Goal: Task Accomplishment & Management: Use online tool/utility

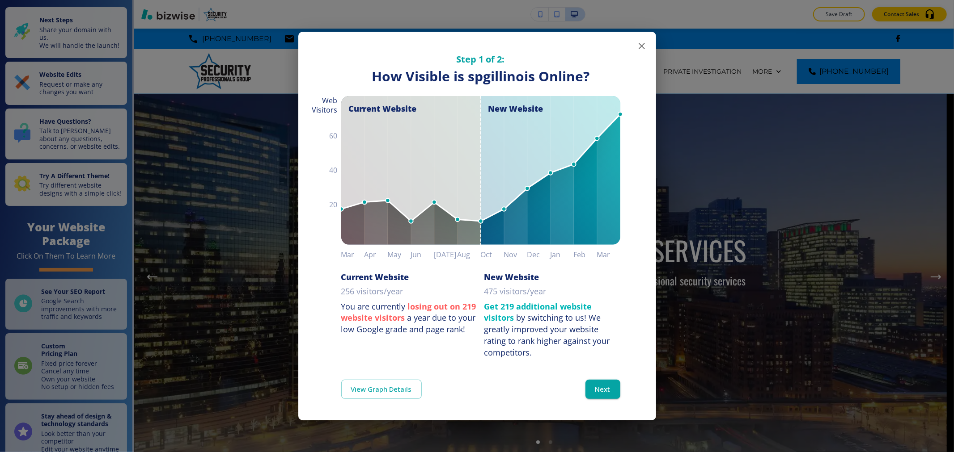
click at [643, 46] on icon "button" at bounding box center [641, 46] width 11 height 11
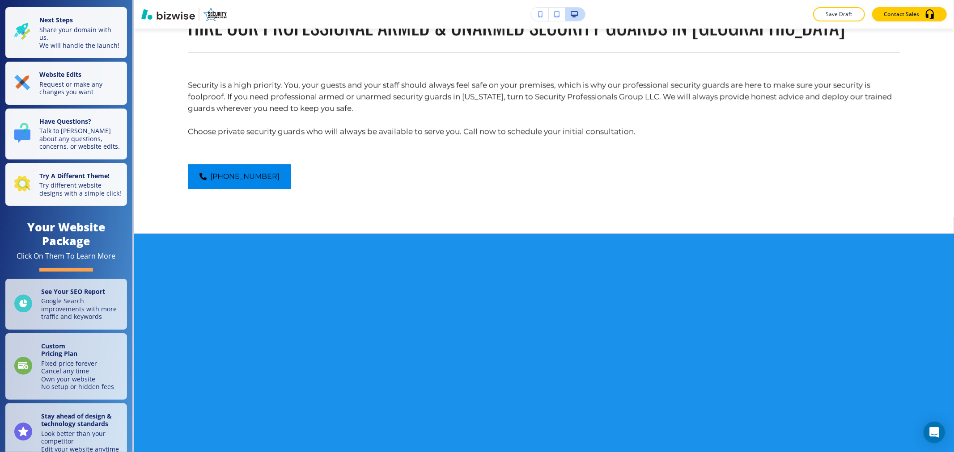
scroll to position [1887, 0]
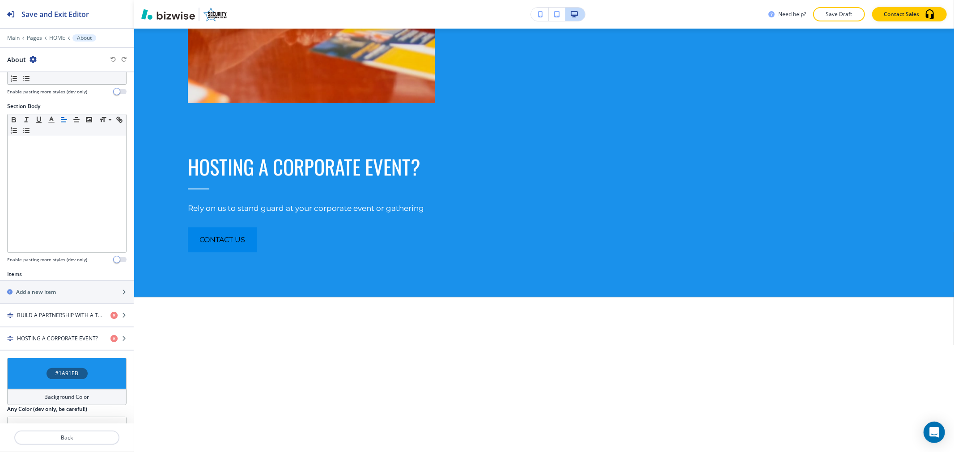
scroll to position [186, 0]
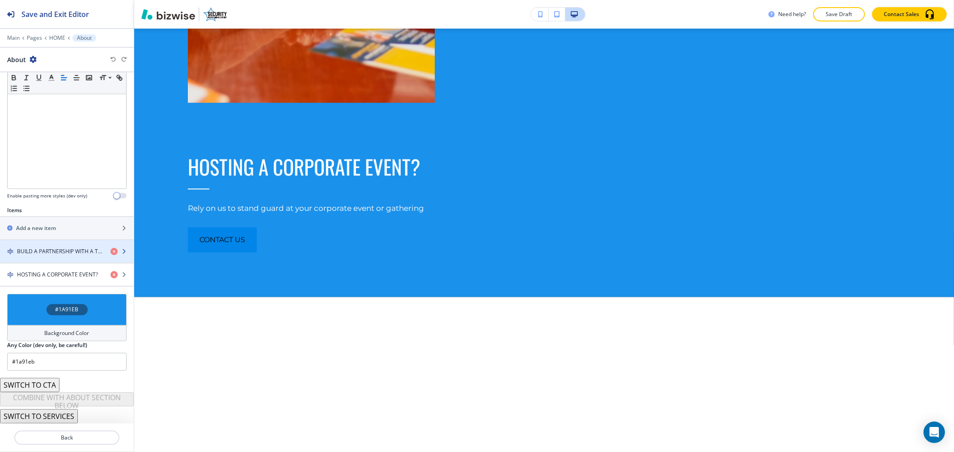
click at [67, 261] on div "button" at bounding box center [67, 259] width 134 height 7
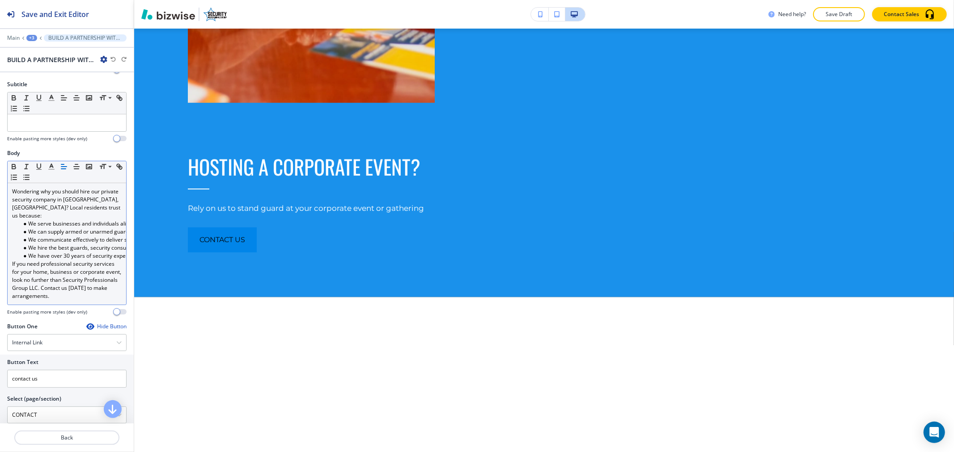
scroll to position [248, 0]
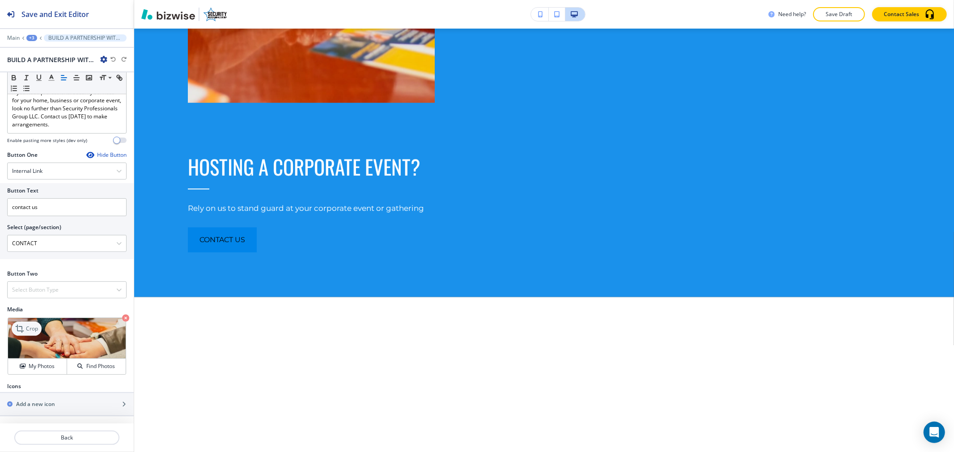
click at [37, 331] on p "Crop" at bounding box center [32, 329] width 12 height 8
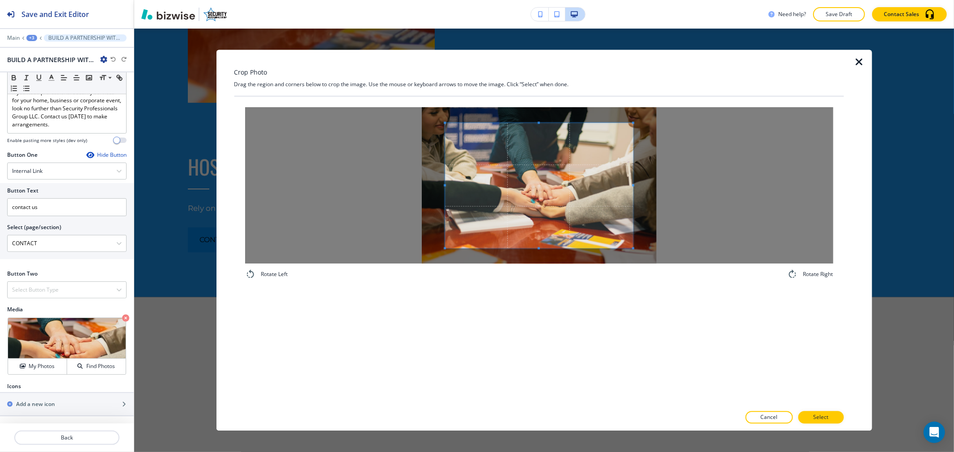
click at [550, 208] on span at bounding box center [539, 185] width 188 height 125
click at [825, 417] on p "Select" at bounding box center [820, 418] width 15 height 8
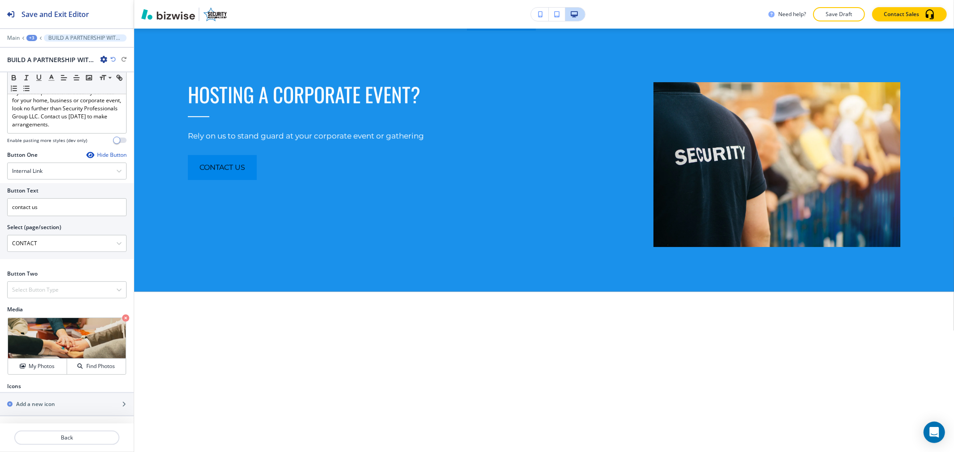
scroll to position [2331, 0]
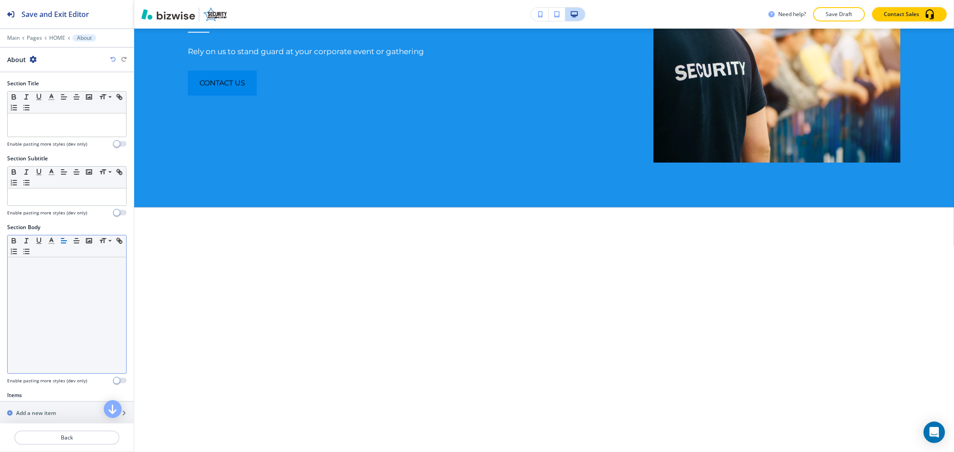
scroll to position [2431, 0]
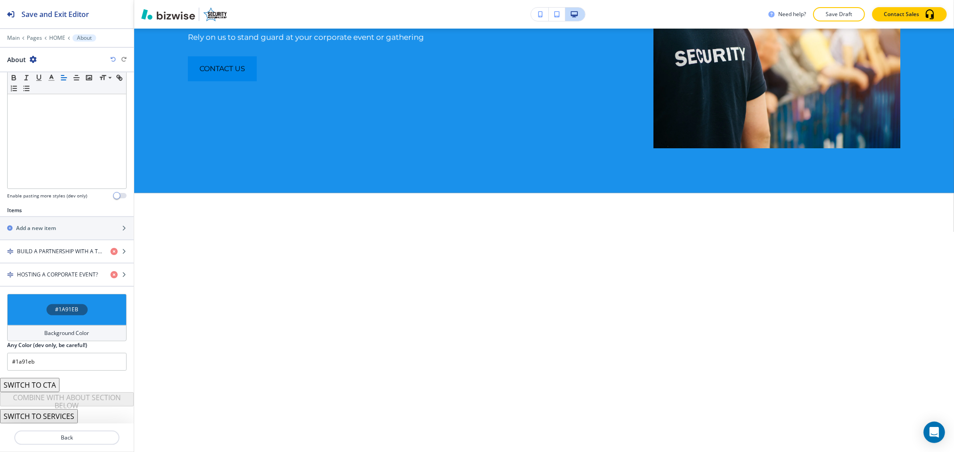
click at [60, 336] on h4 "Background Color" at bounding box center [67, 333] width 45 height 8
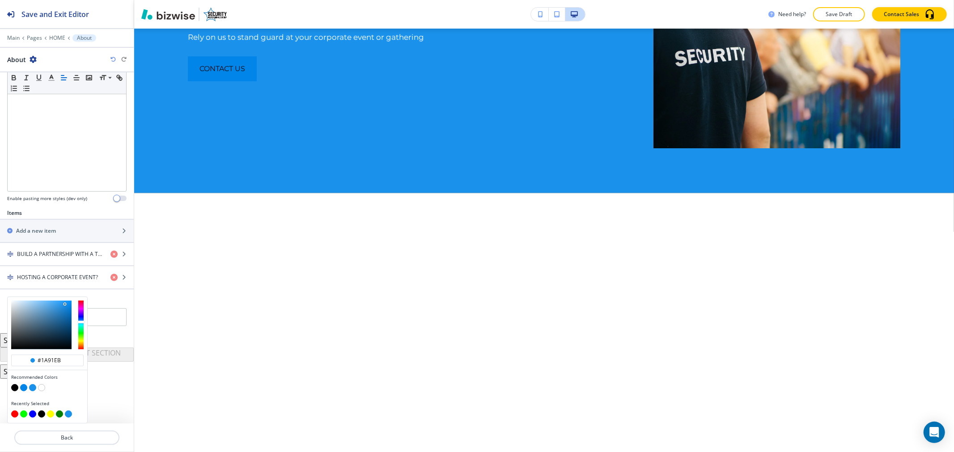
scroll to position [183, 0]
type input "#93c7ef"
click at [34, 304] on div at bounding box center [41, 325] width 60 height 49
type input "#93c7ef"
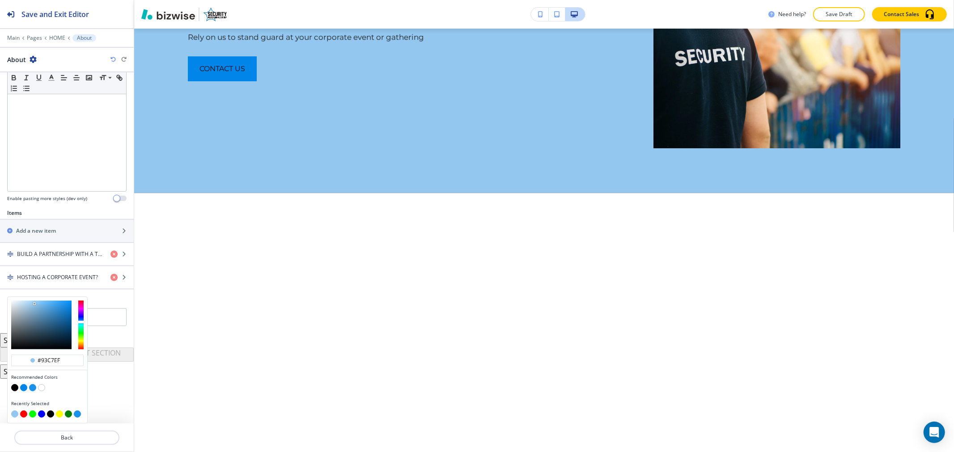
type input "#afd6f4"
click at [28, 303] on div at bounding box center [41, 325] width 60 height 49
type input "#afd6f4"
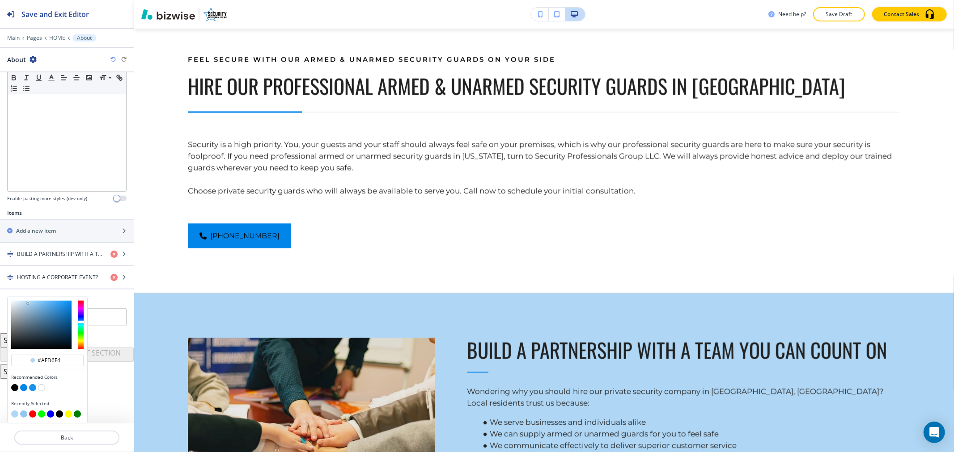
scroll to position [1735, 0]
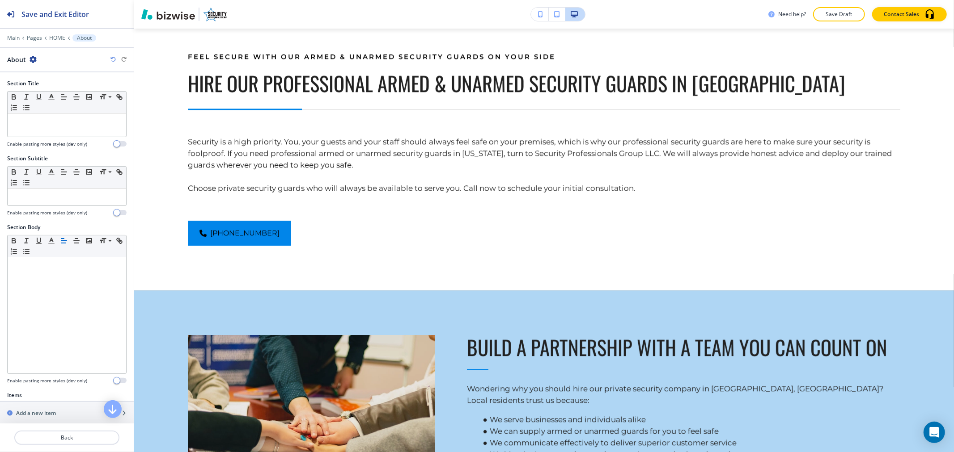
scroll to position [1848, 0]
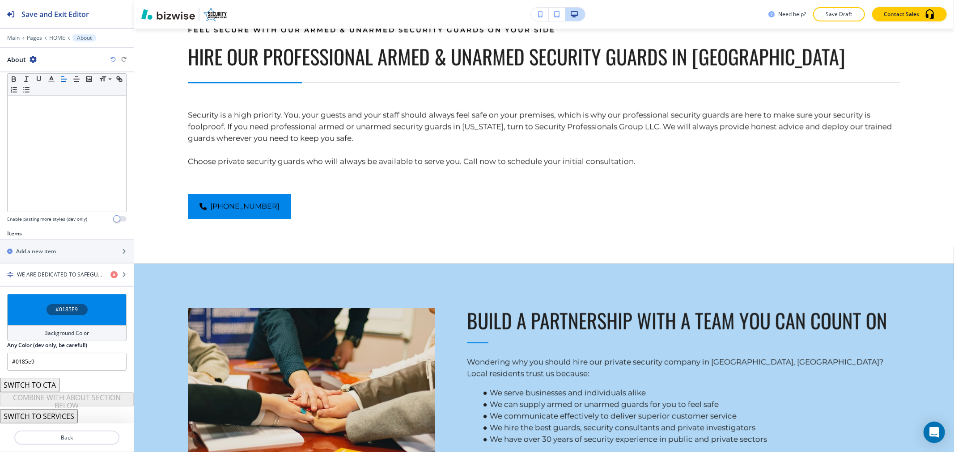
click at [63, 326] on div "Background Color" at bounding box center [66, 333] width 119 height 16
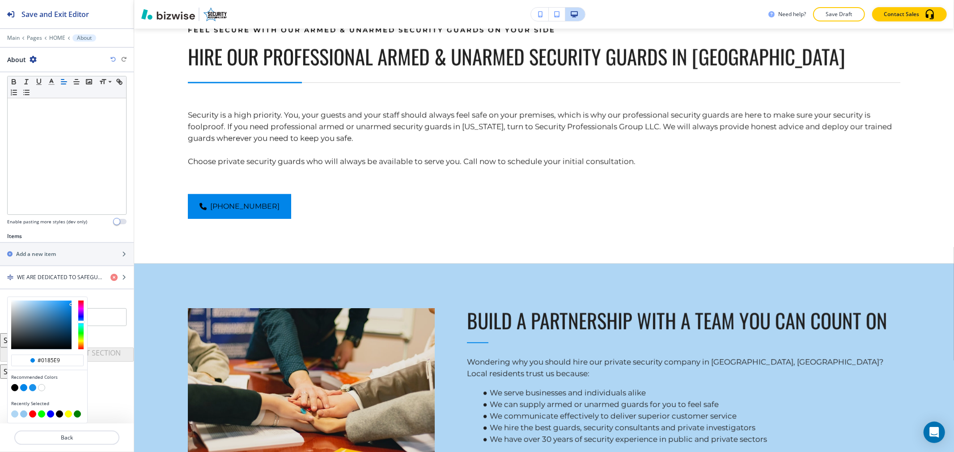
click at [15, 413] on button "button" at bounding box center [14, 414] width 7 height 7
type input "#afd6f4"
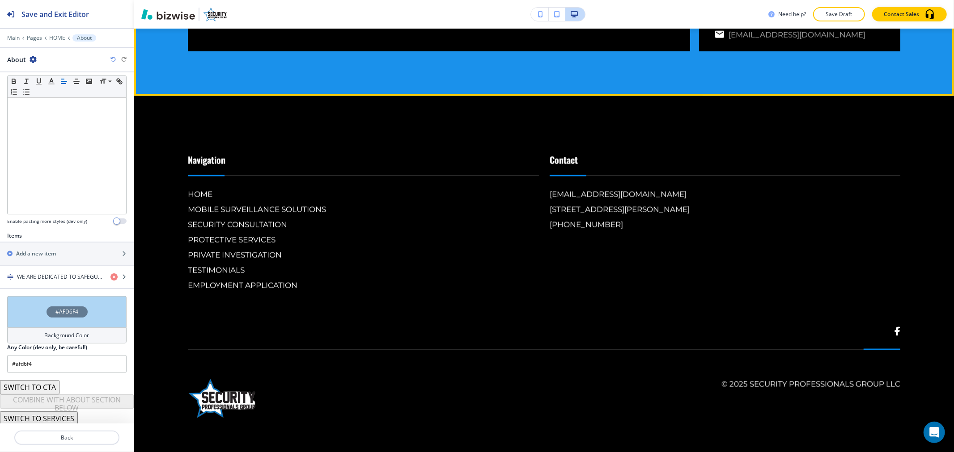
scroll to position [4033, 0]
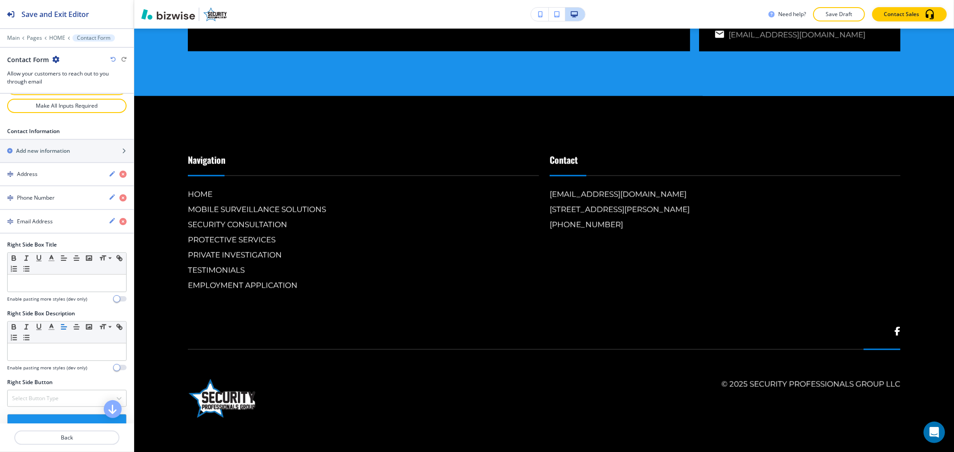
scroll to position [619, 0]
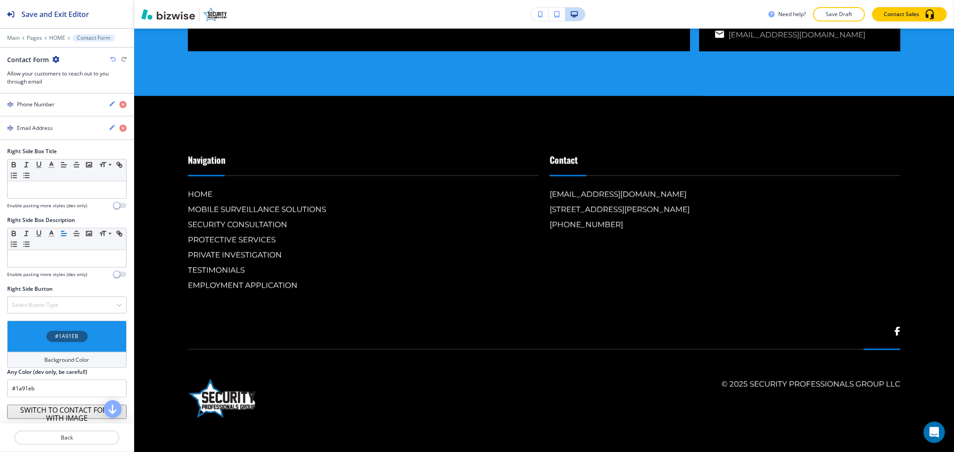
click at [53, 355] on div "Background Color" at bounding box center [66, 360] width 119 height 16
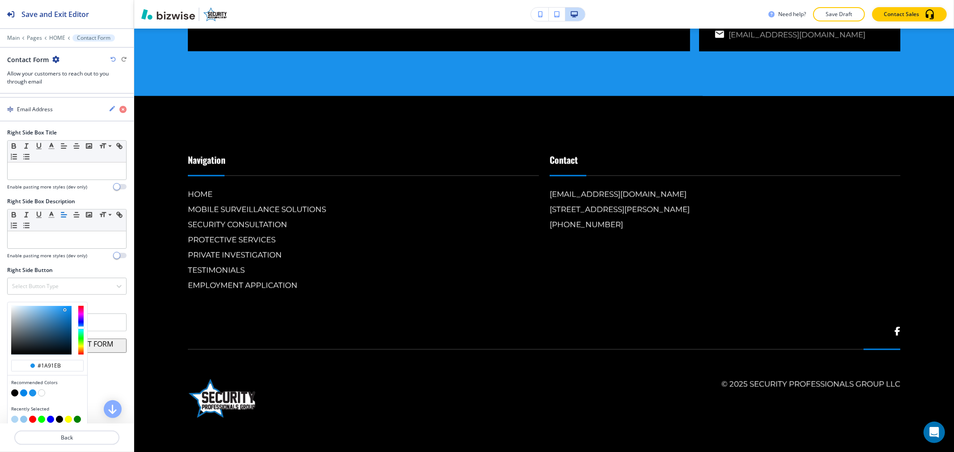
scroll to position [645, 0]
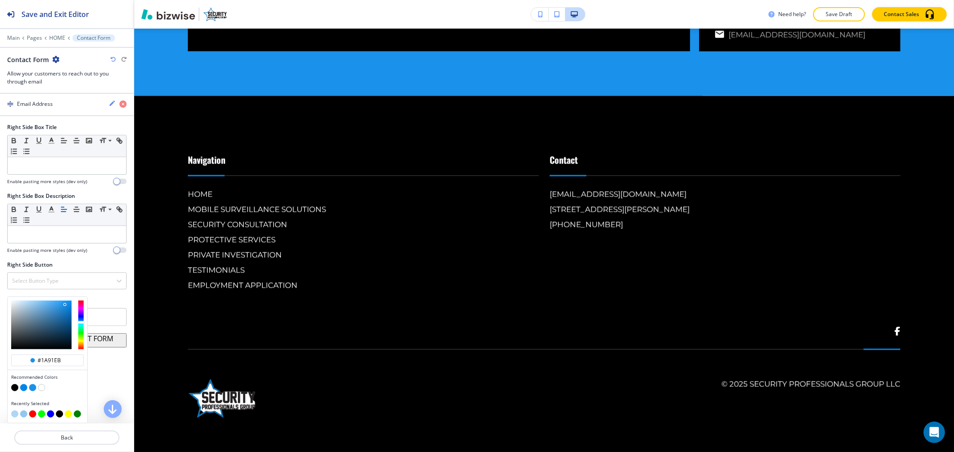
click at [14, 416] on button "button" at bounding box center [14, 414] width 7 height 7
type input "#afd6f4"
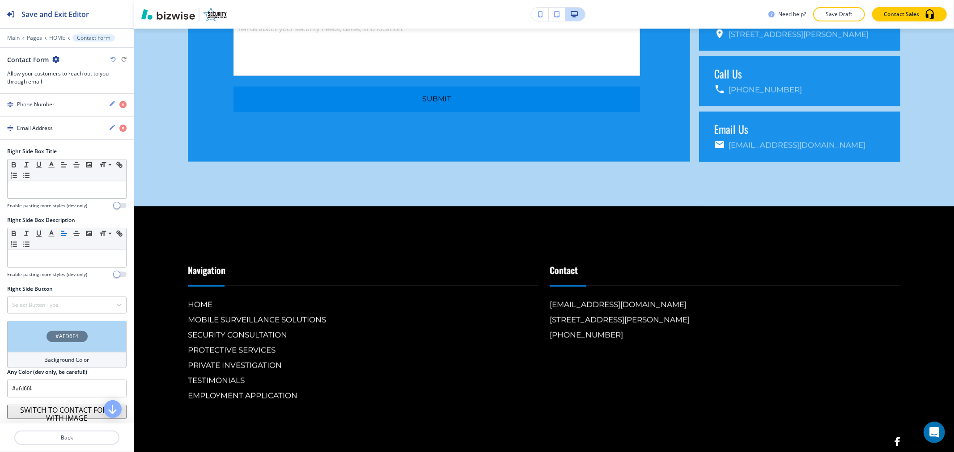
scroll to position [3807, 0]
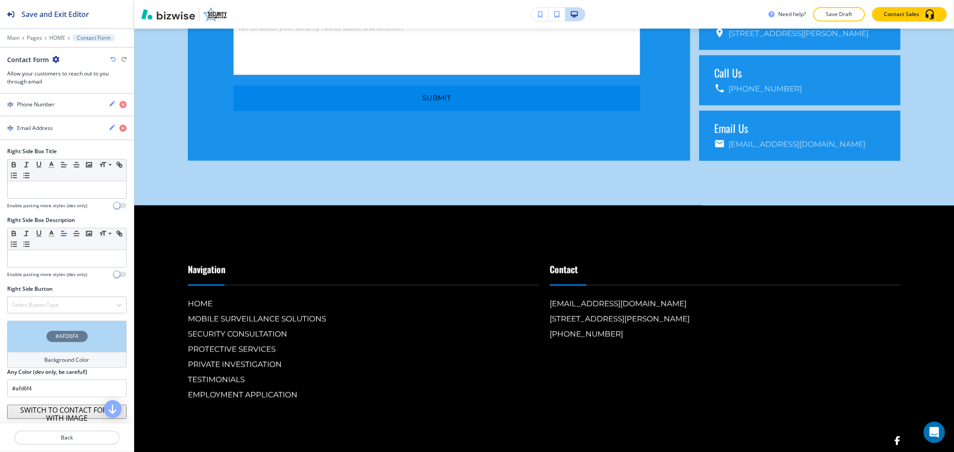
drag, startPoint x: 156, startPoint y: 127, endPoint x: 144, endPoint y: 138, distance: 15.9
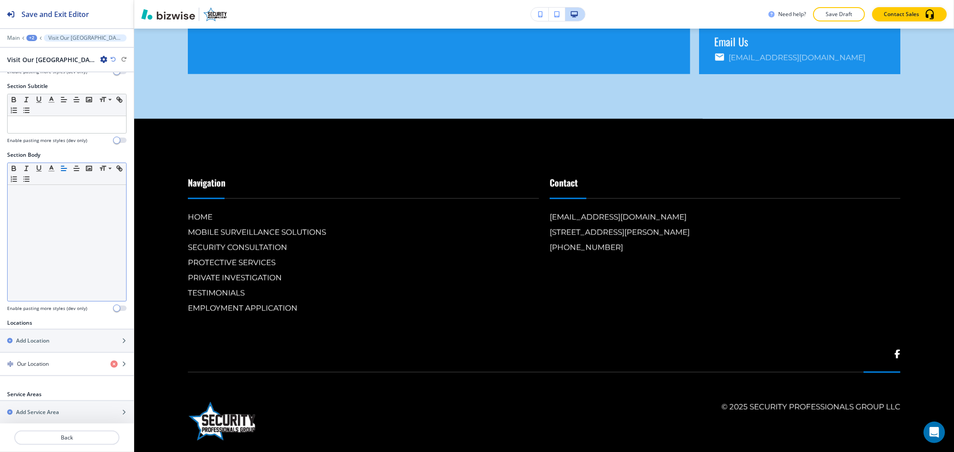
scroll to position [173, 0]
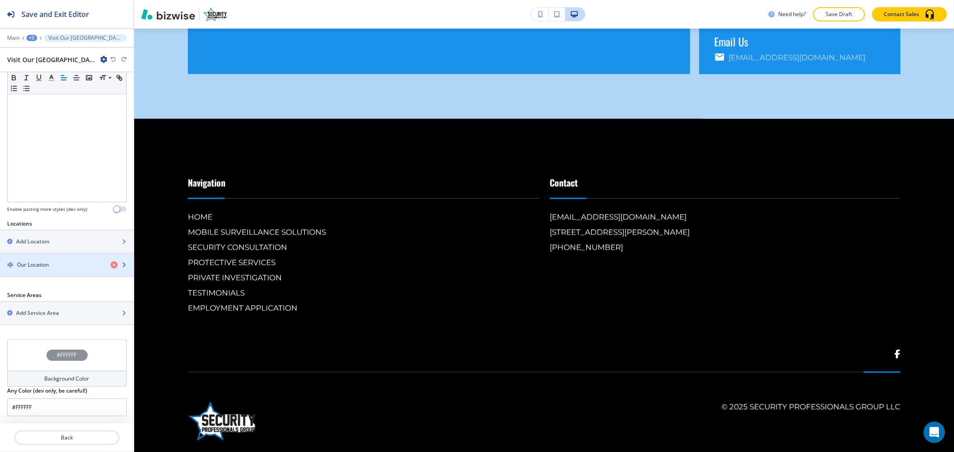
click at [60, 267] on div "Our Location" at bounding box center [51, 265] width 103 height 8
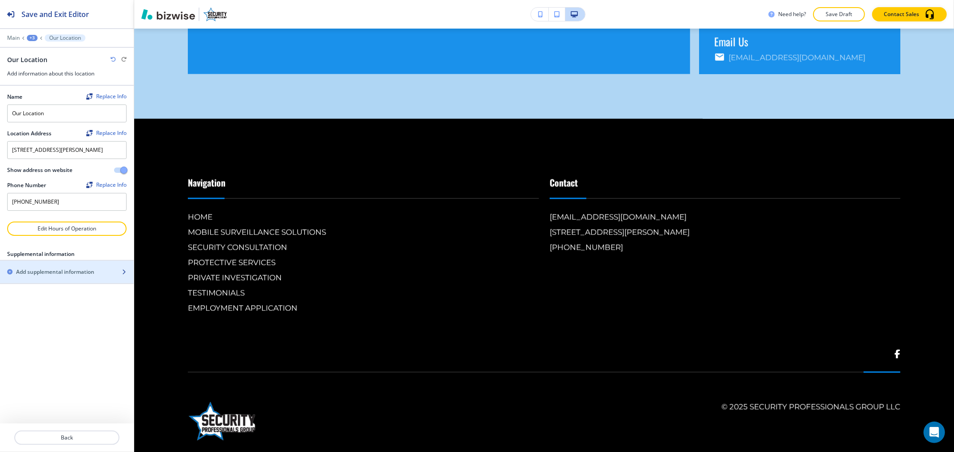
click at [59, 276] on h2 "Add supplemental information" at bounding box center [55, 272] width 78 height 8
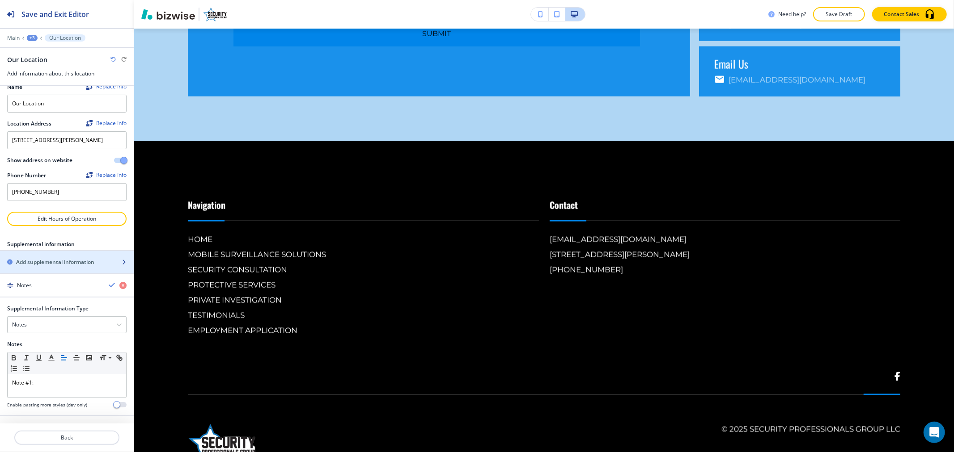
scroll to position [19, 0]
click at [64, 332] on div "Notes" at bounding box center [67, 325] width 118 height 16
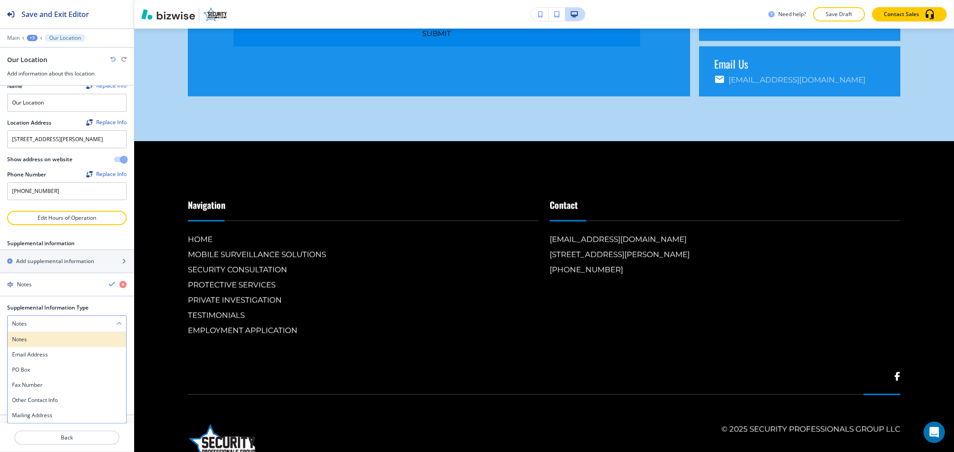
scroll to position [19, 0]
click at [63, 351] on h4 "Email Address" at bounding box center [67, 355] width 110 height 8
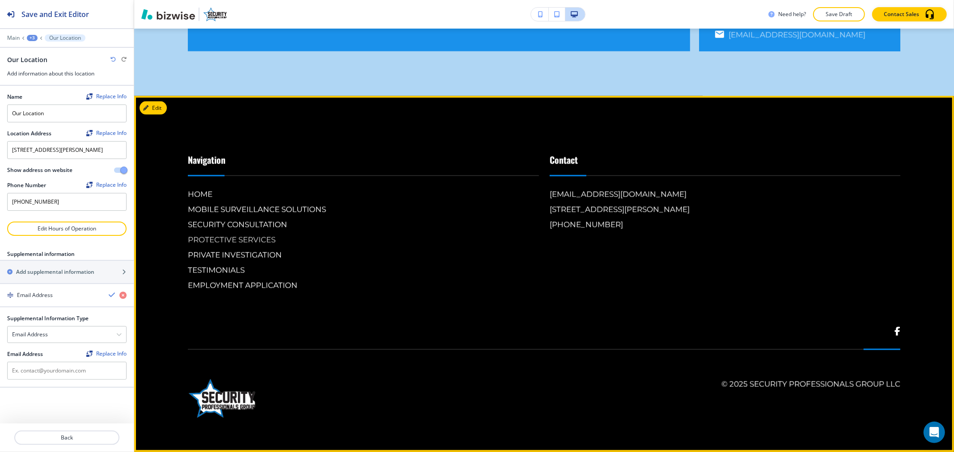
scroll to position [4504, 0]
drag, startPoint x: 649, startPoint y: 190, endPoint x: 542, endPoint y: 192, distance: 107.3
click at [542, 192] on div "Contact [EMAIL_ADDRESS][DOMAIN_NAME] [STREET_ADDRESS][PERSON_NAME] [PHONE_NUMBE…" at bounding box center [720, 213] width 362 height 156
copy h6 "[EMAIL_ADDRESS][DOMAIN_NAME]"
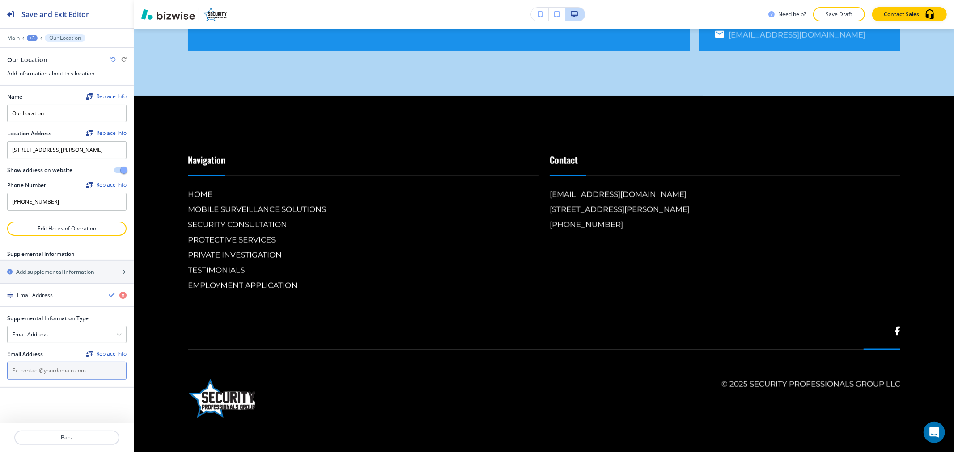
click at [57, 379] on input "text" at bounding box center [66, 371] width 119 height 18
paste input "[EMAIL_ADDRESS][DOMAIN_NAME]"
type input "[EMAIL_ADDRESS][DOMAIN_NAME]"
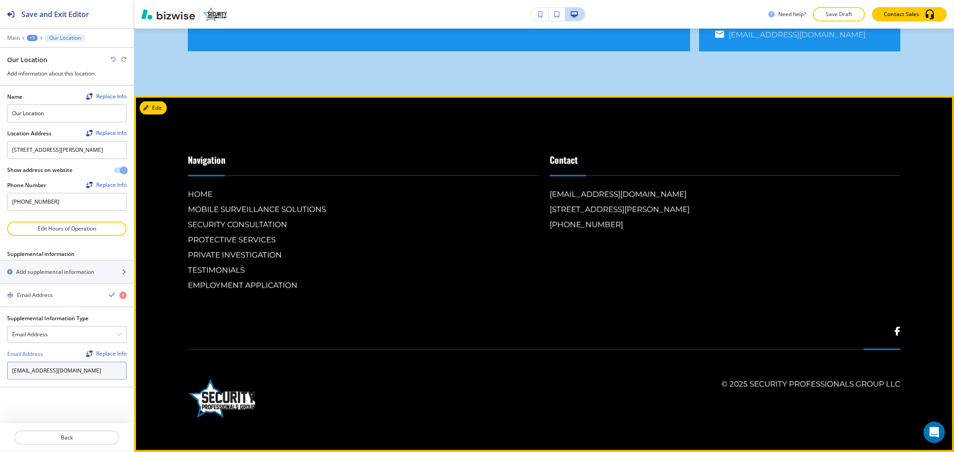
scroll to position [4526, 0]
click at [163, 104] on button "Edit Footer" at bounding box center [162, 107] width 46 height 13
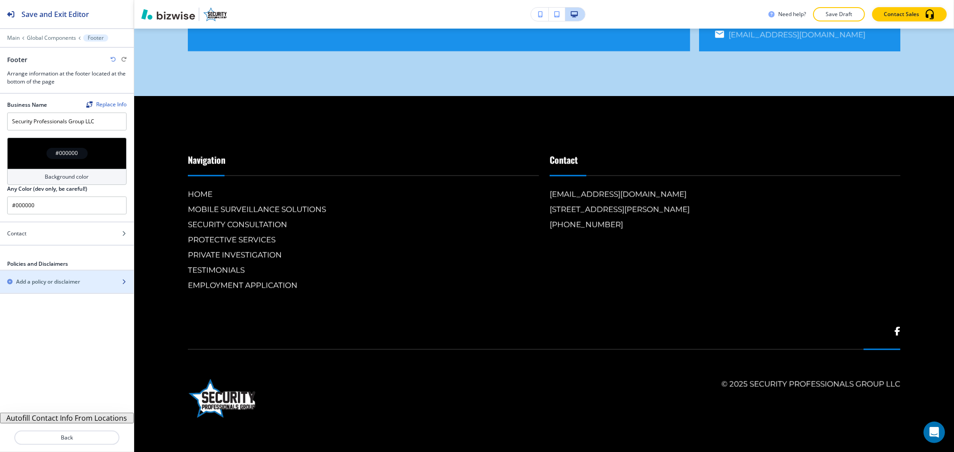
click at [84, 287] on div "button" at bounding box center [67, 289] width 134 height 7
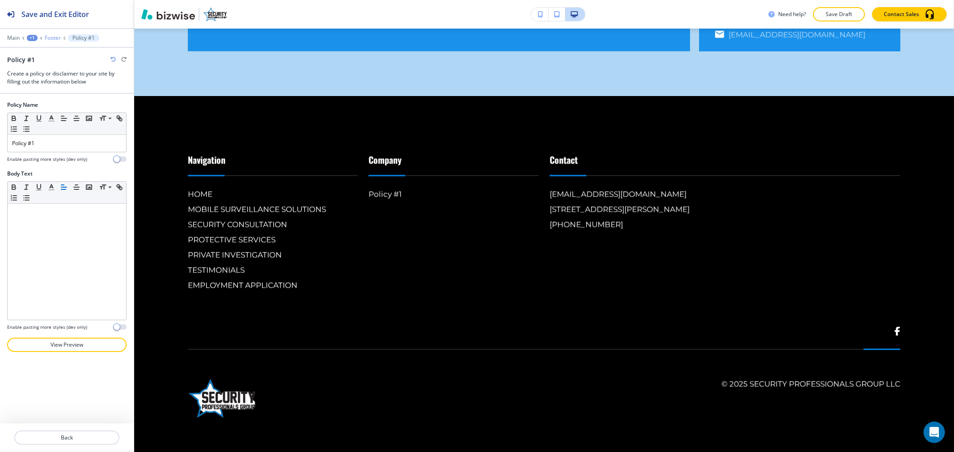
click at [55, 40] on p "Footer" at bounding box center [53, 38] width 16 height 6
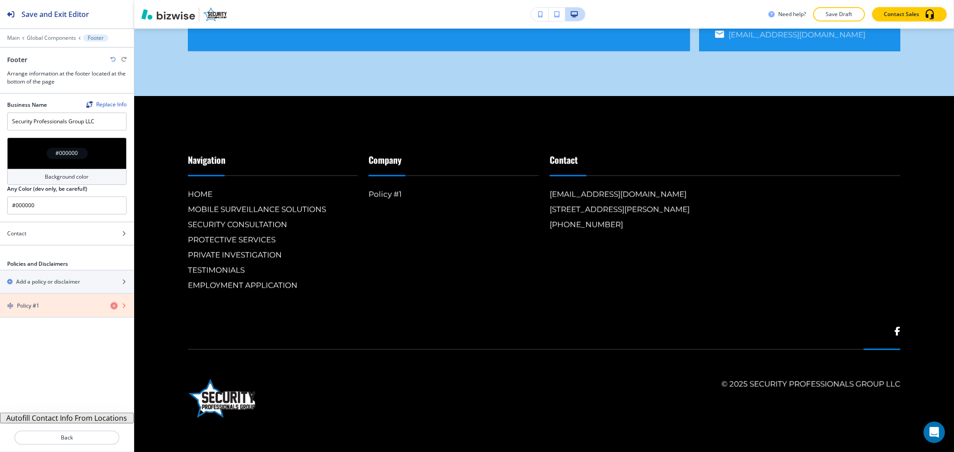
click at [114, 306] on icon "button" at bounding box center [113, 305] width 7 height 7
click at [90, 179] on div "Background color" at bounding box center [66, 177] width 119 height 16
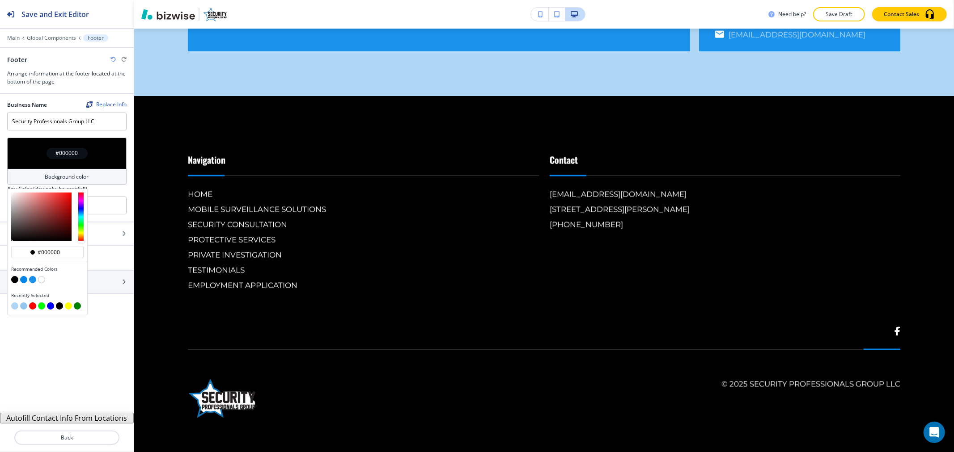
click at [17, 307] on button "button" at bounding box center [14, 306] width 7 height 7
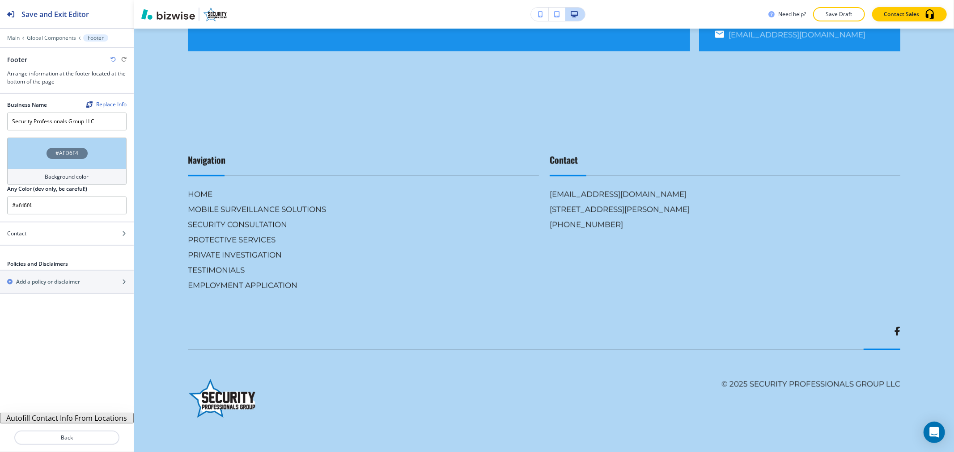
click at [59, 180] on h4 "Background color" at bounding box center [67, 177] width 44 height 8
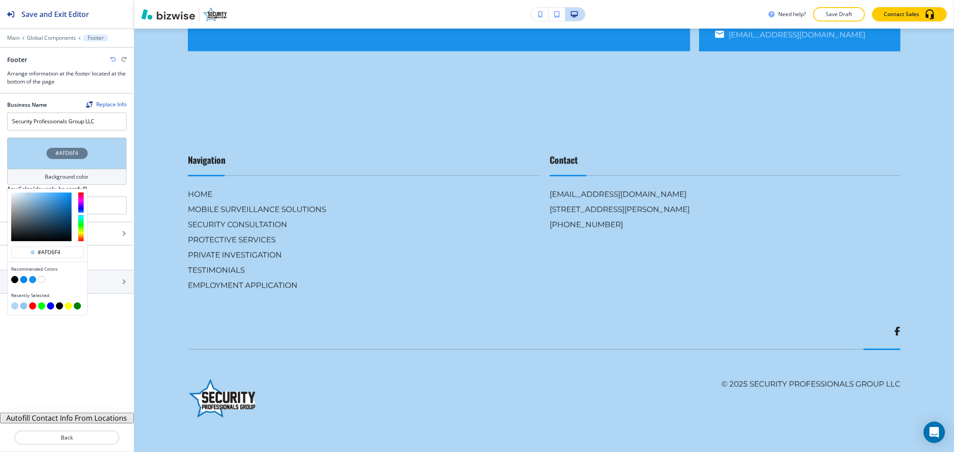
click at [30, 280] on button "button" at bounding box center [32, 279] width 7 height 7
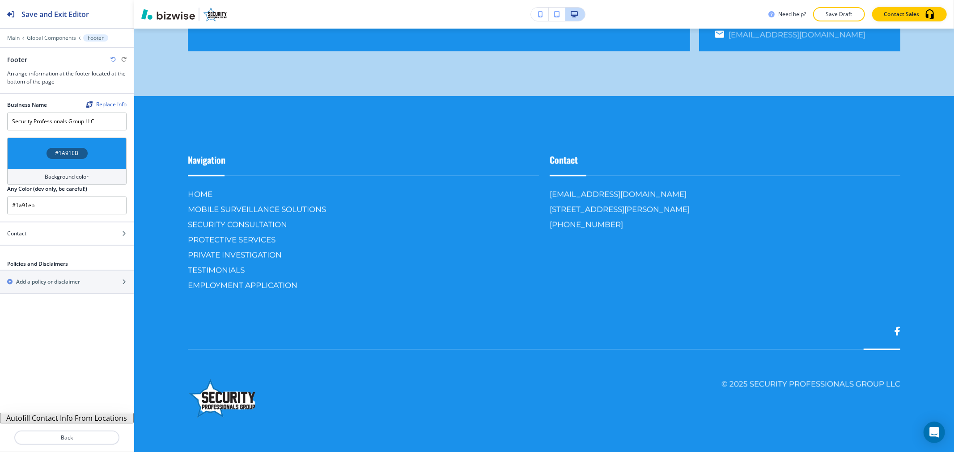
click at [90, 414] on button "Autofill Contact Info From Locations" at bounding box center [67, 418] width 134 height 11
click at [89, 179] on div "Background color" at bounding box center [66, 177] width 119 height 16
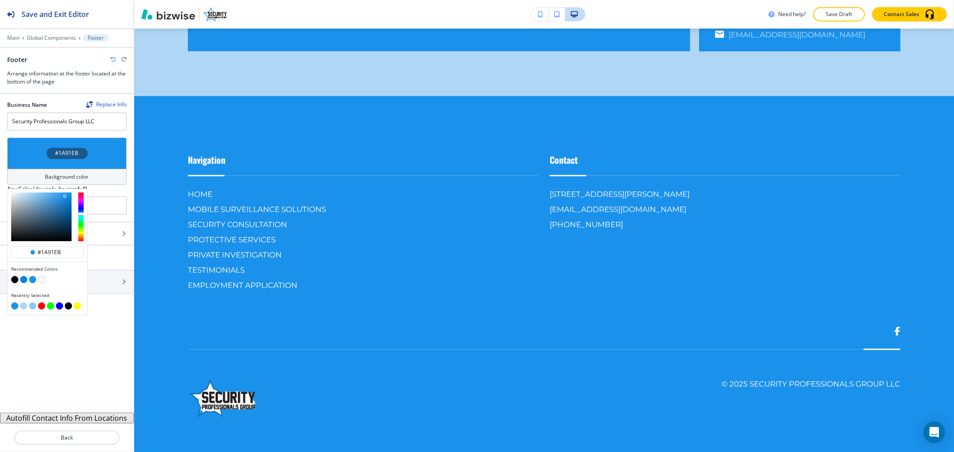
click at [39, 281] on button "button" at bounding box center [41, 279] width 7 height 7
type input "#FFFFFF"
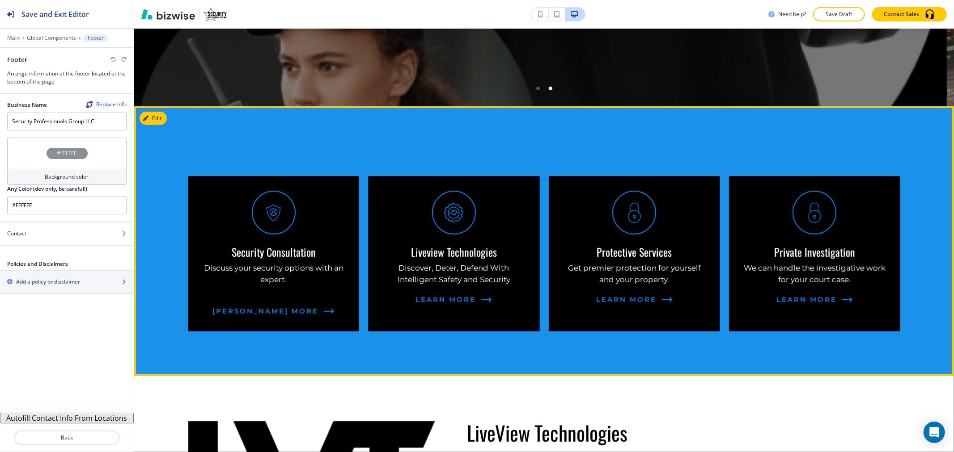
scroll to position [155, 0]
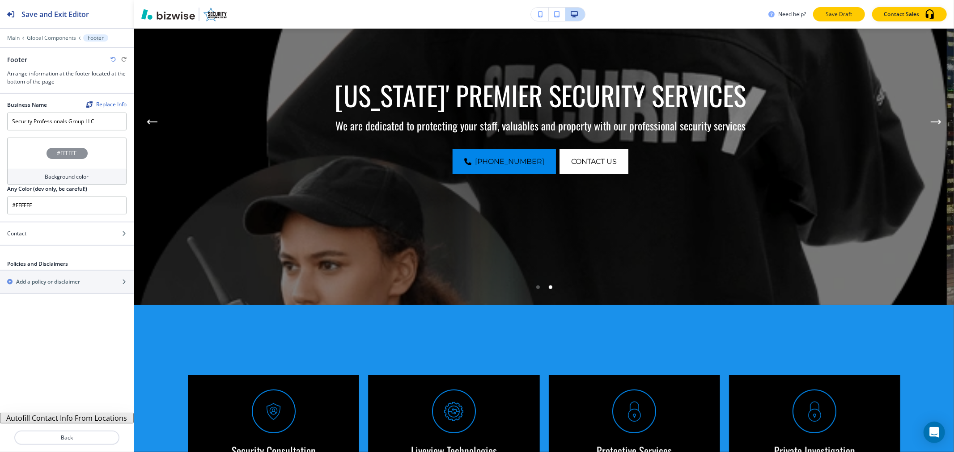
click at [836, 11] on p "Save Draft" at bounding box center [838, 14] width 29 height 8
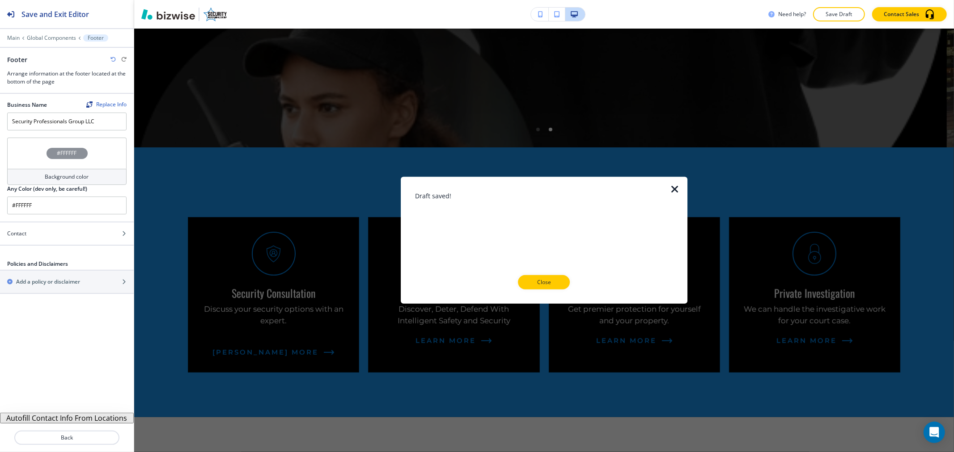
scroll to position [503, 0]
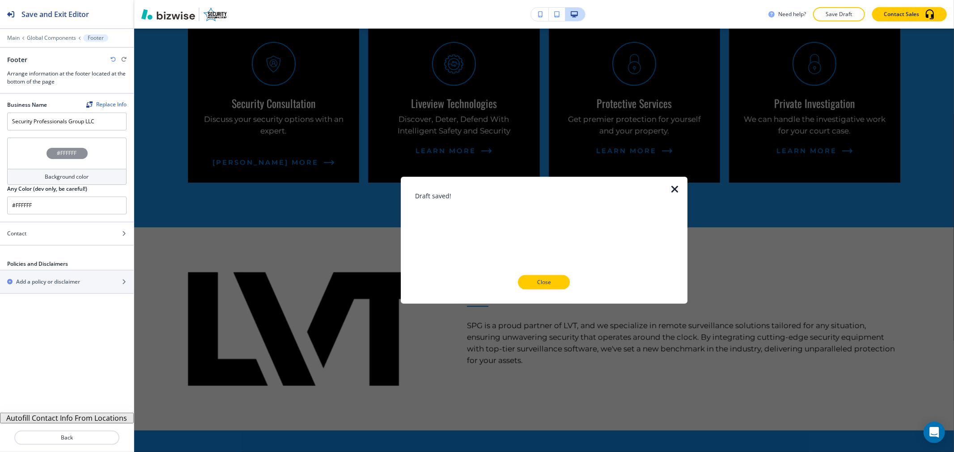
drag, startPoint x: 542, startPoint y: 288, endPoint x: 449, endPoint y: 276, distance: 93.7
click at [542, 288] on button "Close" at bounding box center [544, 282] width 52 height 14
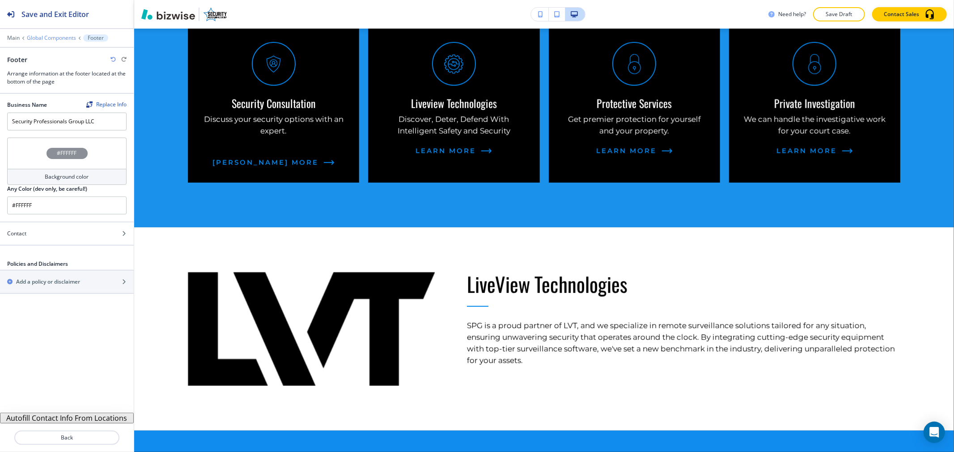
click at [55, 41] on p "Global Components" at bounding box center [51, 38] width 49 height 6
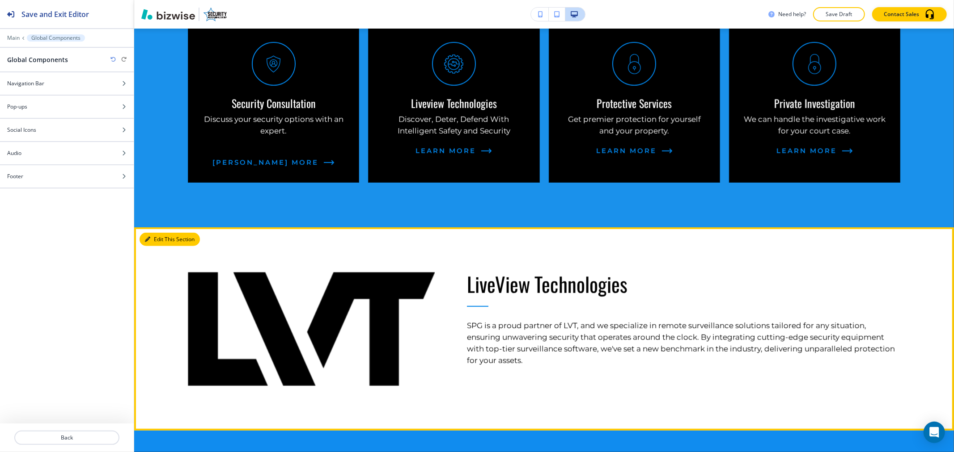
click at [161, 243] on button "Edit This Section" at bounding box center [169, 239] width 60 height 13
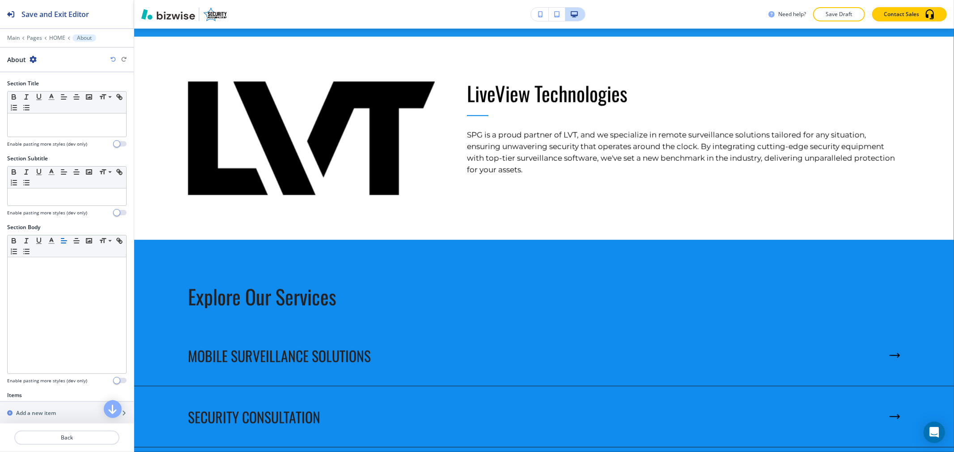
scroll to position [702, 0]
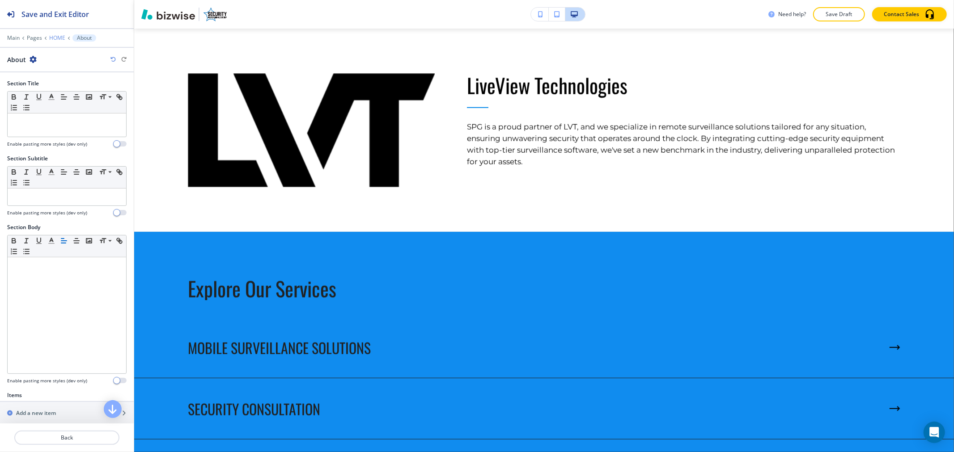
click at [58, 40] on p "HOME" at bounding box center [57, 38] width 16 height 6
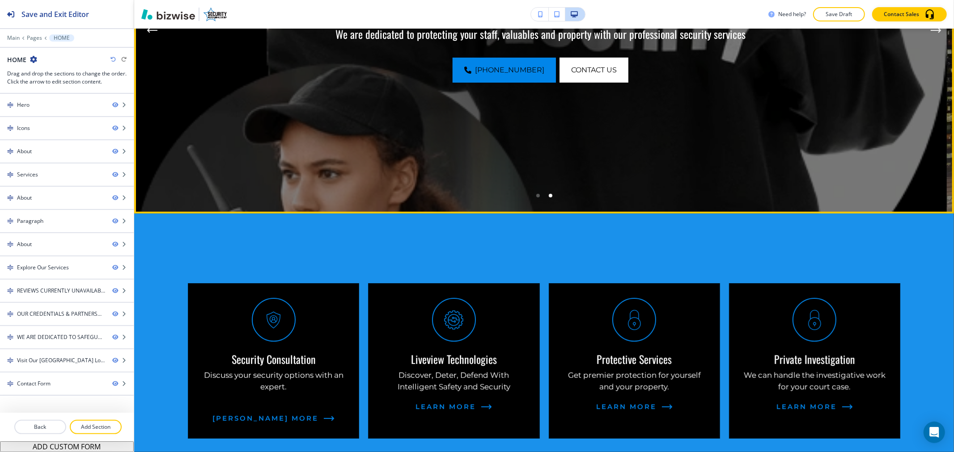
scroll to position [0, 0]
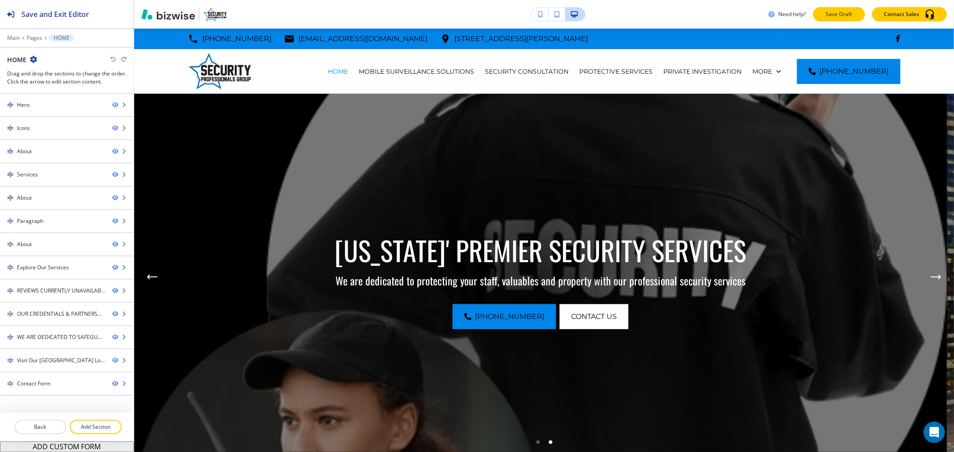
click at [847, 12] on p "Save Draft" at bounding box center [838, 14] width 29 height 8
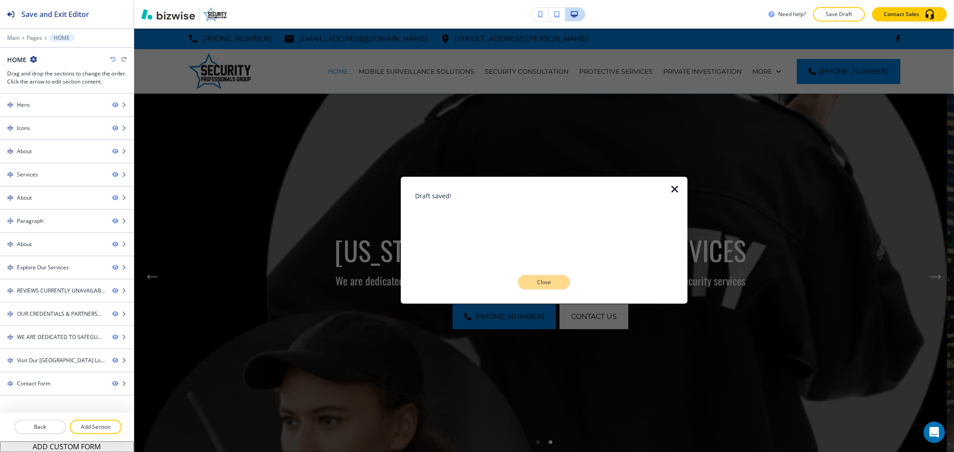
click at [555, 285] on p "Close" at bounding box center [543, 283] width 29 height 8
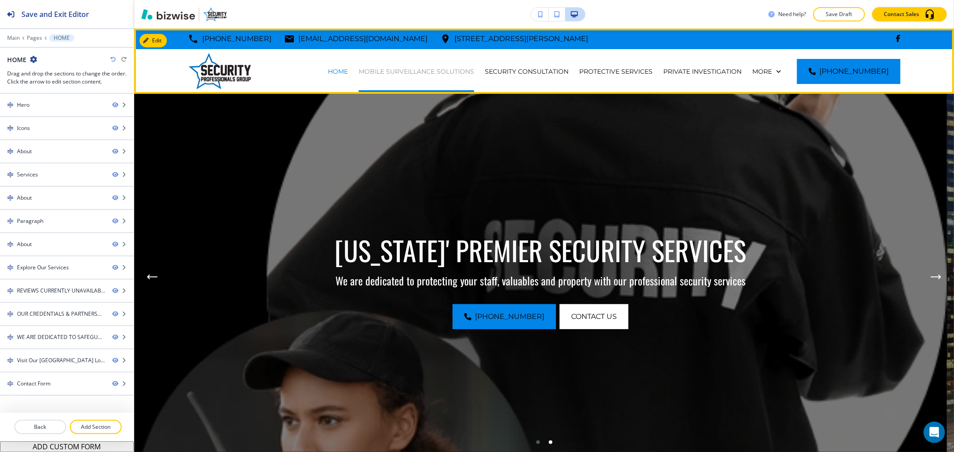
click at [449, 70] on p "MOBILE SURVEILLANCE SOLUTIONS" at bounding box center [416, 71] width 115 height 9
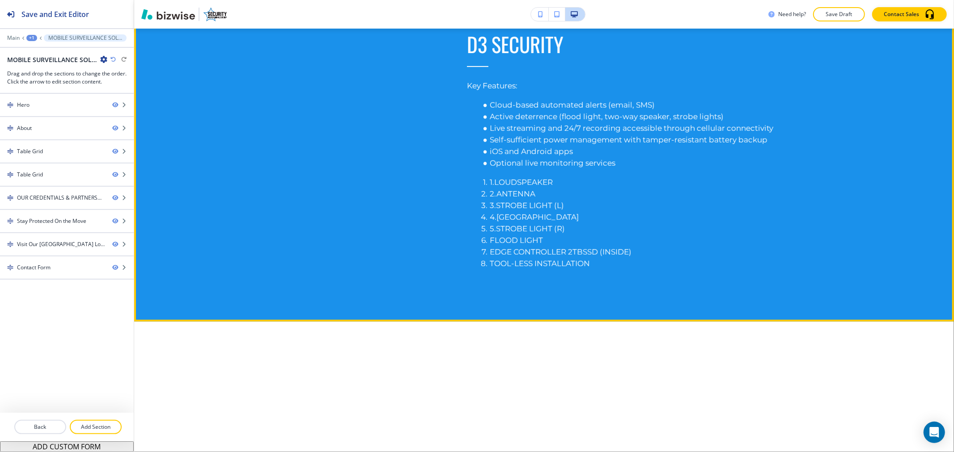
scroll to position [397, 0]
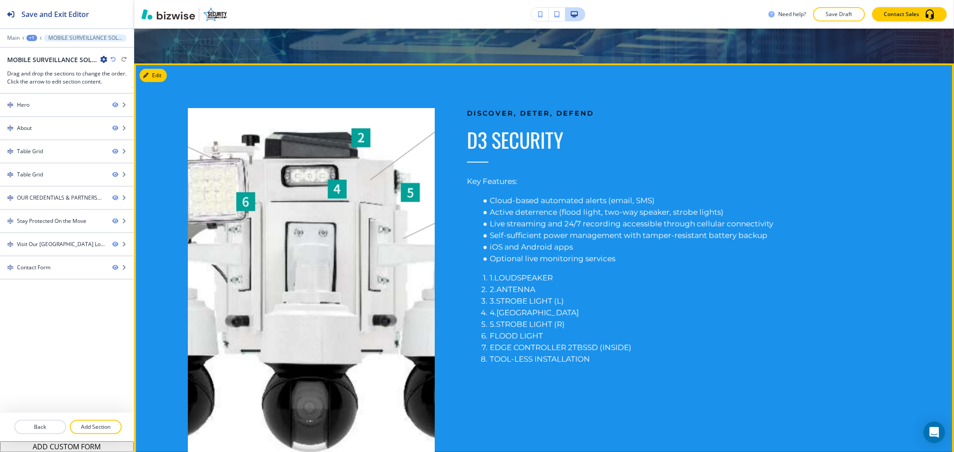
click at [156, 66] on div at bounding box center [295, 262] width 279 height 399
click at [155, 75] on button "Edit This Section" at bounding box center [169, 75] width 60 height 13
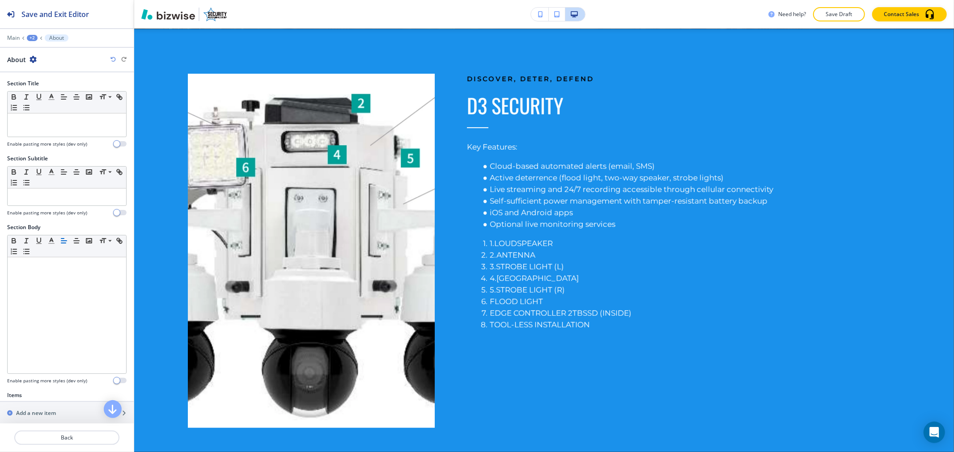
scroll to position [162, 0]
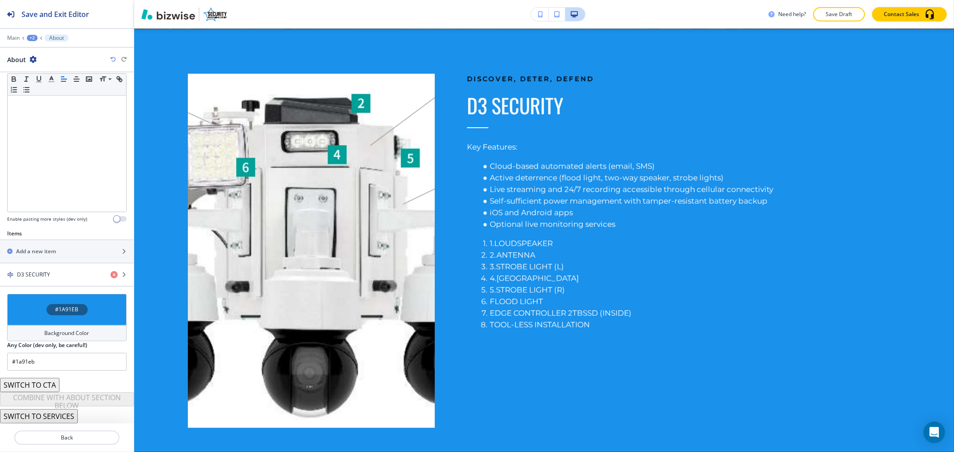
click at [49, 329] on div "Background Color" at bounding box center [66, 333] width 119 height 16
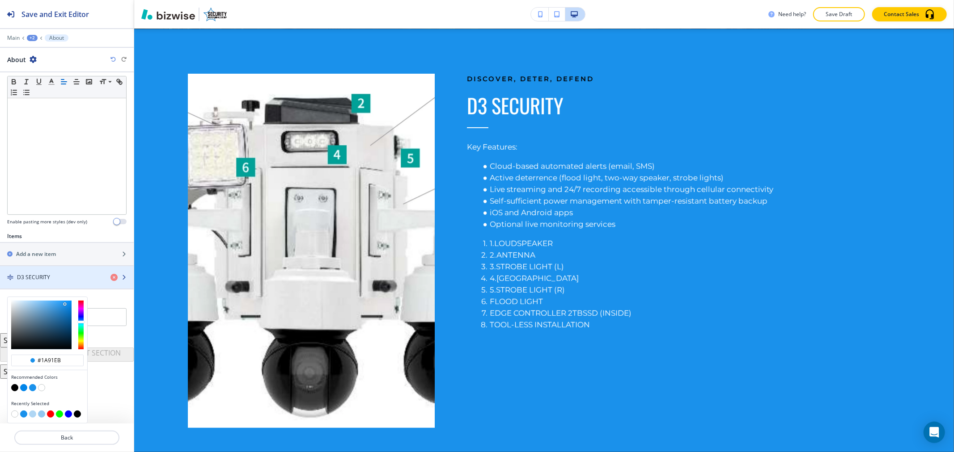
click at [51, 270] on div "D3 SECURITY" at bounding box center [67, 277] width 134 height 22
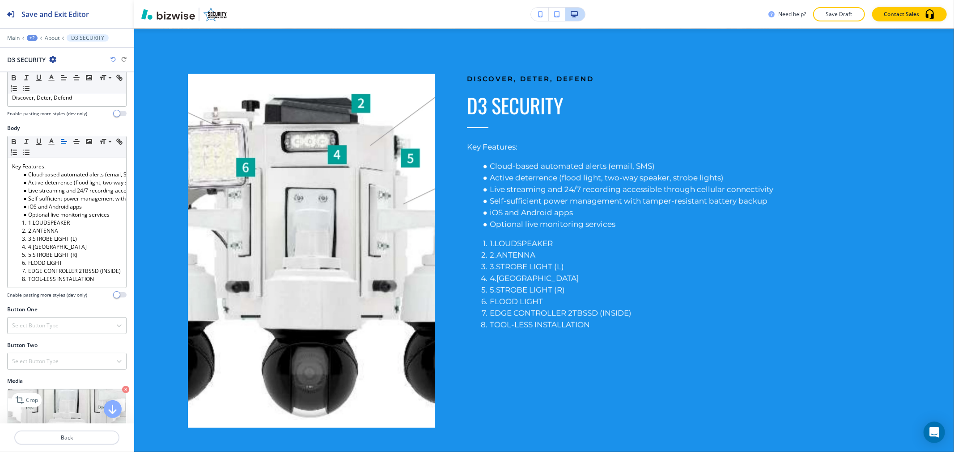
scroll to position [179, 0]
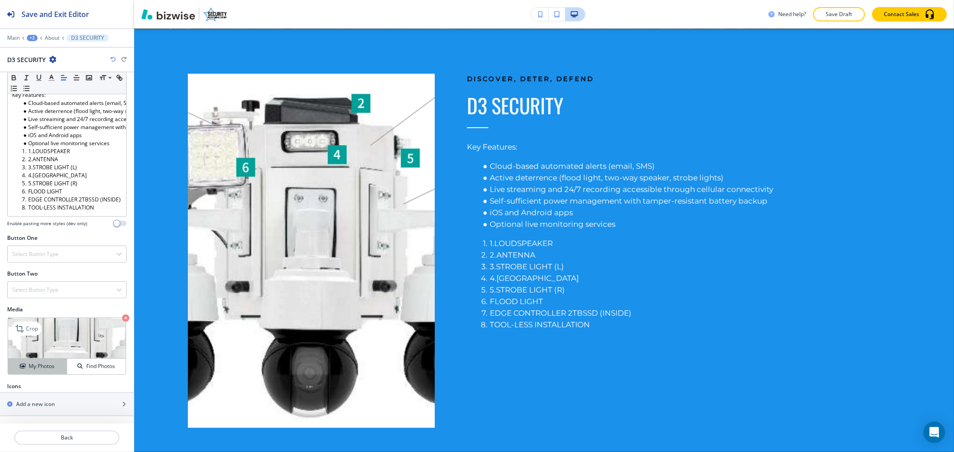
click at [48, 361] on button "My Photos" at bounding box center [37, 367] width 59 height 16
click at [76, 346] on img at bounding box center [67, 338] width 118 height 41
click at [39, 334] on div "Crop" at bounding box center [27, 329] width 30 height 14
click at [38, 329] on div "Crop" at bounding box center [27, 329] width 30 height 14
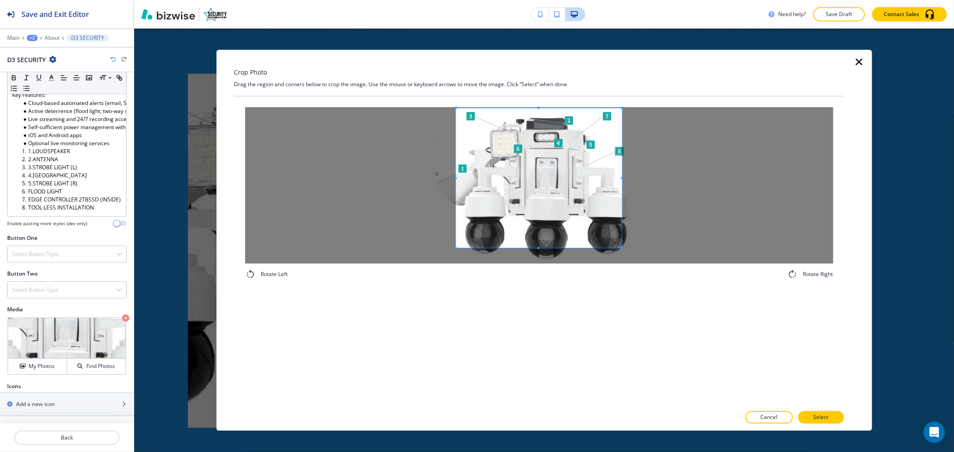
click at [538, 104] on div "Rotate Left Rotate Right" at bounding box center [538, 194] width 609 height 194
click at [529, 304] on div "Rotate Left Rotate Right" at bounding box center [538, 251] width 609 height 309
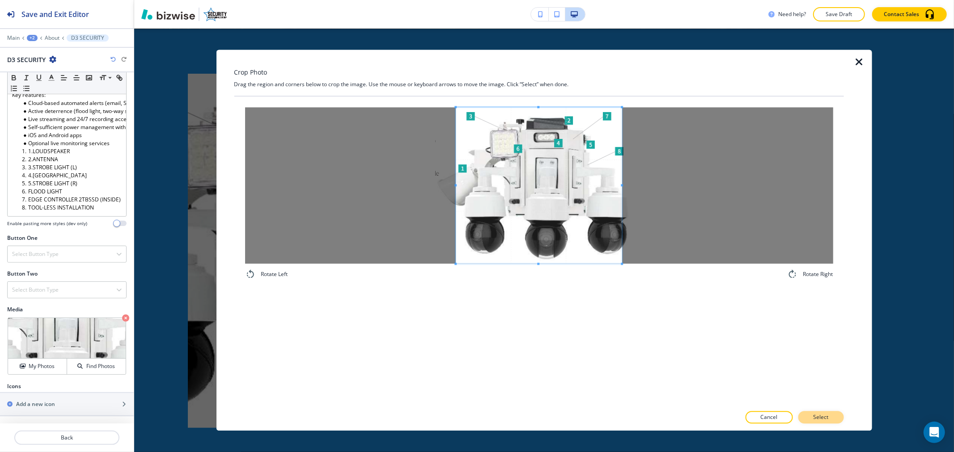
click at [825, 418] on p "Select" at bounding box center [820, 418] width 15 height 8
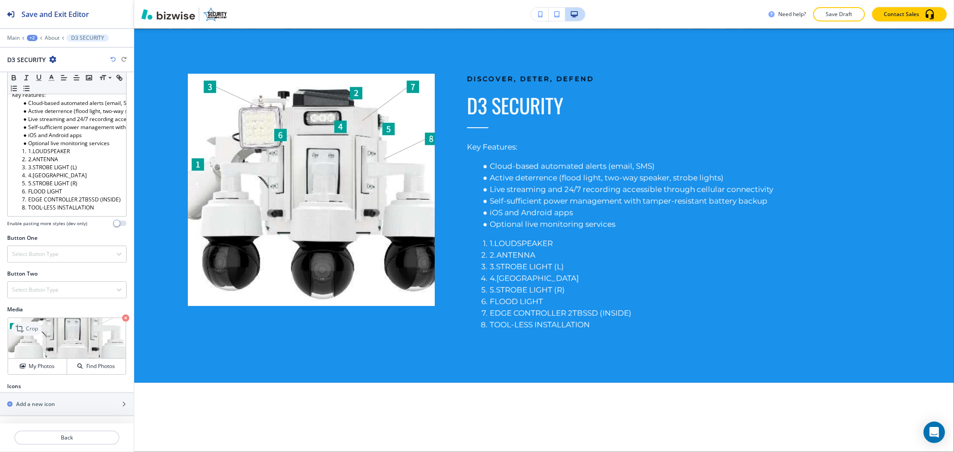
click at [30, 333] on div "Crop" at bounding box center [27, 329] width 30 height 14
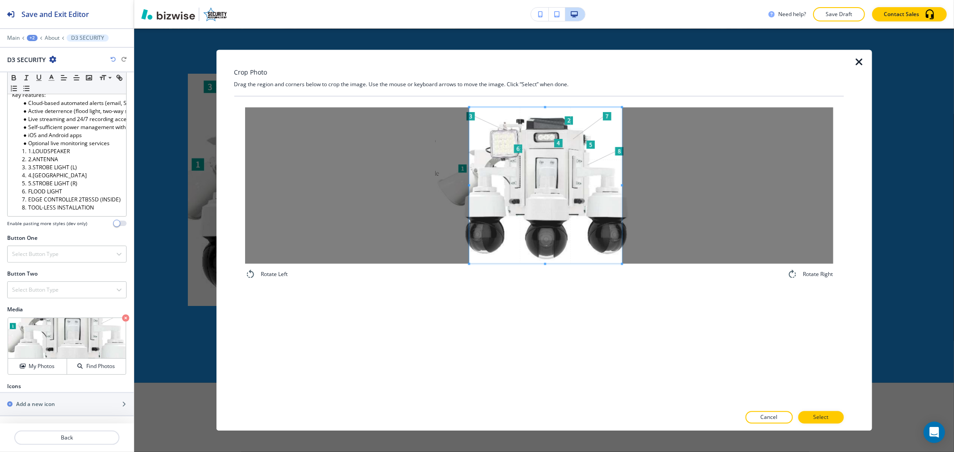
click at [468, 187] on span at bounding box center [469, 185] width 2 height 156
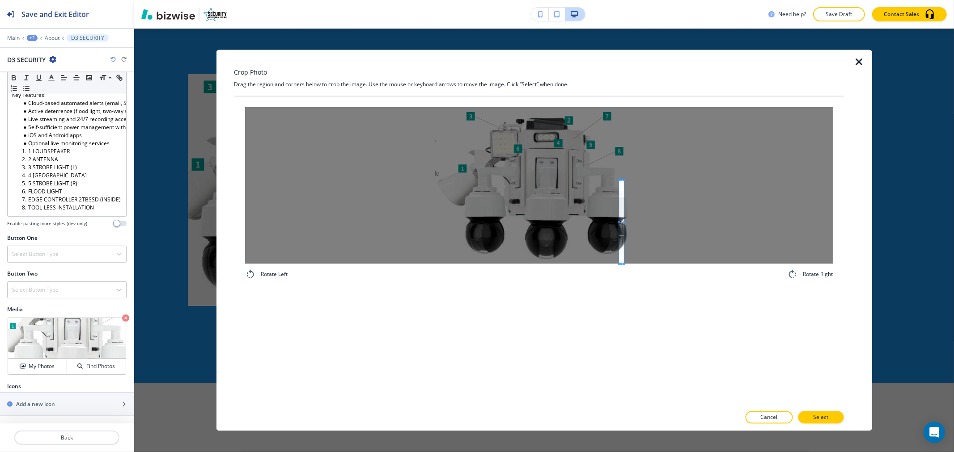
click at [624, 287] on div "Rotate Left Rotate Right" at bounding box center [538, 194] width 609 height 194
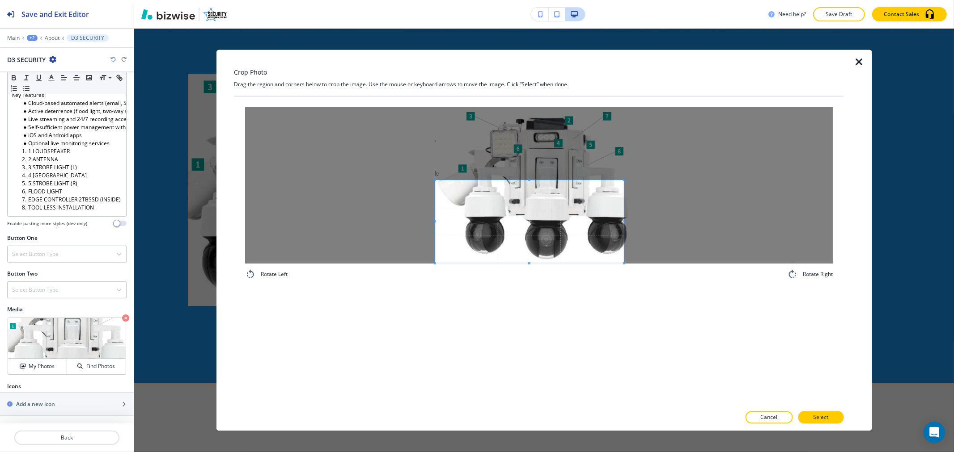
click at [411, 216] on div at bounding box center [539, 185] width 588 height 156
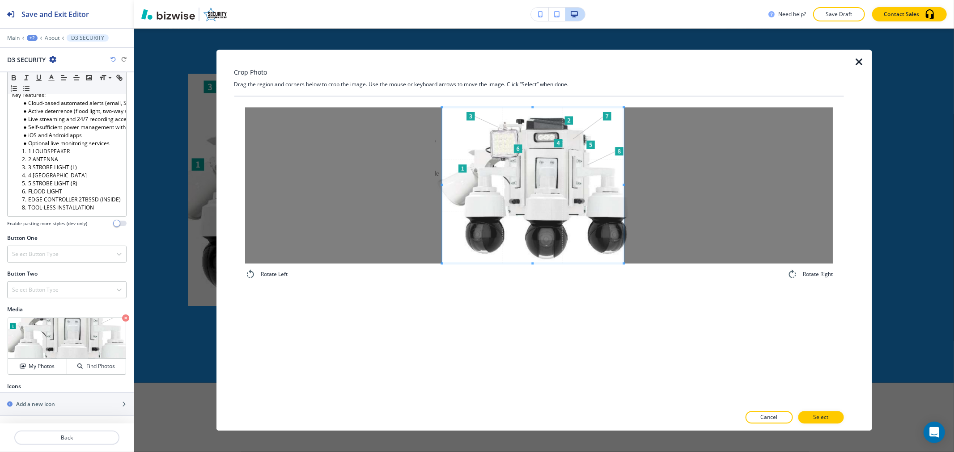
click at [530, 94] on div "Crop Photo Drag the region and corners below to crop the image. Use the mouse o…" at bounding box center [538, 240] width 609 height 381
click at [462, 184] on span at bounding box center [463, 185] width 2 height 2
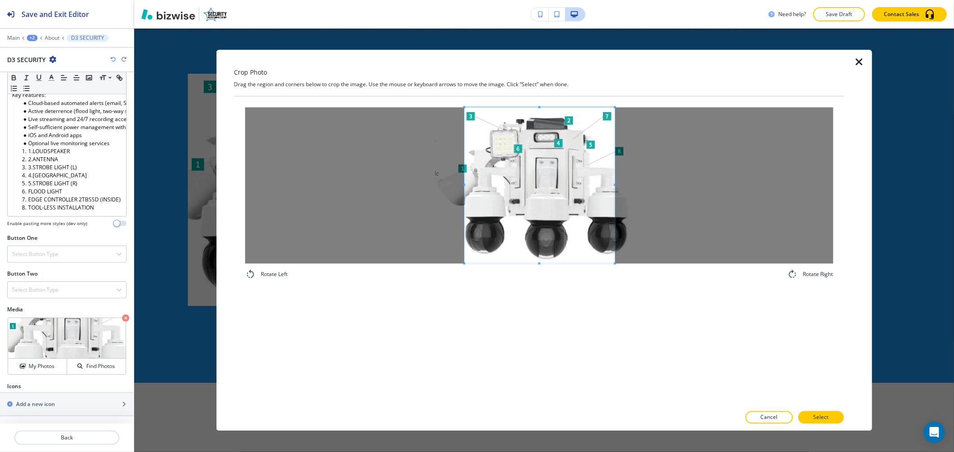
click at [615, 186] on span at bounding box center [614, 185] width 2 height 2
click at [554, 226] on span at bounding box center [541, 185] width 150 height 156
click at [816, 419] on p "Select" at bounding box center [820, 418] width 15 height 8
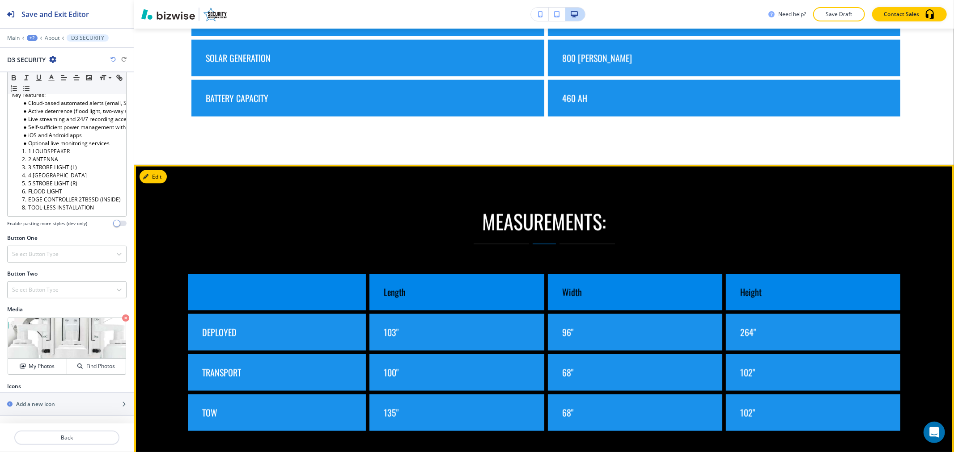
scroll to position [1177, 0]
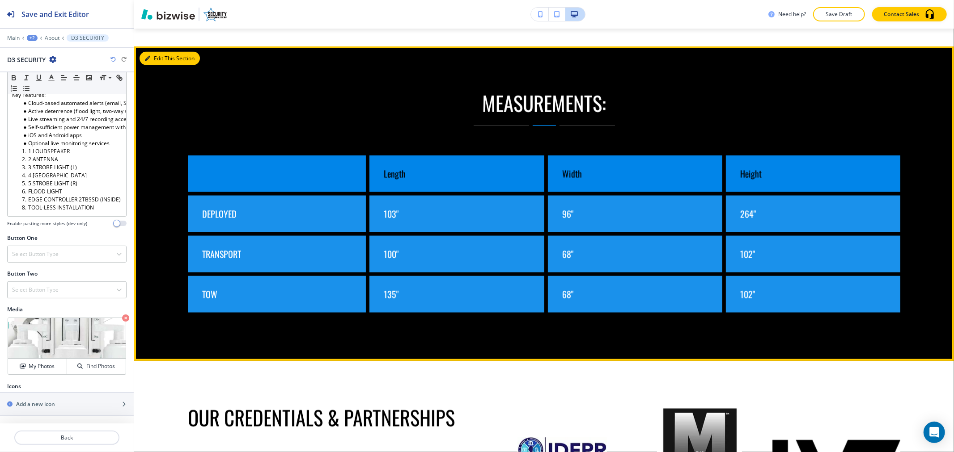
click at [155, 52] on button "Edit This Section" at bounding box center [169, 58] width 60 height 13
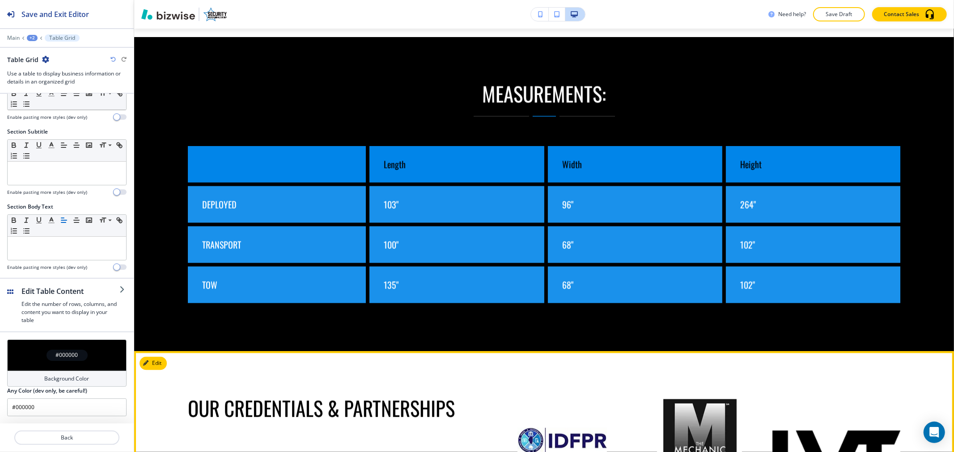
scroll to position [1083, 0]
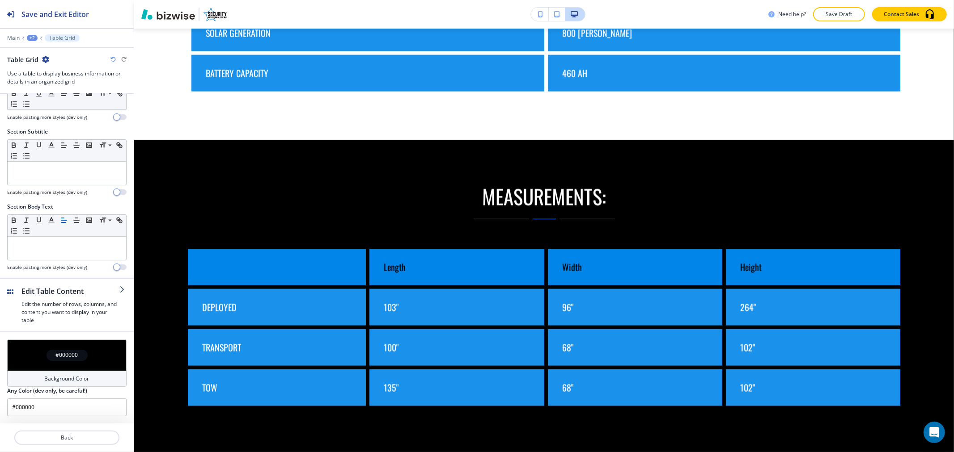
click at [47, 372] on div "Background Color" at bounding box center [66, 379] width 119 height 16
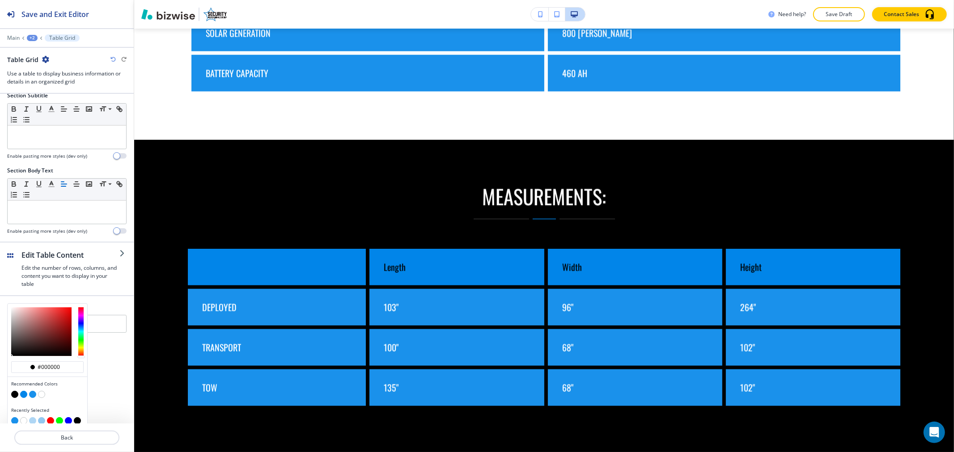
scroll to position [86, 0]
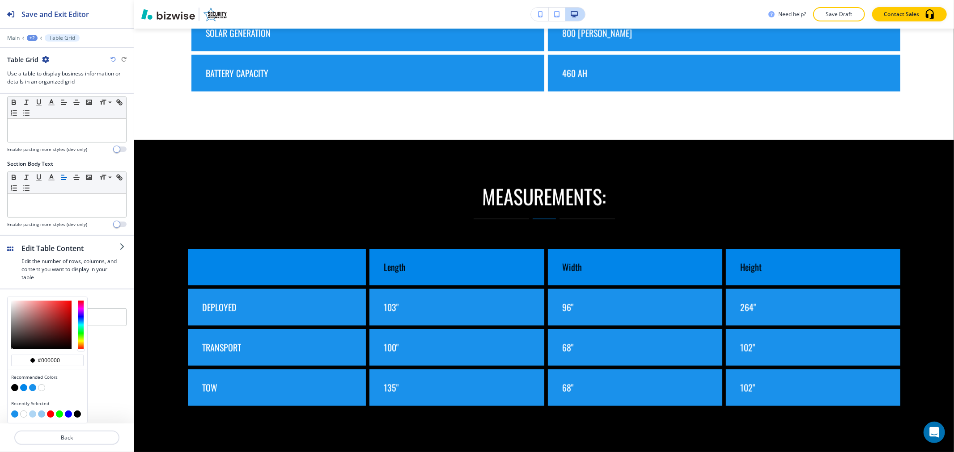
click at [33, 416] on button "button" at bounding box center [32, 414] width 7 height 7
type input "#afd6f4"
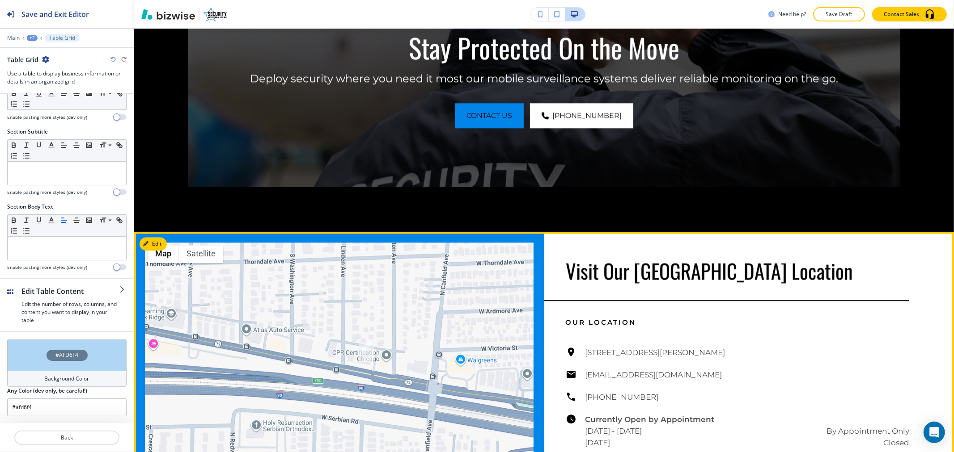
scroll to position [2225, 0]
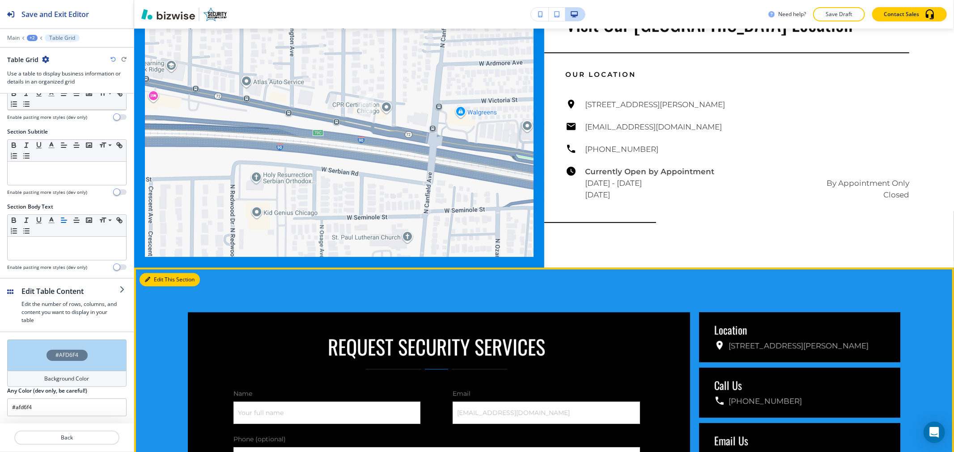
click at [152, 273] on button "Edit This Section" at bounding box center [169, 279] width 60 height 13
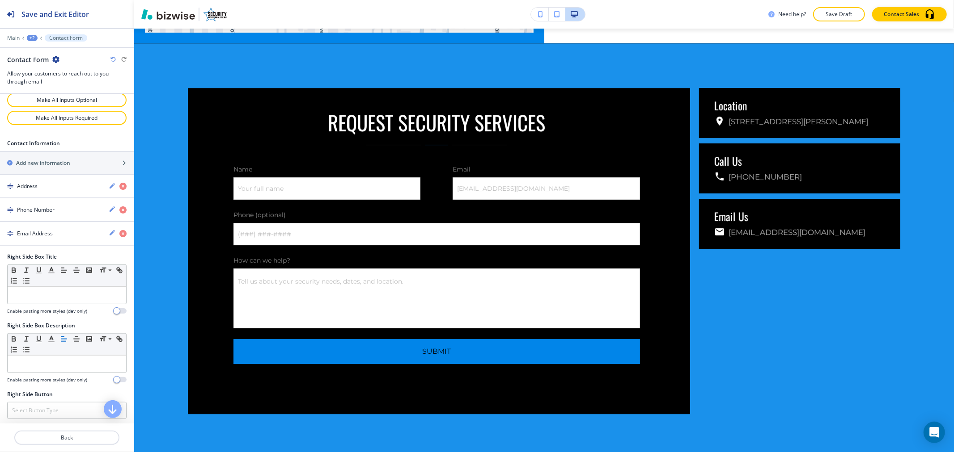
scroll to position [619, 0]
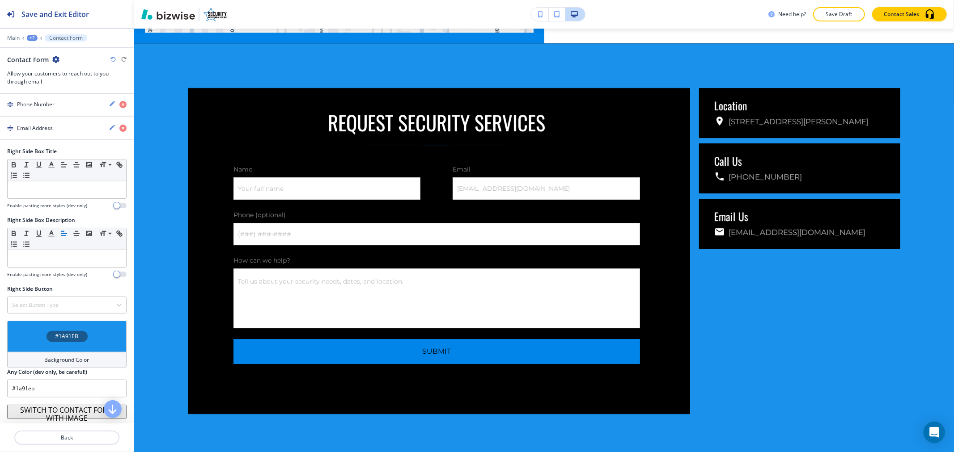
click at [66, 356] on div "Background Color" at bounding box center [66, 360] width 119 height 16
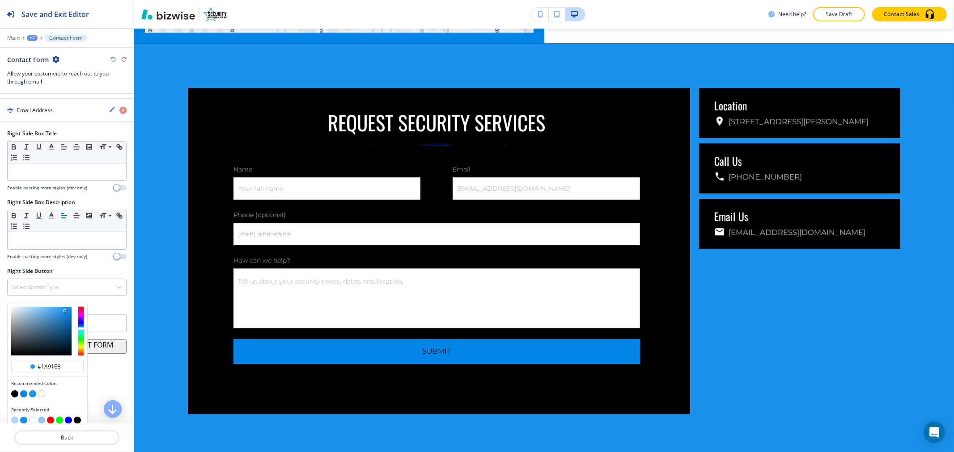
scroll to position [645, 0]
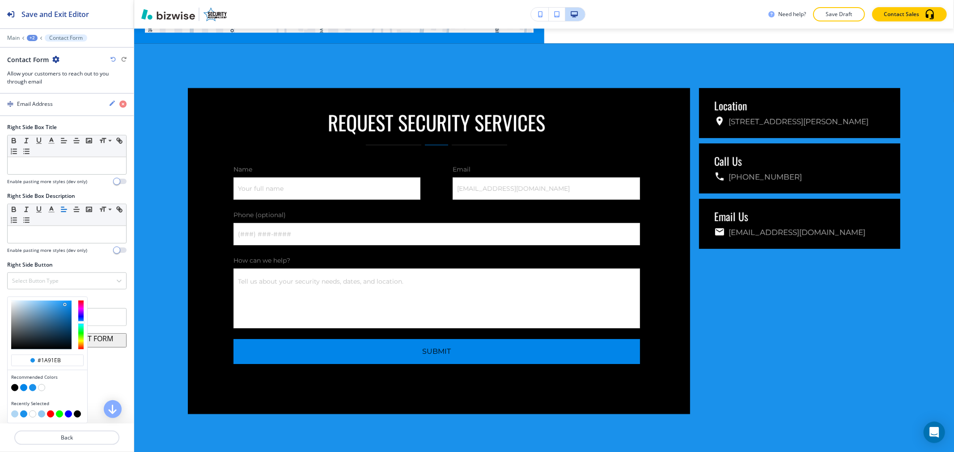
click at [15, 414] on button "button" at bounding box center [14, 414] width 7 height 7
type input "#afd6f4"
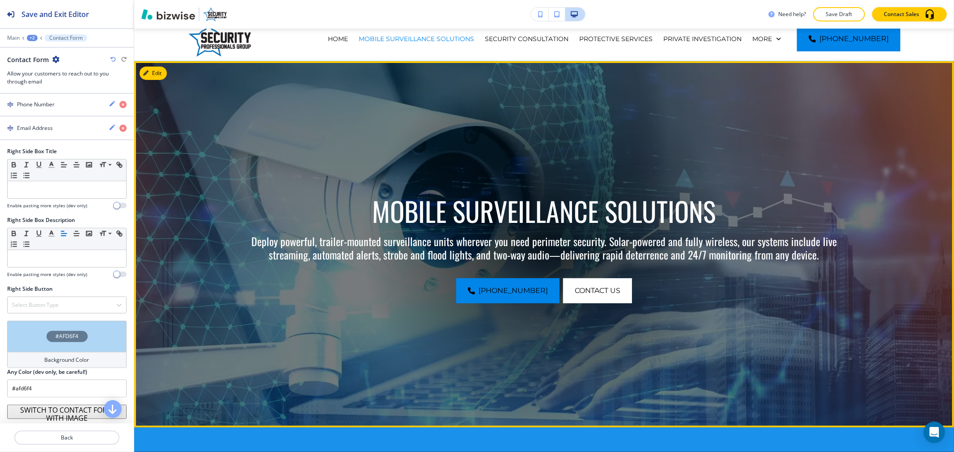
scroll to position [0, 0]
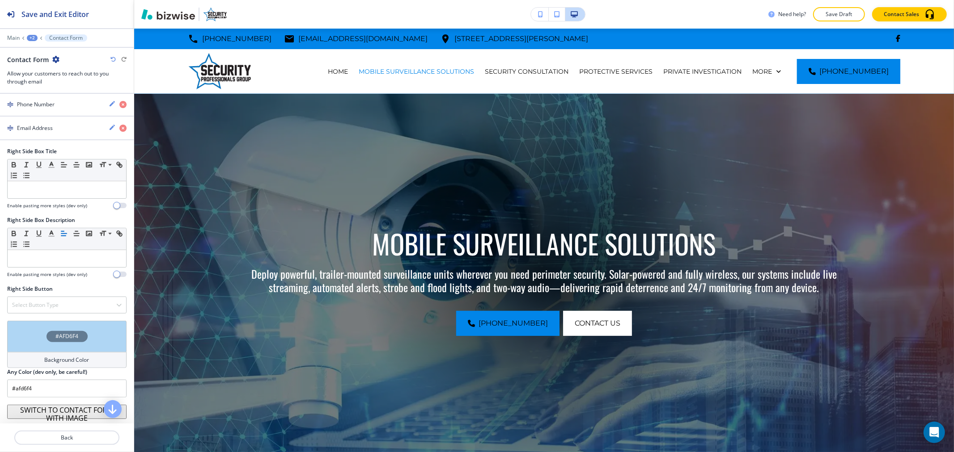
click at [822, 11] on button "Save Draft" at bounding box center [839, 14] width 52 height 14
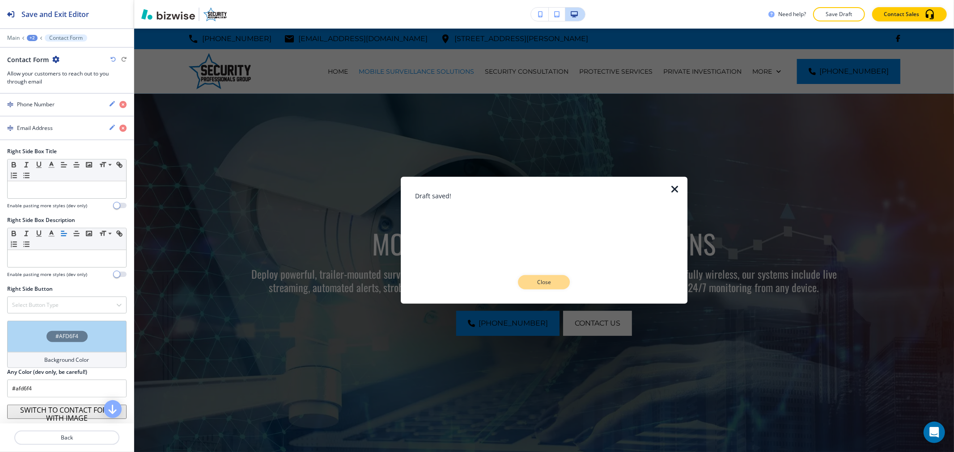
click at [537, 281] on p "Close" at bounding box center [543, 283] width 29 height 8
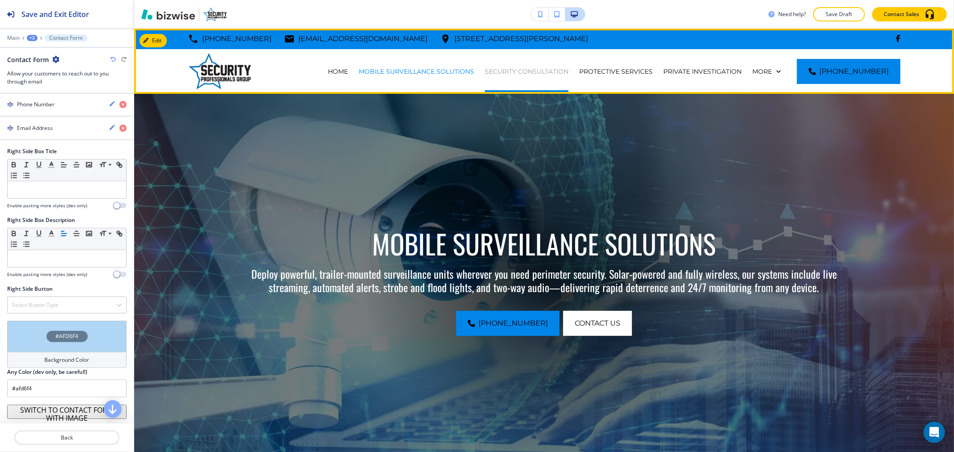
click at [517, 70] on p "SECURITY CONSULTATION" at bounding box center [527, 71] width 84 height 9
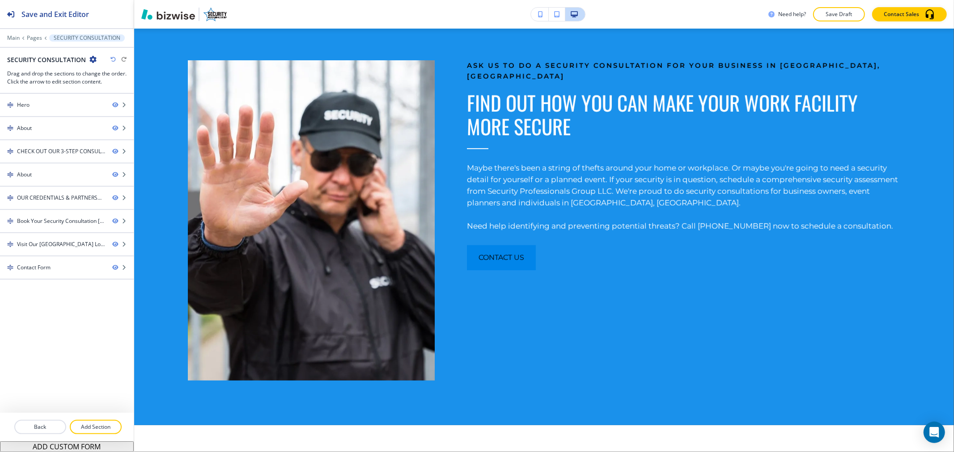
scroll to position [447, 0]
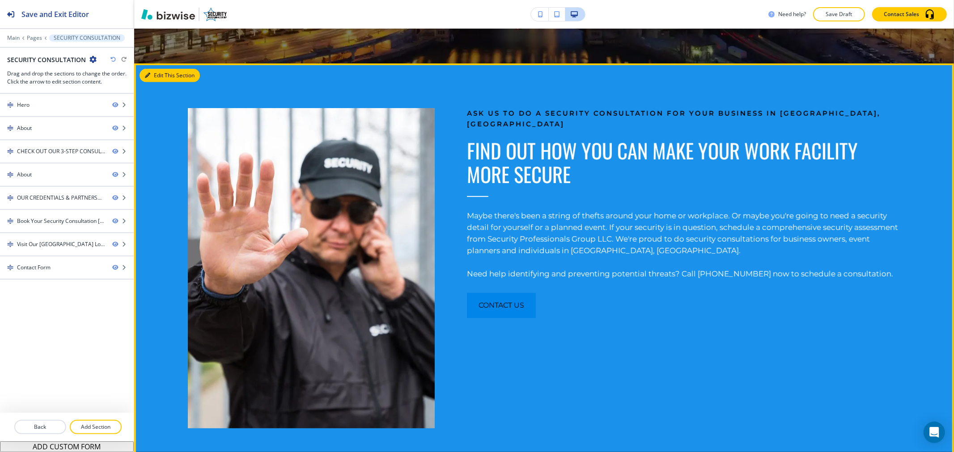
click at [162, 75] on button "Edit This Section" at bounding box center [169, 75] width 60 height 13
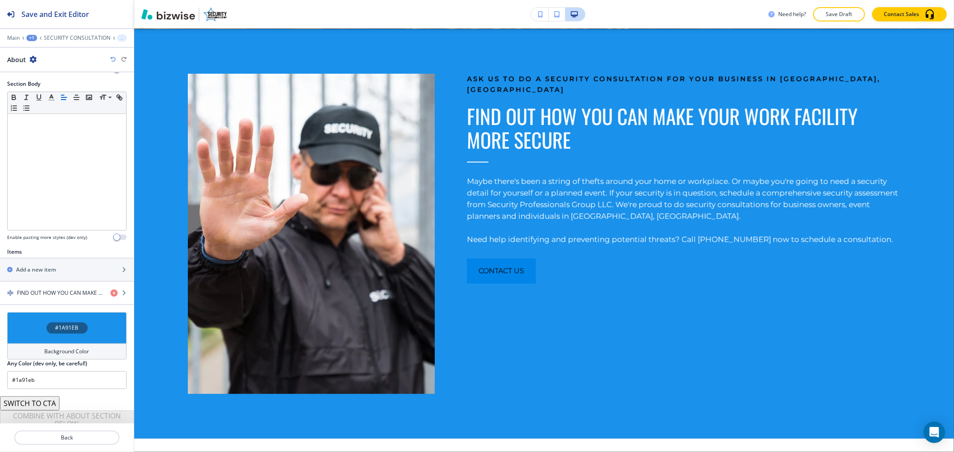
scroll to position [162, 0]
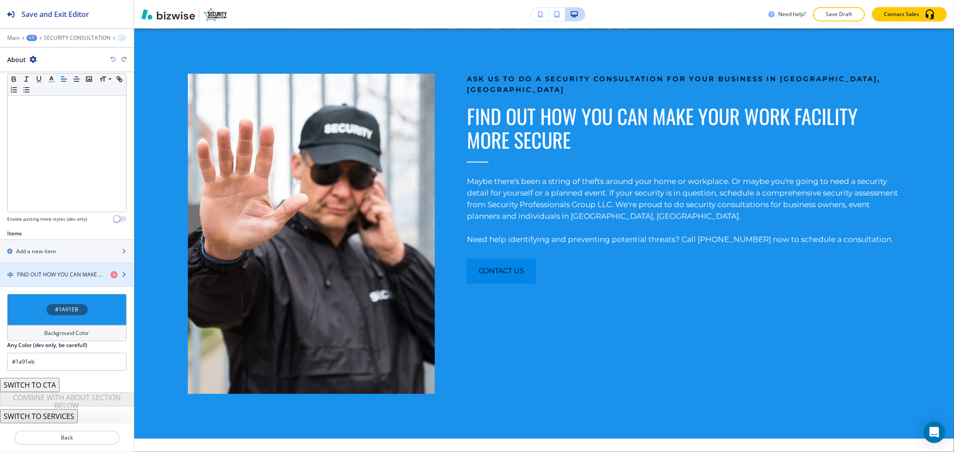
click at [66, 276] on h4 "FIND OUT HOW YOU CAN MAKE YOUR WORK FACILITY MORE SECURE" at bounding box center [60, 275] width 86 height 8
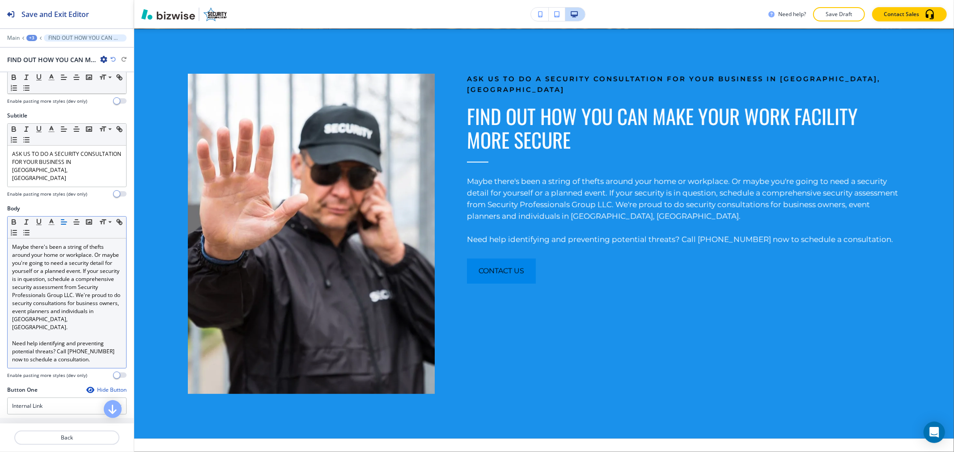
scroll to position [265, 0]
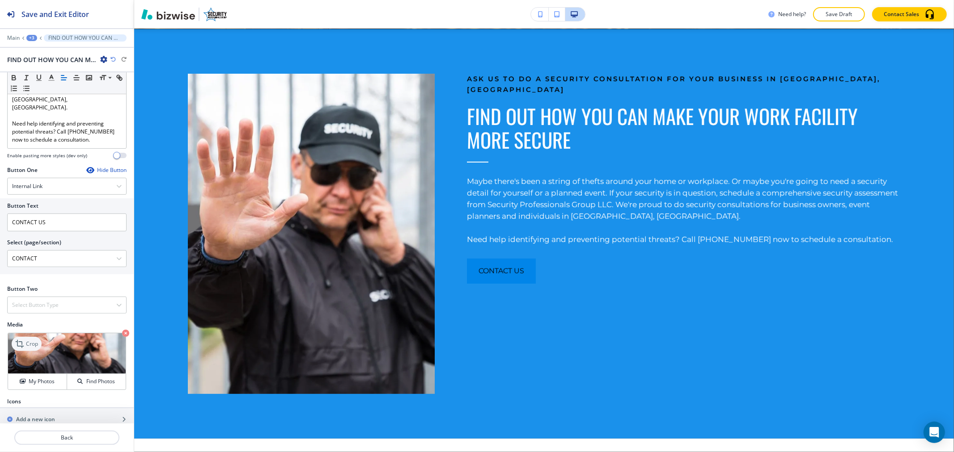
click at [25, 339] on icon at bounding box center [20, 344] width 11 height 11
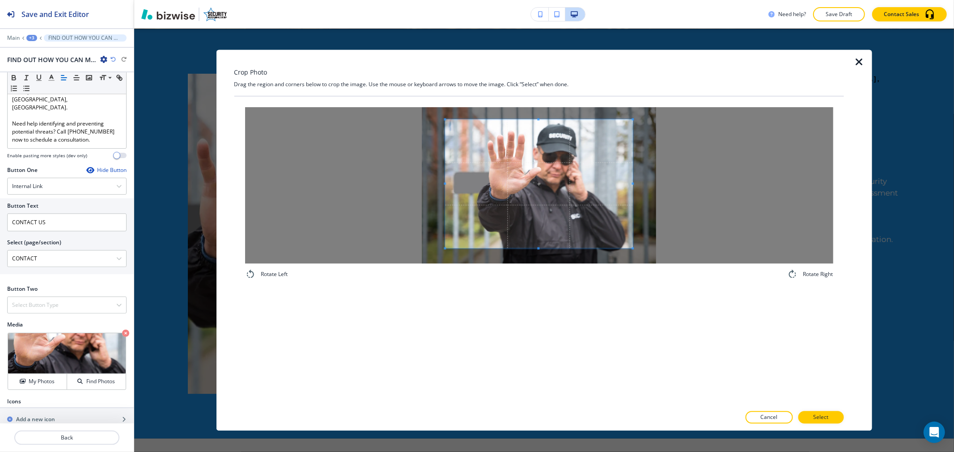
click at [538, 118] on span at bounding box center [538, 119] width 2 height 2
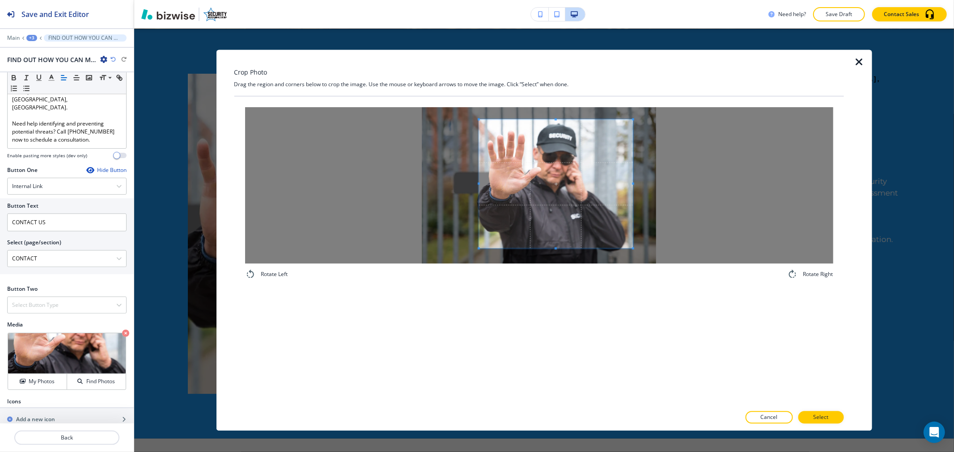
click at [479, 185] on span at bounding box center [478, 184] width 2 height 2
click at [605, 185] on span at bounding box center [606, 184] width 2 height 129
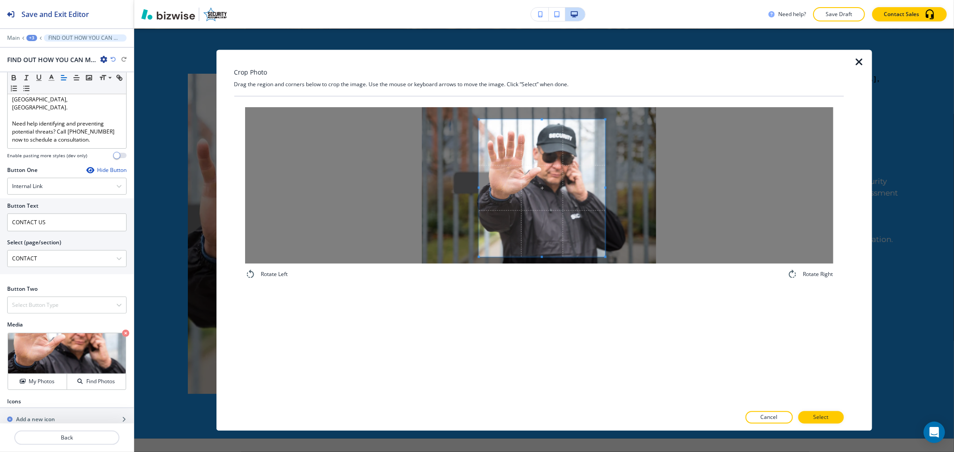
click at [544, 257] on span at bounding box center [542, 257] width 127 height 2
click at [559, 231] on span at bounding box center [547, 187] width 127 height 137
click at [815, 414] on p "Select" at bounding box center [820, 418] width 15 height 8
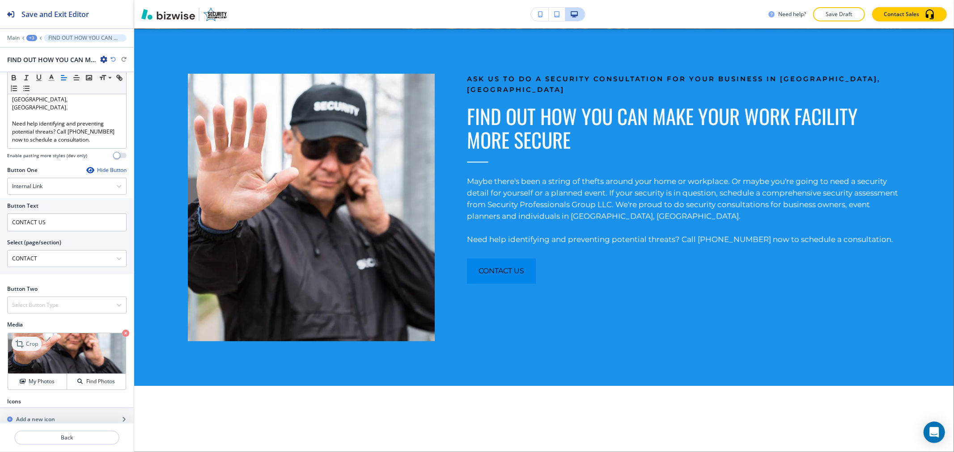
click at [34, 340] on p "Crop" at bounding box center [32, 344] width 12 height 8
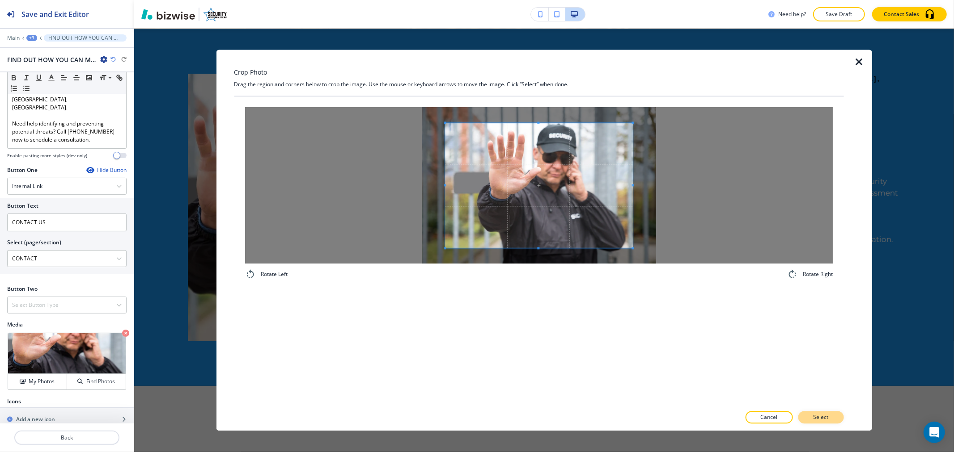
click at [821, 417] on p "Select" at bounding box center [820, 418] width 15 height 8
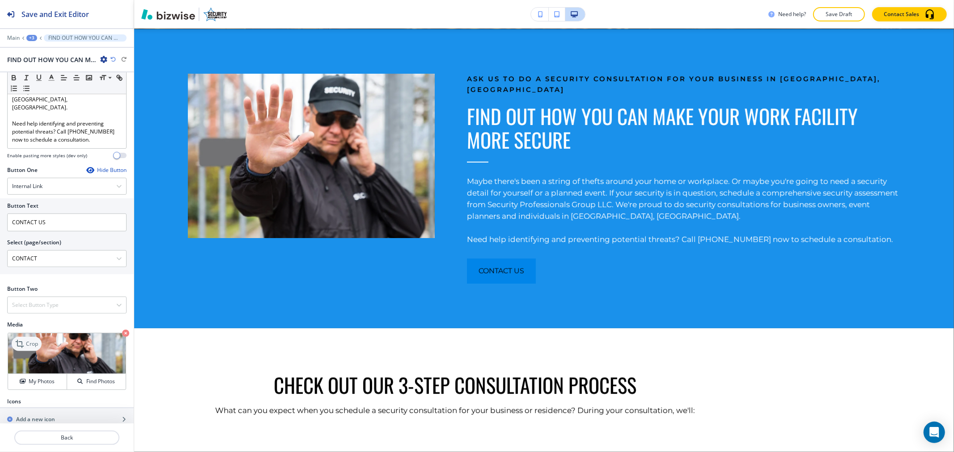
click at [36, 340] on p "Crop" at bounding box center [32, 344] width 12 height 8
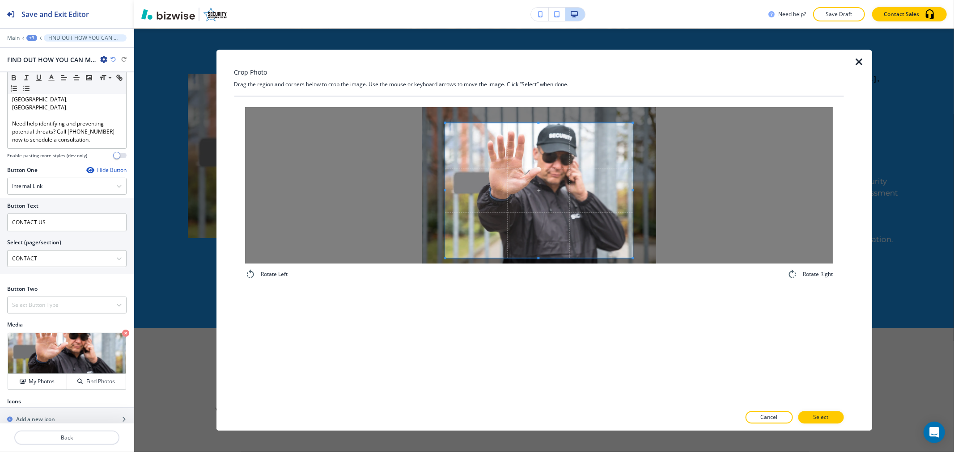
click at [544, 312] on div "Rotate Left Rotate Right" at bounding box center [538, 251] width 609 height 309
click at [828, 416] on p "Select" at bounding box center [820, 418] width 15 height 8
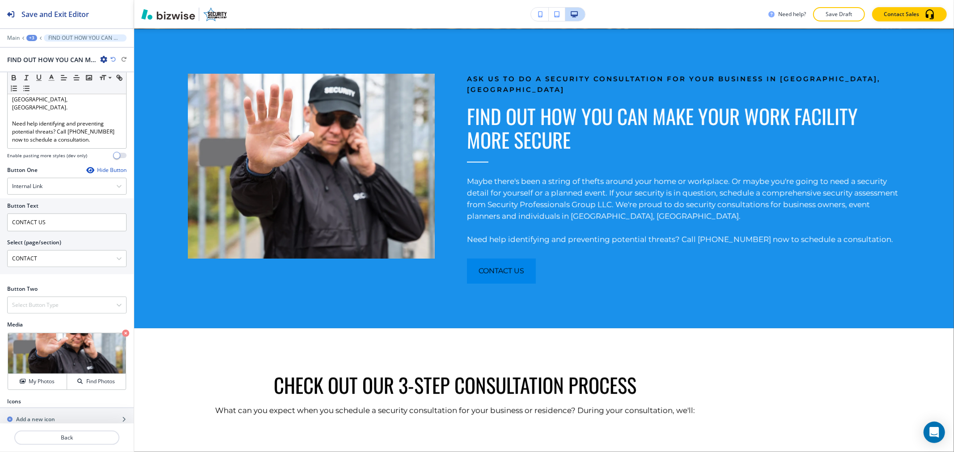
click at [33, 41] on div "Main +3 FIND OUT HOW YOU CAN MAKE YOUR WORK FACILITY MORE SECURE" at bounding box center [66, 37] width 119 height 7
click at [34, 38] on div "+3" at bounding box center [31, 38] width 11 height 6
click at [51, 79] on button "About" at bounding box center [54, 84] width 57 height 16
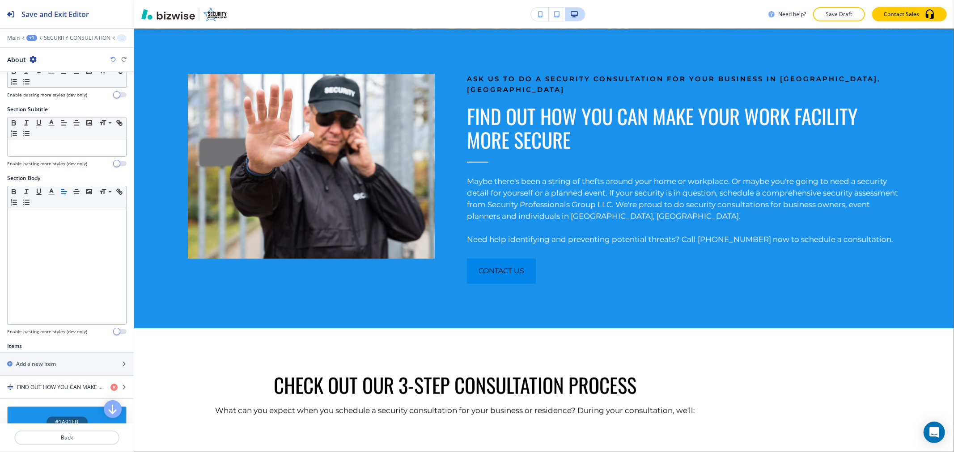
scroll to position [162, 0]
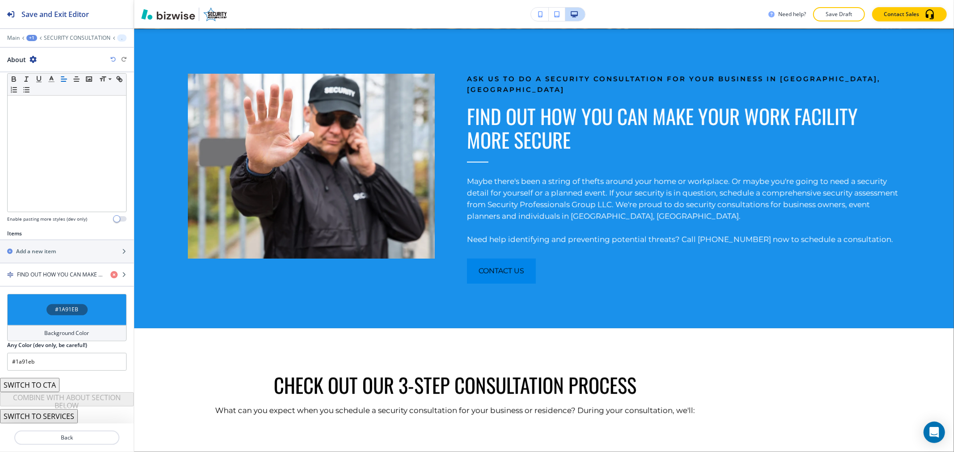
click at [104, 336] on div "Background Color" at bounding box center [66, 333] width 119 height 16
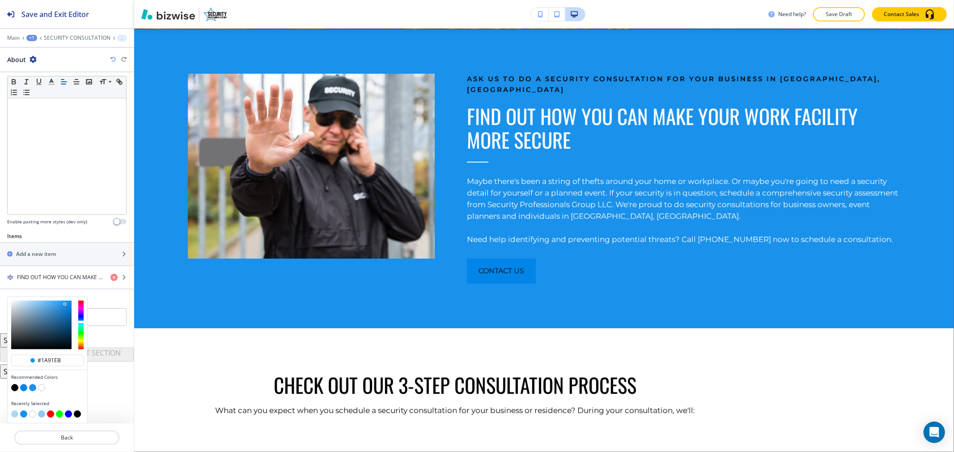
click at [18, 414] on button "button" at bounding box center [14, 414] width 7 height 7
type input "#afd6f4"
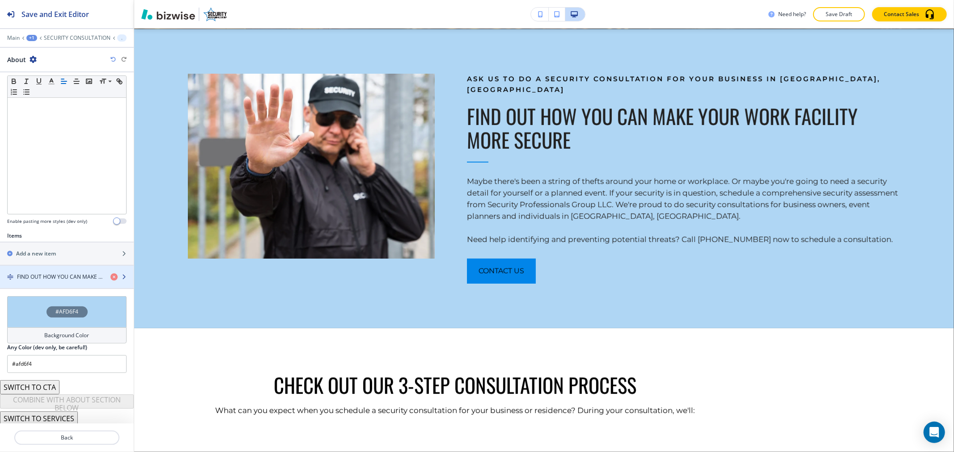
click at [53, 281] on div "button" at bounding box center [67, 284] width 134 height 7
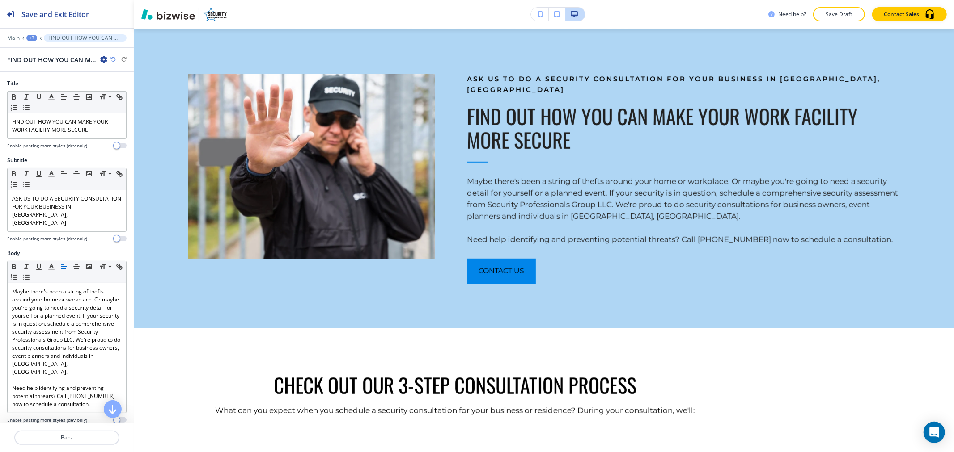
scroll to position [265, 0]
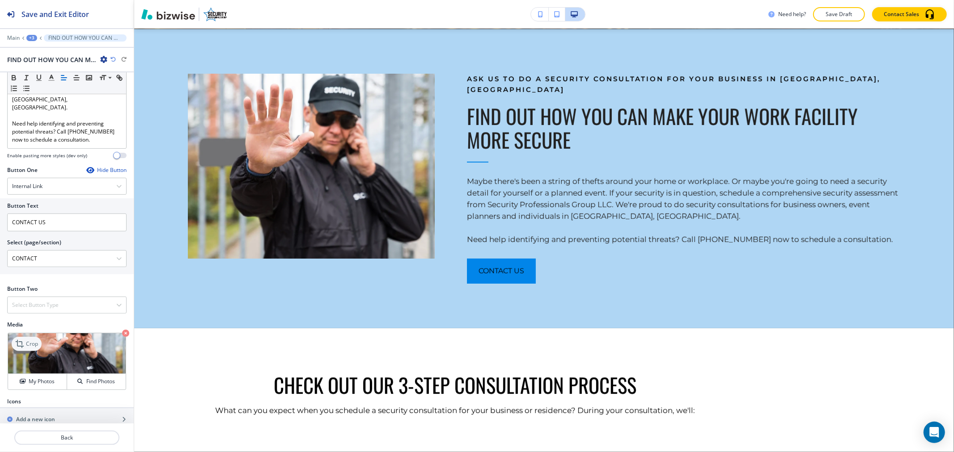
click at [27, 340] on p "Crop" at bounding box center [32, 344] width 12 height 8
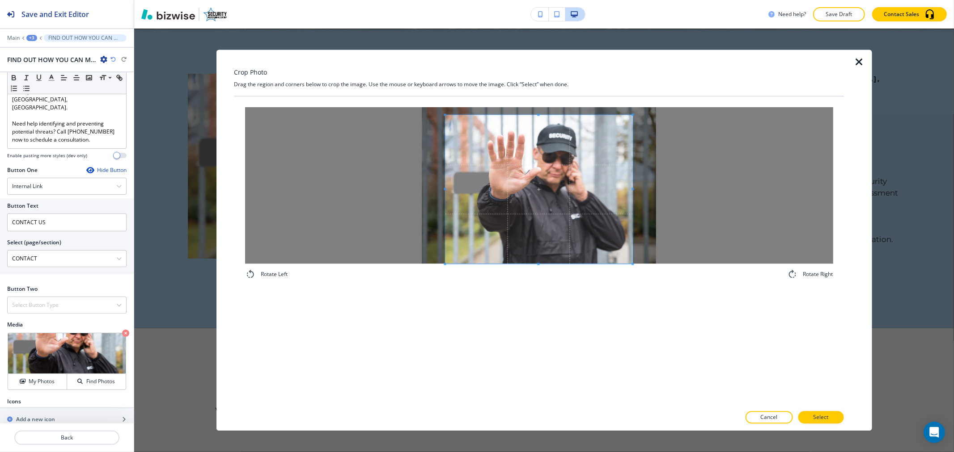
click at [540, 114] on span at bounding box center [539, 115] width 188 height 2
click at [815, 421] on p "Select" at bounding box center [820, 418] width 15 height 8
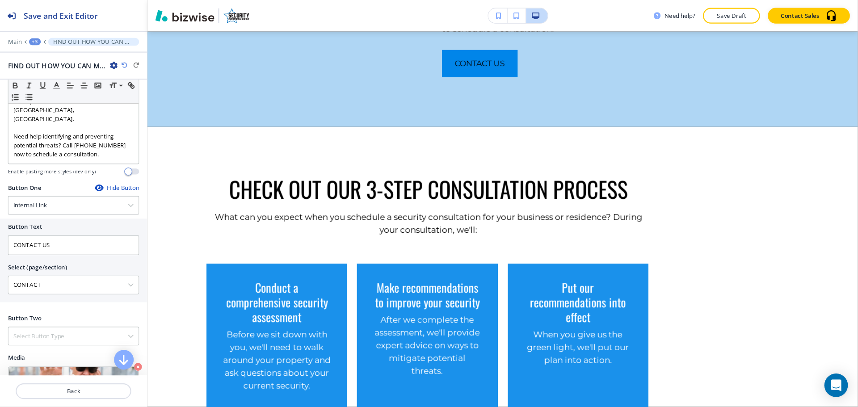
scroll to position [680, 0]
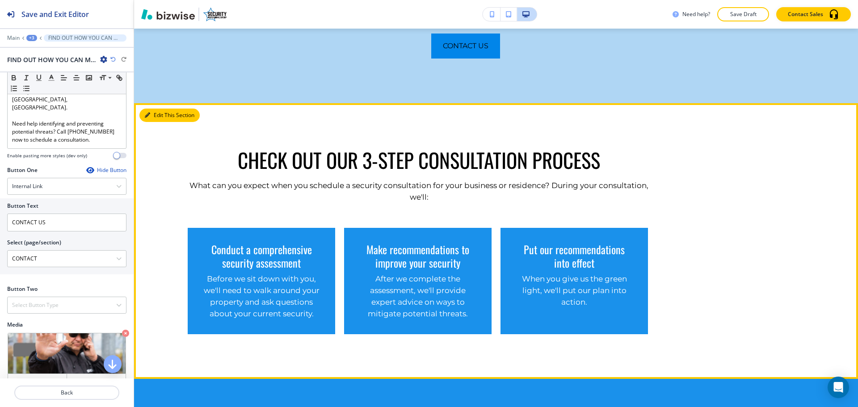
click at [162, 109] on button "Edit This Section" at bounding box center [169, 115] width 60 height 13
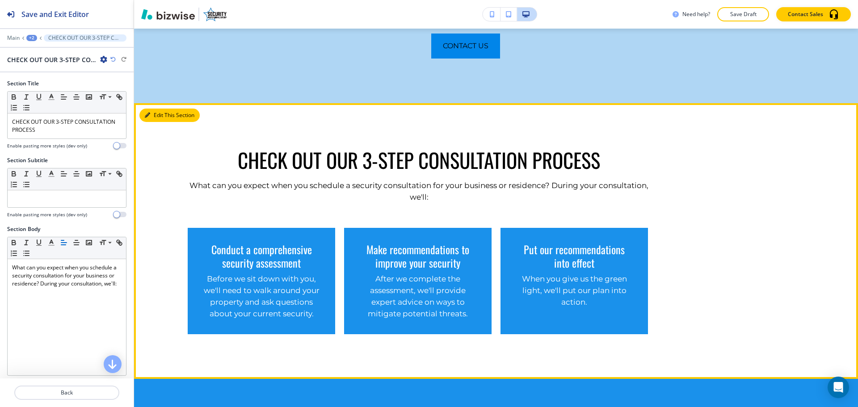
scroll to position [743, 0]
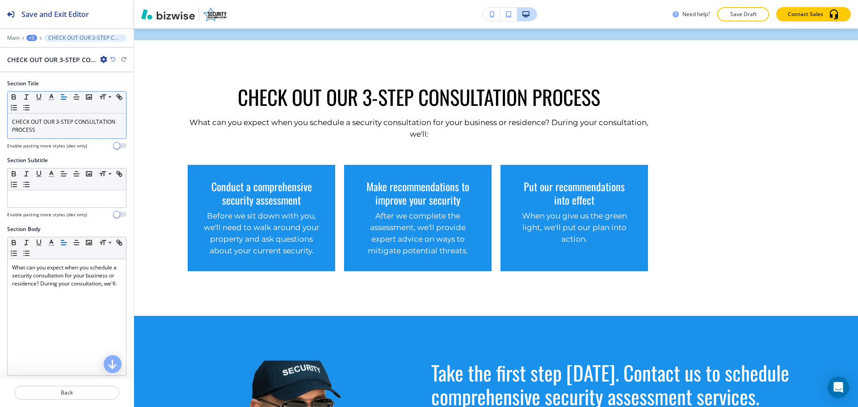
click at [62, 97] on icon "button" at bounding box center [64, 97] width 8 height 8
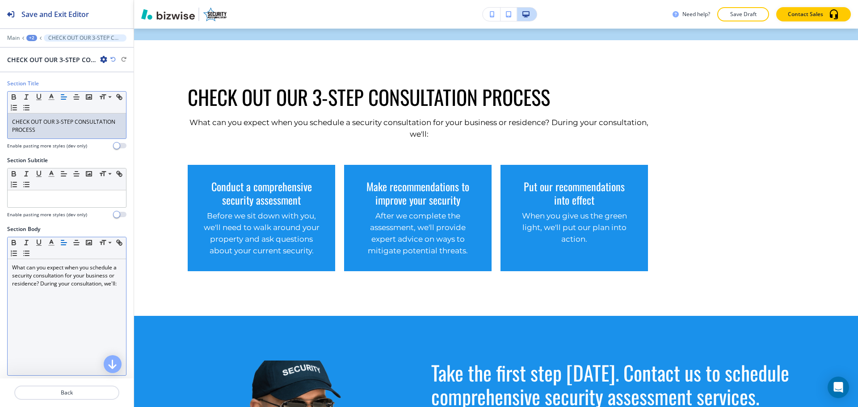
click at [63, 246] on icon "button" at bounding box center [64, 243] width 8 height 8
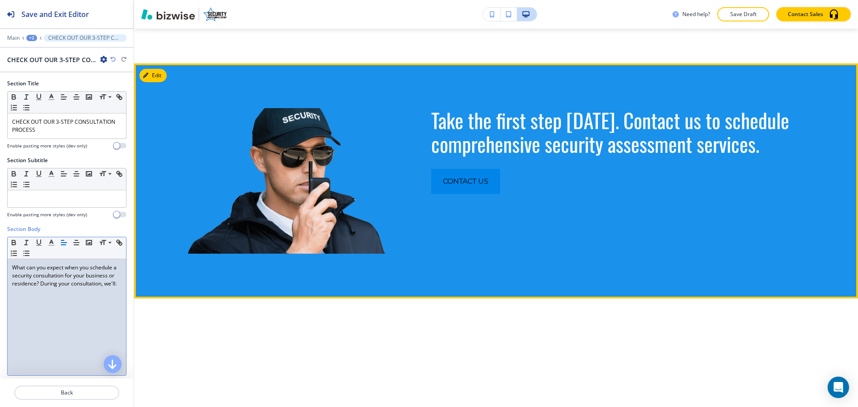
scroll to position [1011, 0]
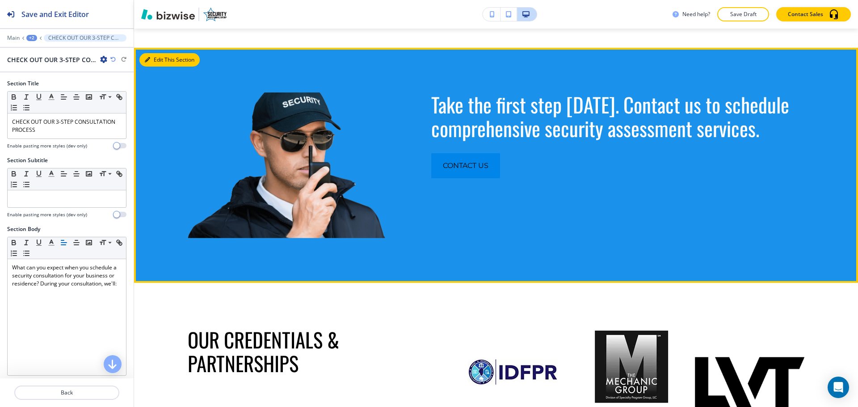
click at [147, 53] on button "Edit This Section" at bounding box center [169, 59] width 60 height 13
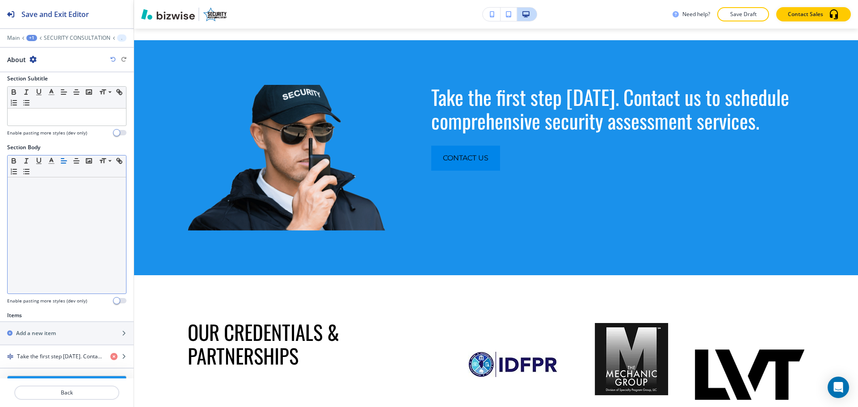
scroll to position [207, 0]
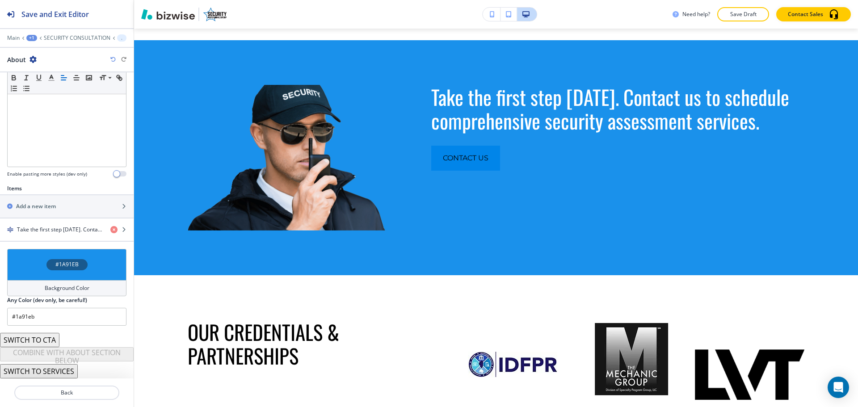
click at [80, 294] on div "Background Color" at bounding box center [66, 288] width 119 height 16
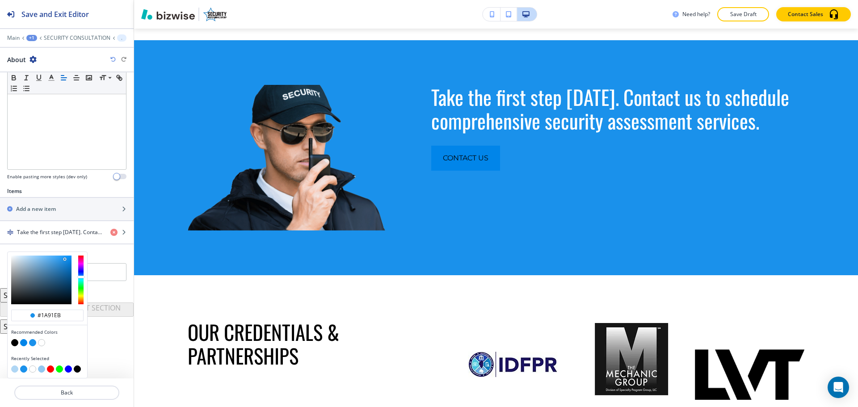
scroll to position [204, 0]
click at [11, 340] on div at bounding box center [47, 343] width 72 height 9
click at [17, 341] on button "button" at bounding box center [14, 342] width 7 height 7
type input "#000000"
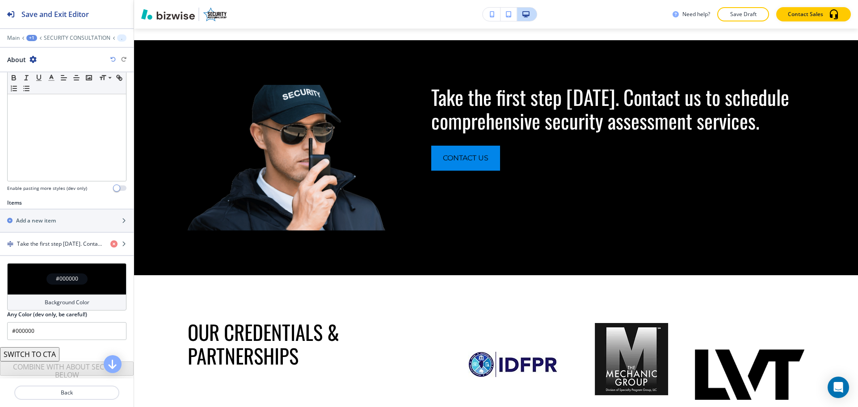
scroll to position [207, 0]
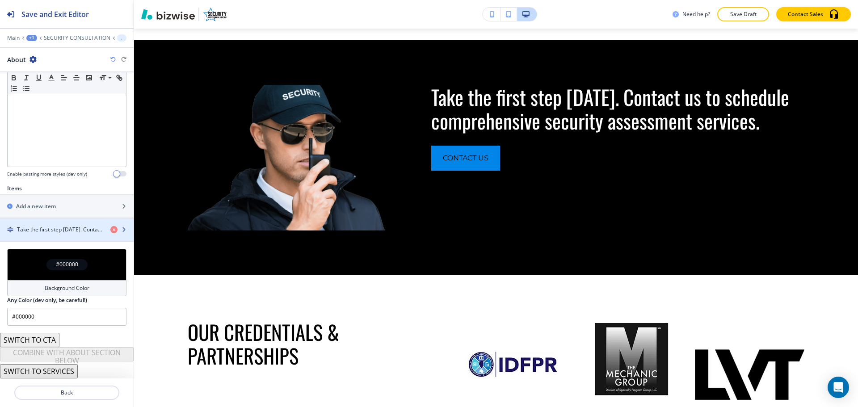
click at [52, 220] on div "button" at bounding box center [67, 222] width 134 height 7
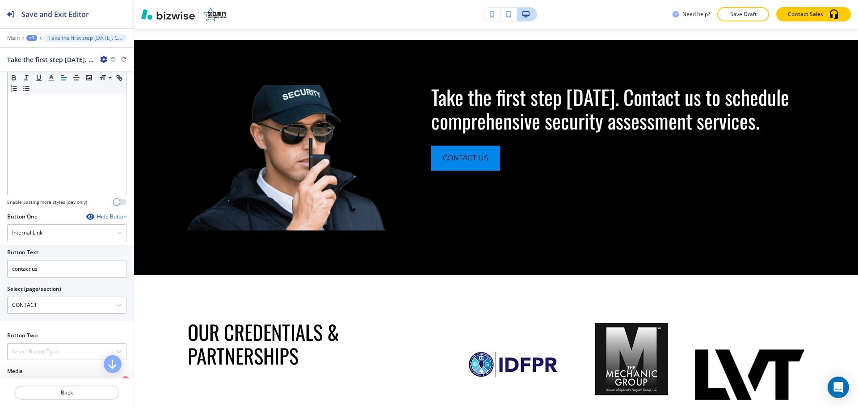
scroll to position [295, 0]
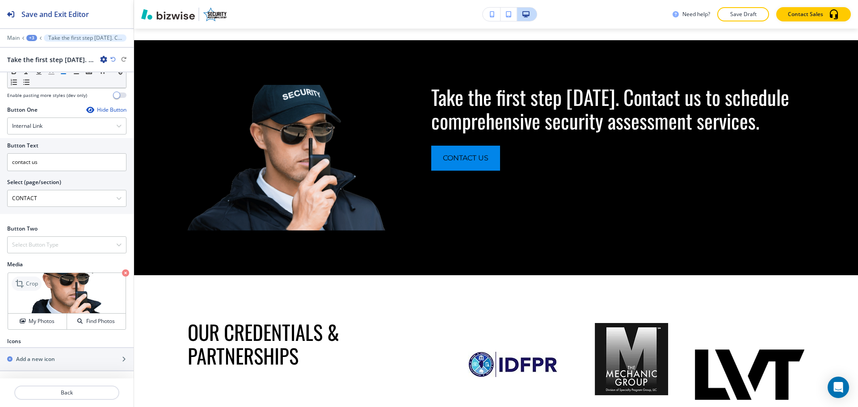
click at [37, 278] on div "Crop" at bounding box center [27, 284] width 30 height 14
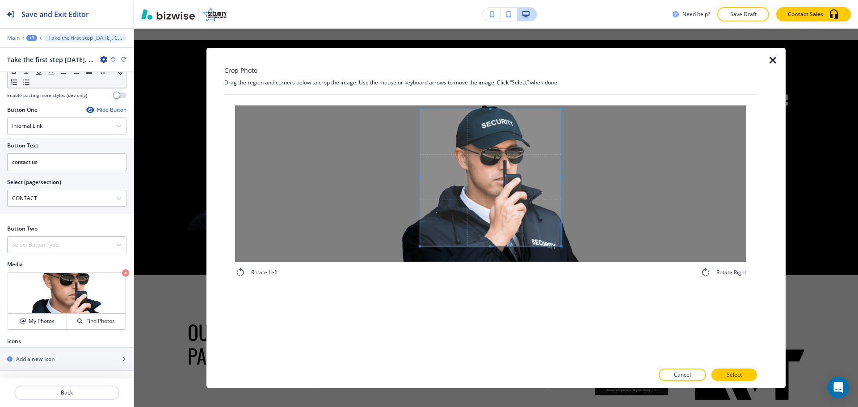
click at [489, 91] on div "Crop Photo Drag the region and corners below to crop the image. Use the mouse o…" at bounding box center [490, 217] width 533 height 341
click at [488, 279] on div "Rotate Left Rotate Right" at bounding box center [490, 191] width 533 height 194
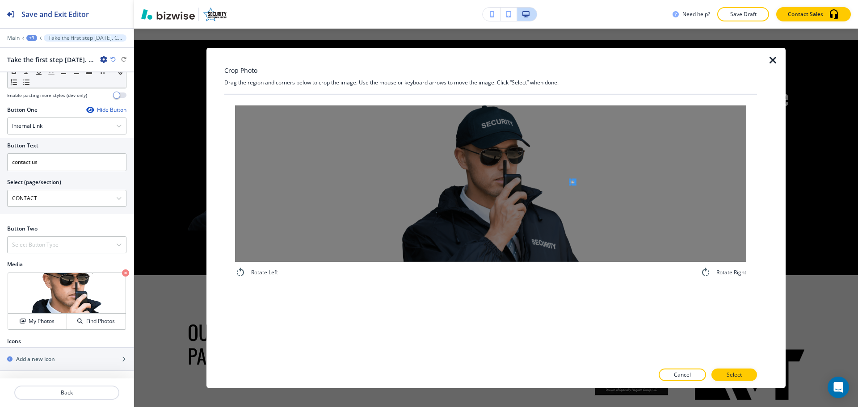
click at [572, 184] on div at bounding box center [490, 183] width 511 height 156
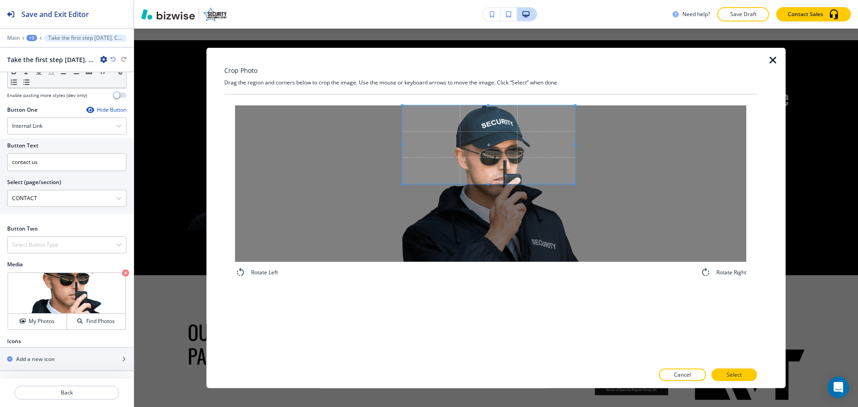
click at [338, 59] on div "Crop Photo Drag the region and corners below to crop the image. Use the mouse o…" at bounding box center [490, 217] width 533 height 341
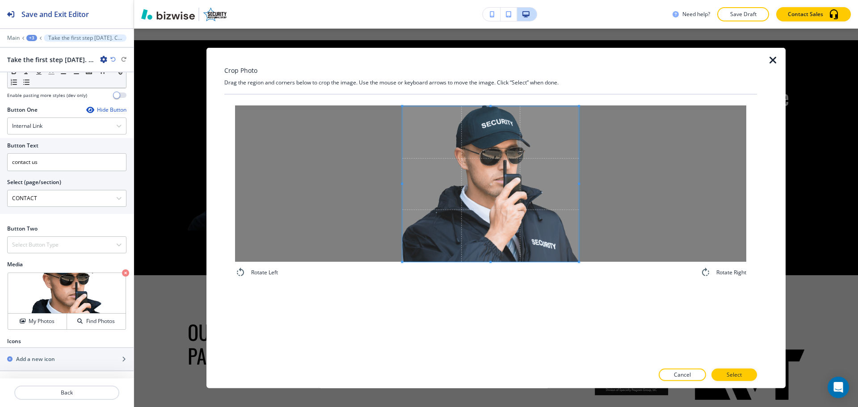
click at [591, 270] on div "Rotate Left Rotate Right" at bounding box center [490, 191] width 511 height 173
click at [400, 185] on div at bounding box center [490, 183] width 511 height 156
click at [742, 377] on p "Select" at bounding box center [734, 375] width 15 height 8
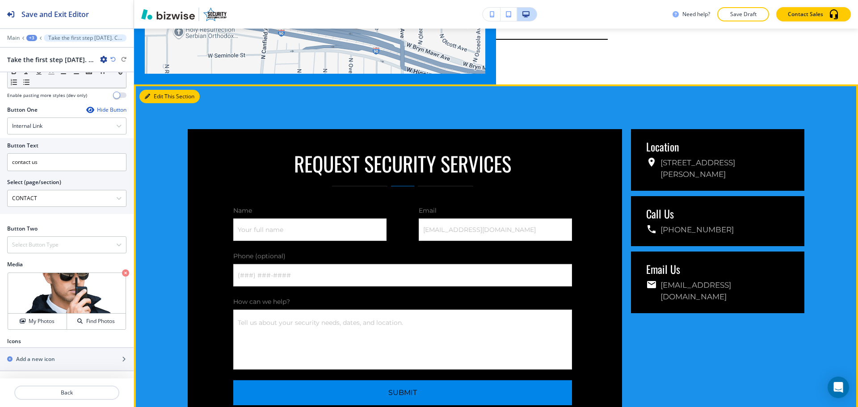
click at [142, 90] on button "Edit This Section" at bounding box center [169, 96] width 60 height 13
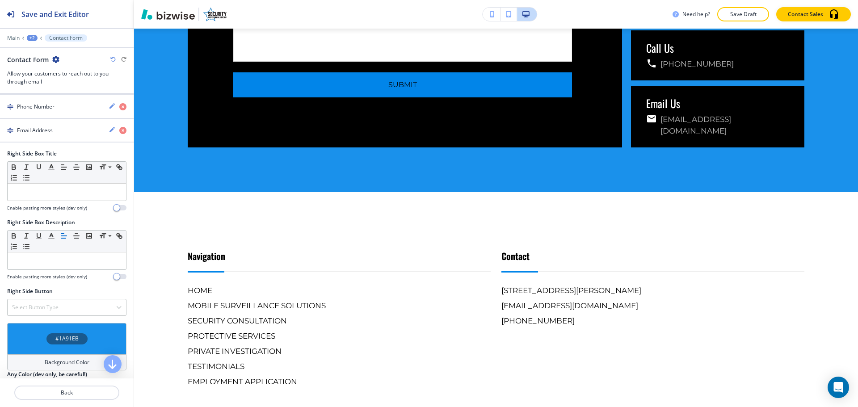
scroll to position [663, 0]
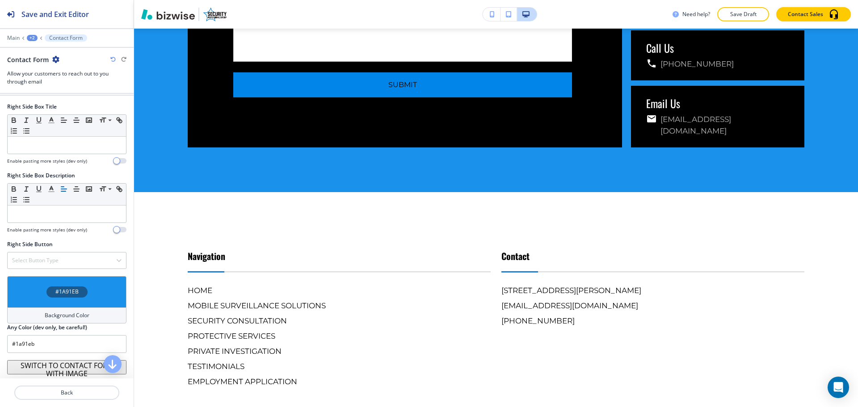
click at [62, 318] on h4 "Background Color" at bounding box center [67, 316] width 45 height 8
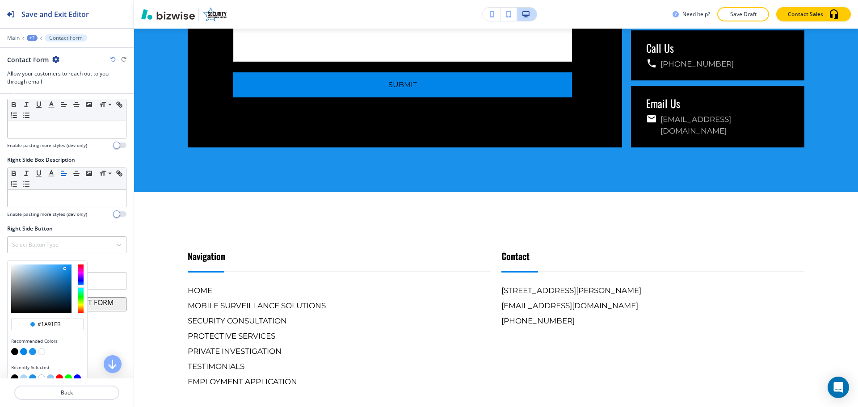
scroll to position [688, 0]
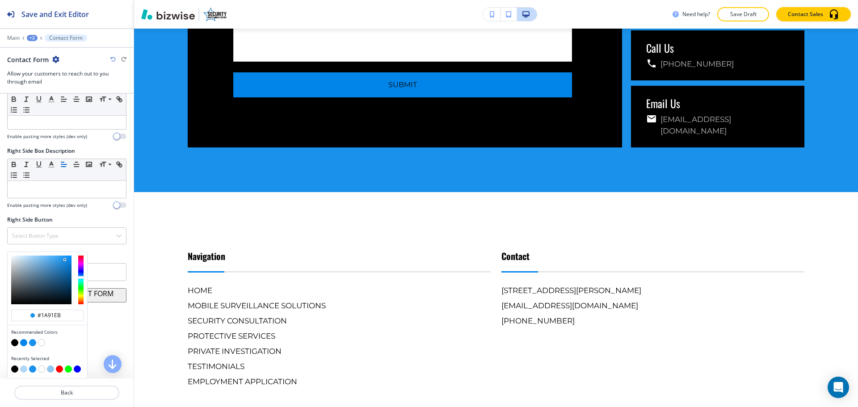
click at [21, 368] on button "button" at bounding box center [23, 369] width 7 height 7
type input "#afd6f4"
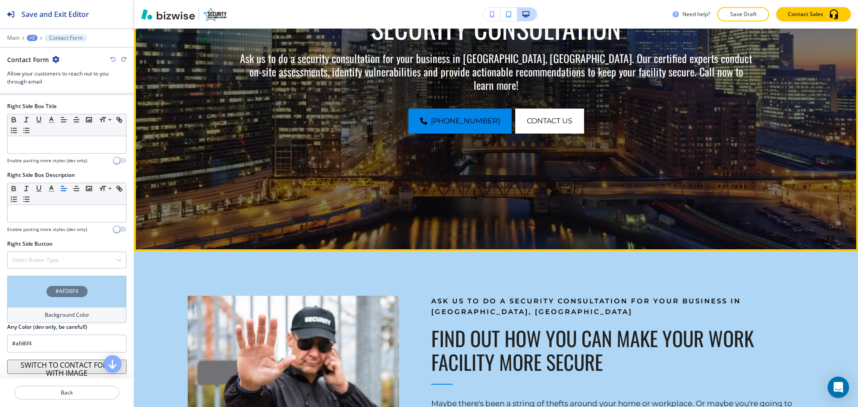
scroll to position [0, 0]
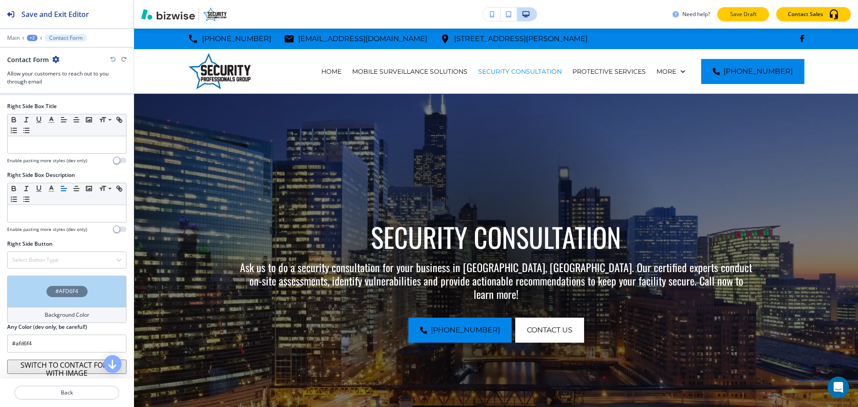
click at [738, 14] on p "Save Draft" at bounding box center [743, 14] width 29 height 8
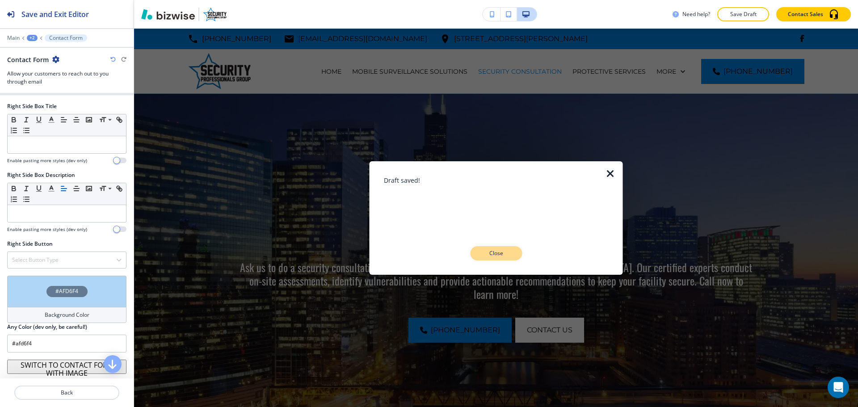
click at [491, 249] on button "Close" at bounding box center [496, 253] width 52 height 14
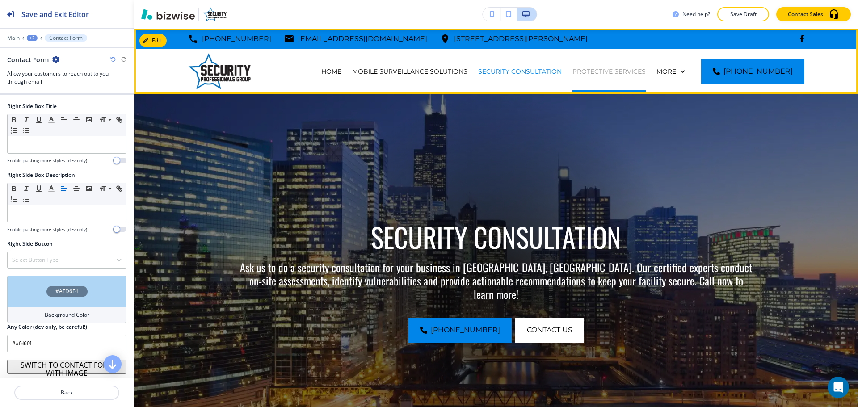
click at [609, 74] on p "PROTECTIVE SERVICES" at bounding box center [609, 71] width 73 height 9
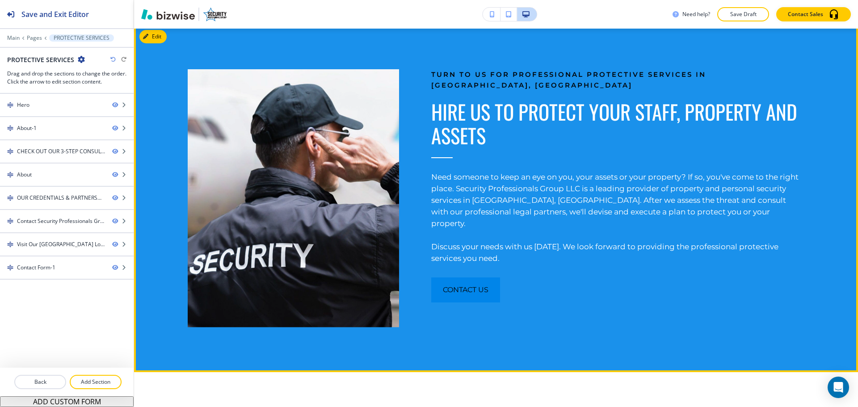
scroll to position [402, 0]
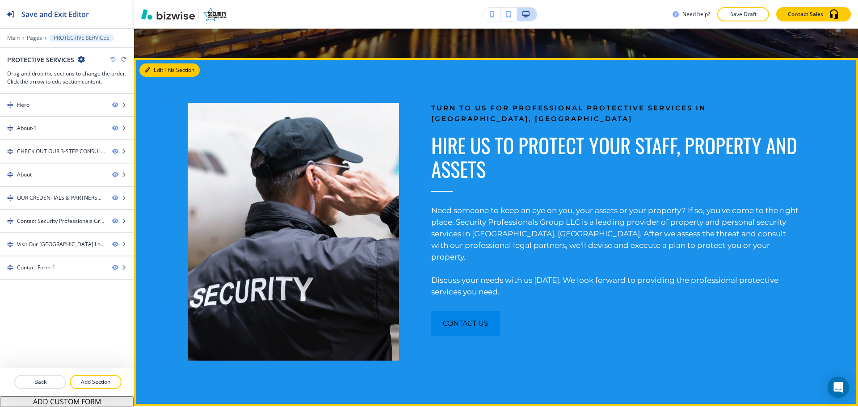
click at [162, 73] on button "Edit This Section" at bounding box center [169, 69] width 60 height 13
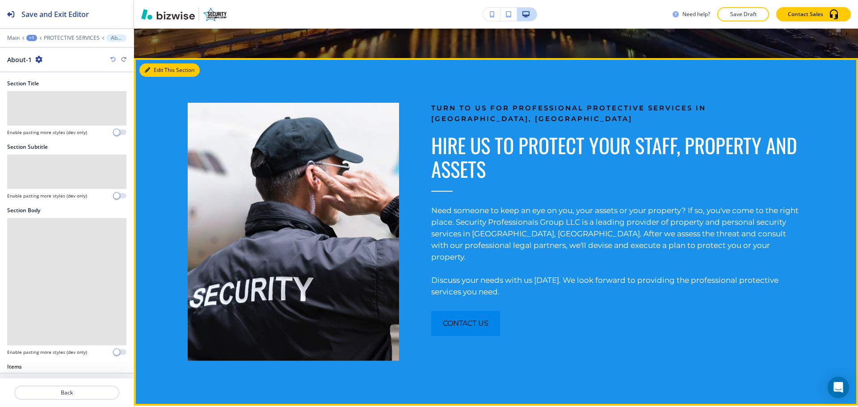
scroll to position [432, 0]
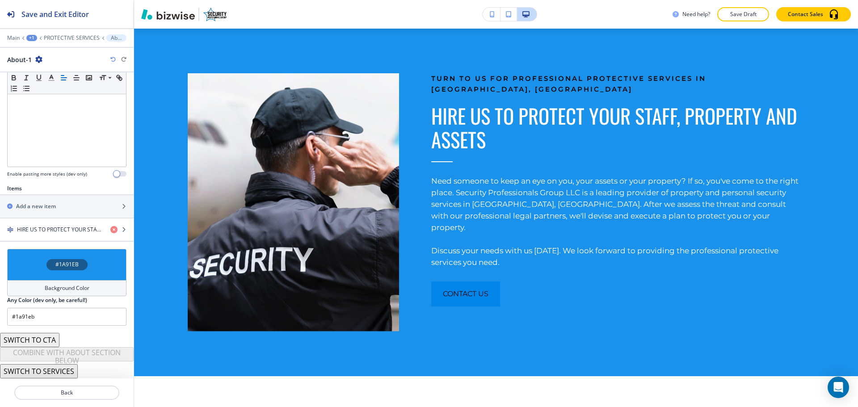
click at [71, 287] on h4 "Background Color" at bounding box center [67, 288] width 45 height 8
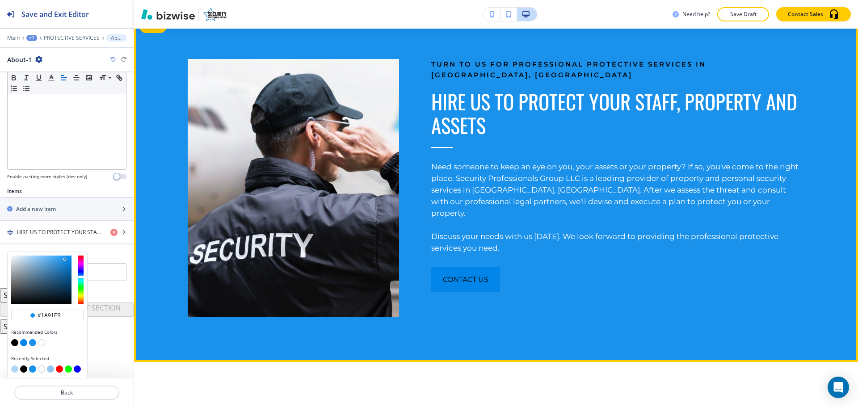
scroll to position [342, 0]
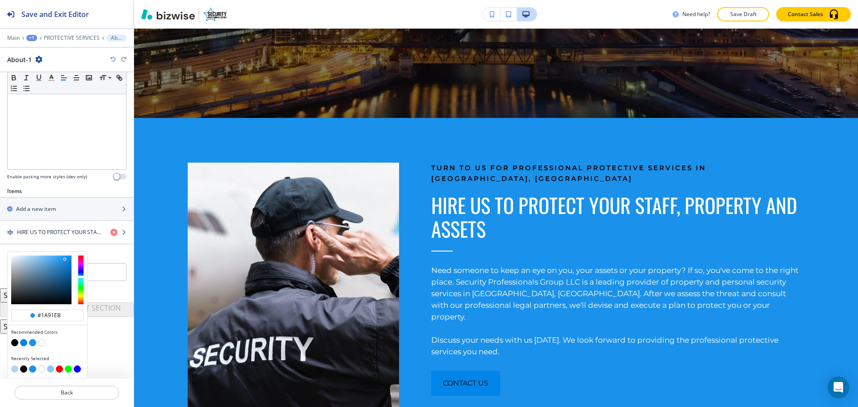
click at [13, 371] on button "button" at bounding box center [14, 369] width 7 height 7
type input "#afd6f4"
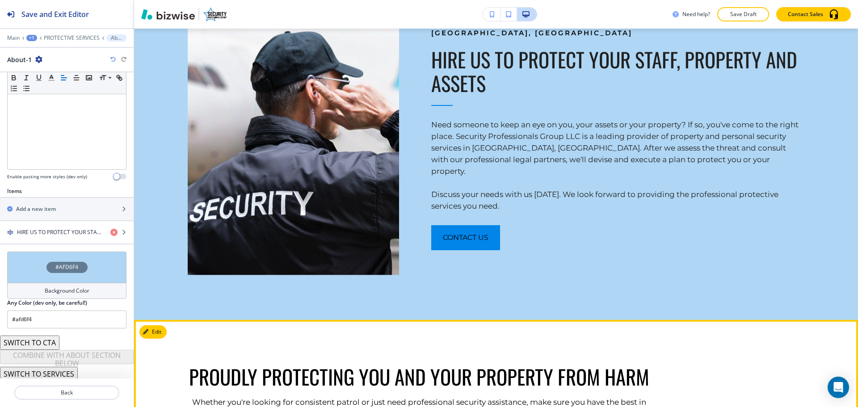
scroll to position [521, 0]
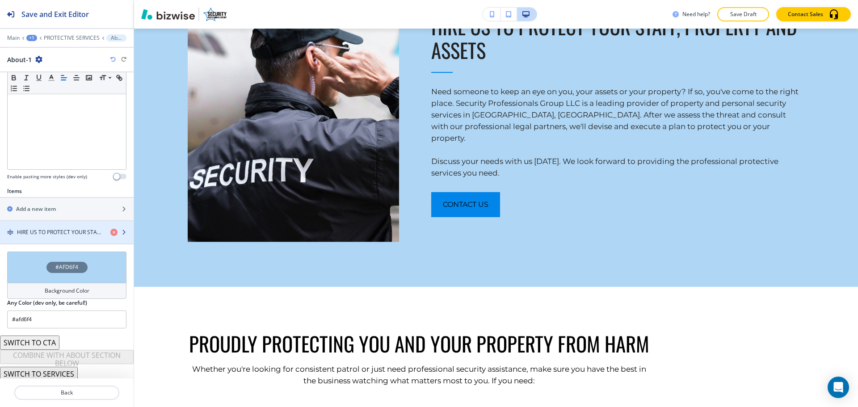
click at [61, 238] on div "button" at bounding box center [67, 239] width 134 height 7
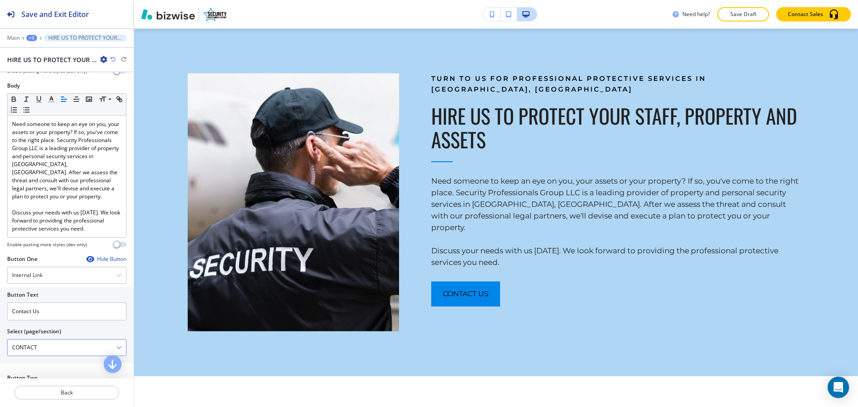
scroll to position [309, 0]
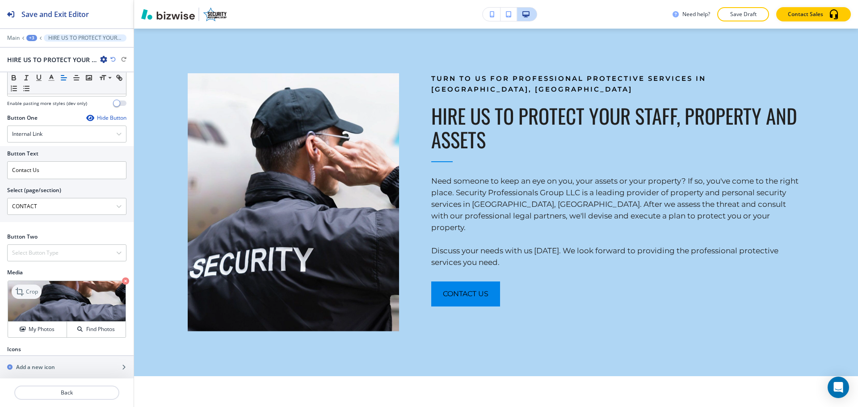
click at [33, 287] on div "Crop" at bounding box center [27, 292] width 30 height 14
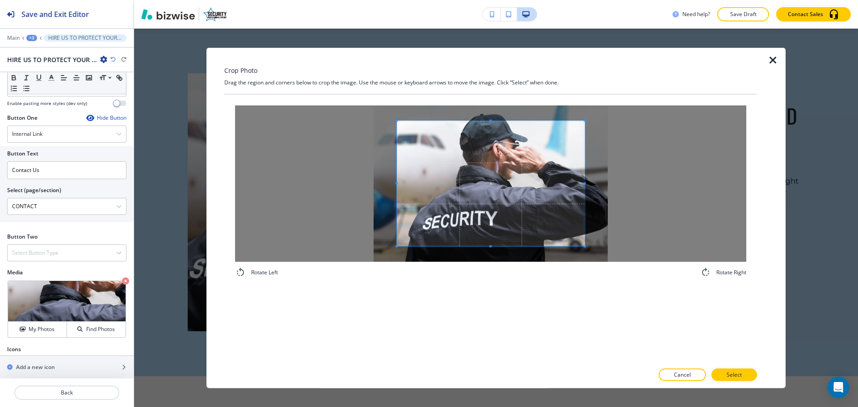
click at [493, 102] on div "Rotate Left Rotate Right" at bounding box center [490, 191] width 533 height 194
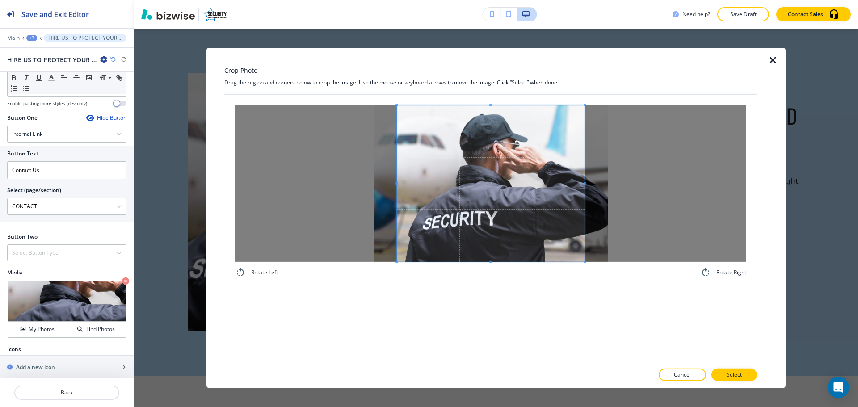
click at [491, 288] on div "Rotate Left Rotate Right" at bounding box center [490, 191] width 533 height 194
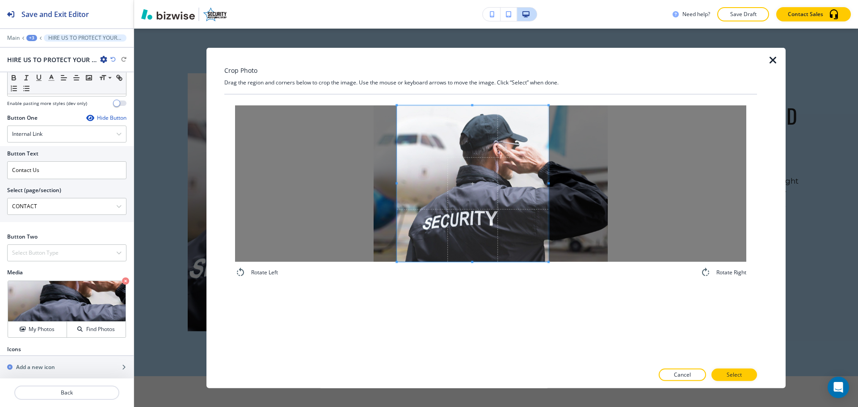
click at [549, 180] on div at bounding box center [473, 183] width 152 height 156
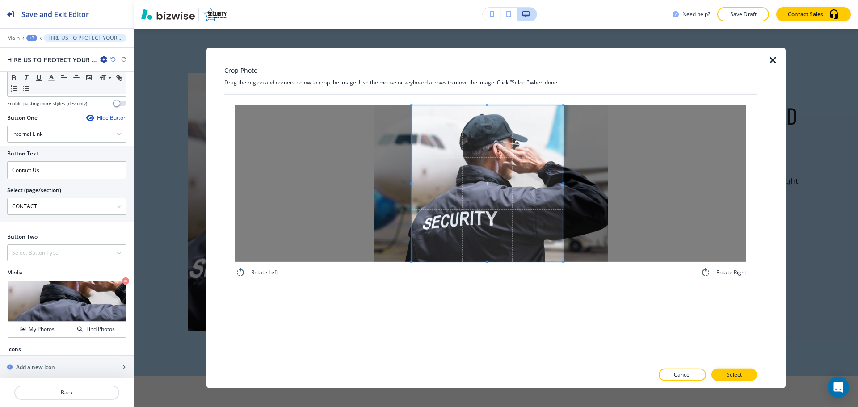
click at [532, 203] on span at bounding box center [488, 183] width 152 height 156
click at [732, 374] on p "Select" at bounding box center [734, 375] width 15 height 8
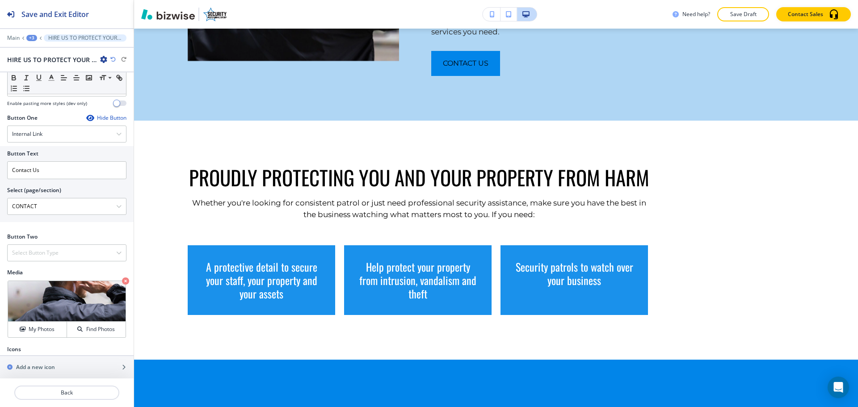
scroll to position [700, 0]
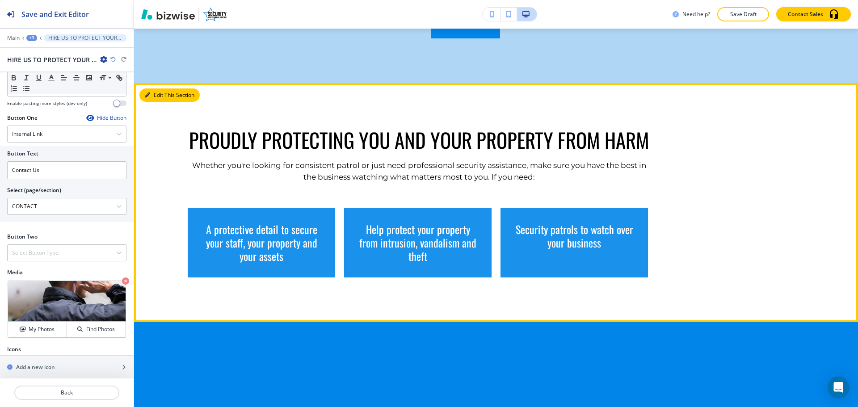
click at [156, 89] on button "Edit This Section" at bounding box center [169, 95] width 60 height 13
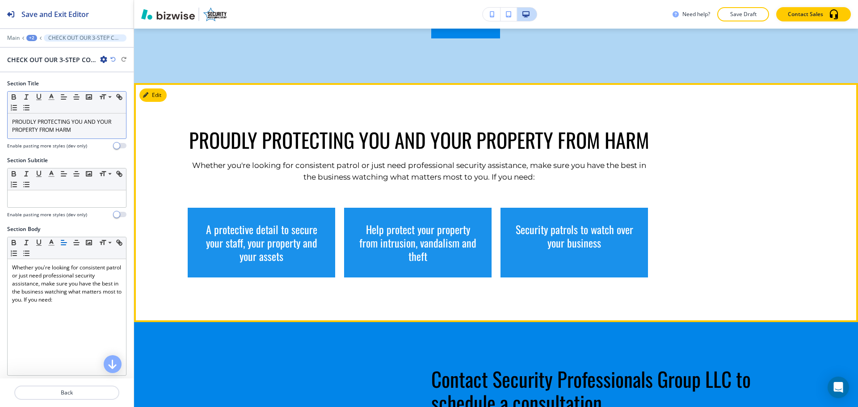
scroll to position [737, 0]
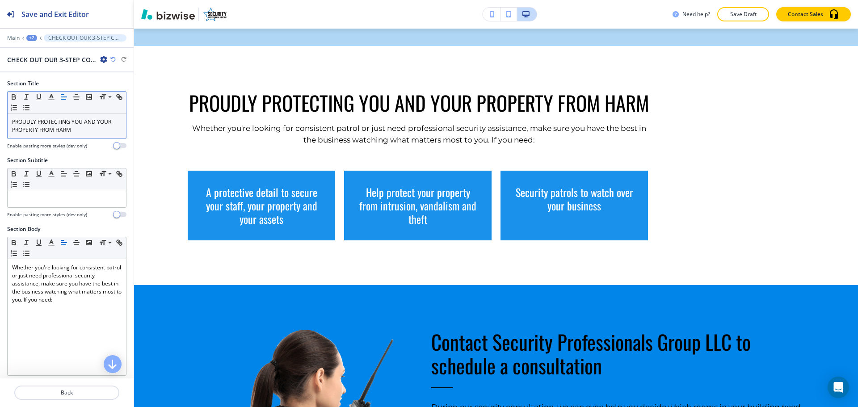
click at [63, 101] on button "button" at bounding box center [64, 97] width 13 height 11
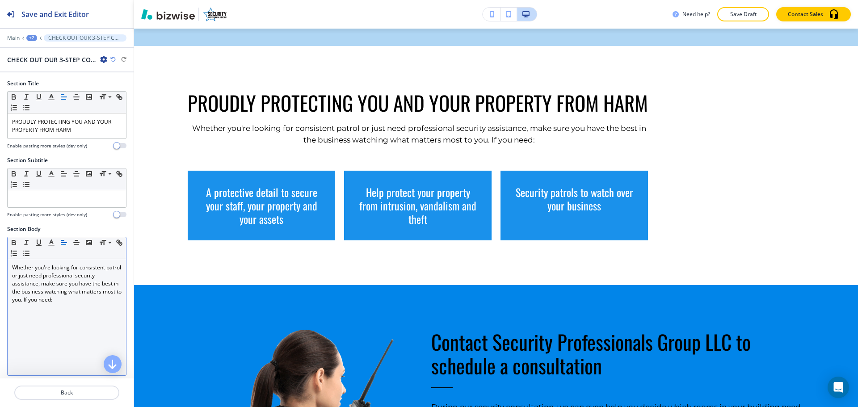
click at [67, 243] on line "button" at bounding box center [63, 243] width 5 height 0
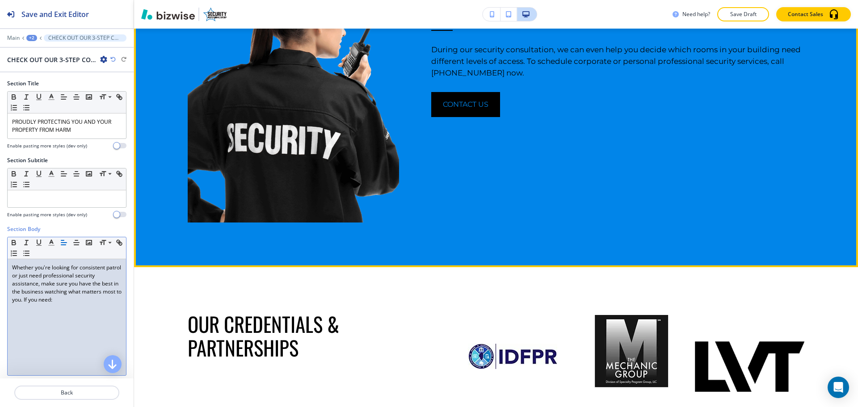
scroll to position [961, 0]
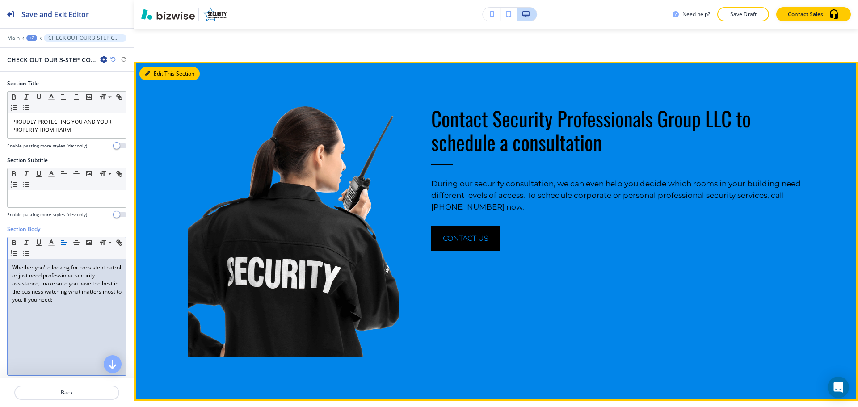
click at [162, 80] on button "Edit This Section" at bounding box center [169, 73] width 60 height 13
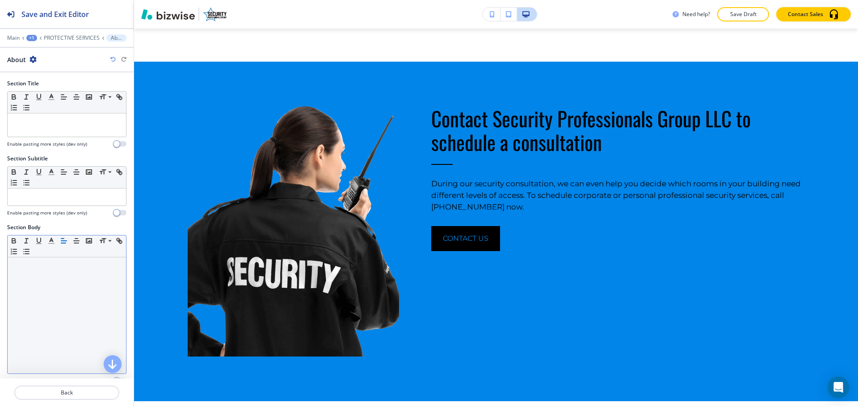
scroll to position [1000, 0]
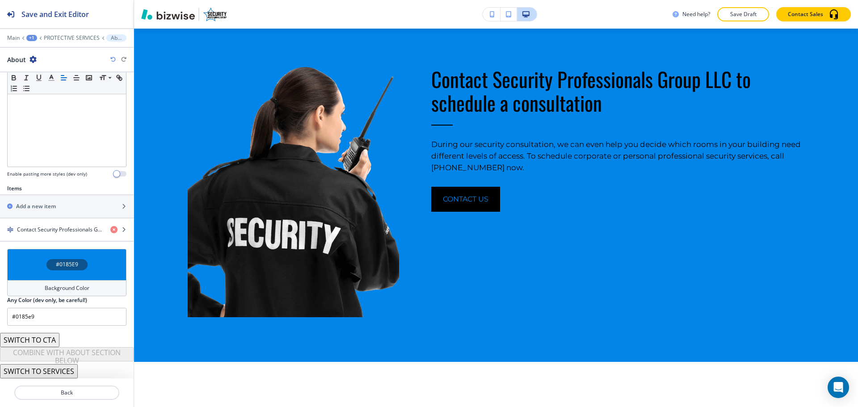
click at [46, 283] on div "Background Color" at bounding box center [66, 288] width 119 height 16
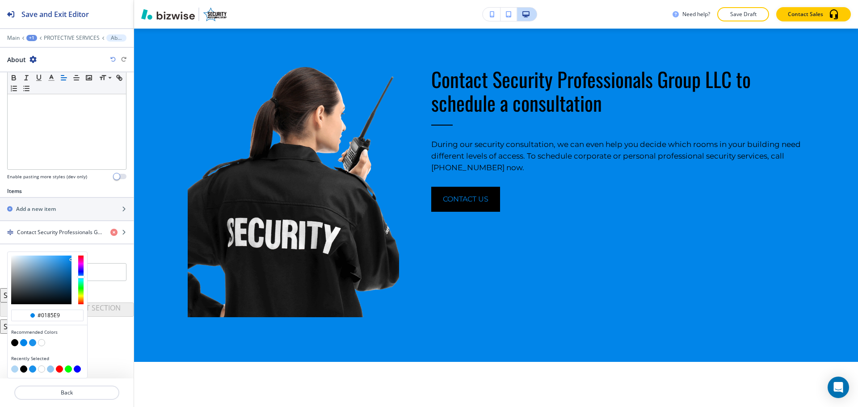
click at [13, 342] on button "button" at bounding box center [14, 342] width 7 height 7
type input "#000000"
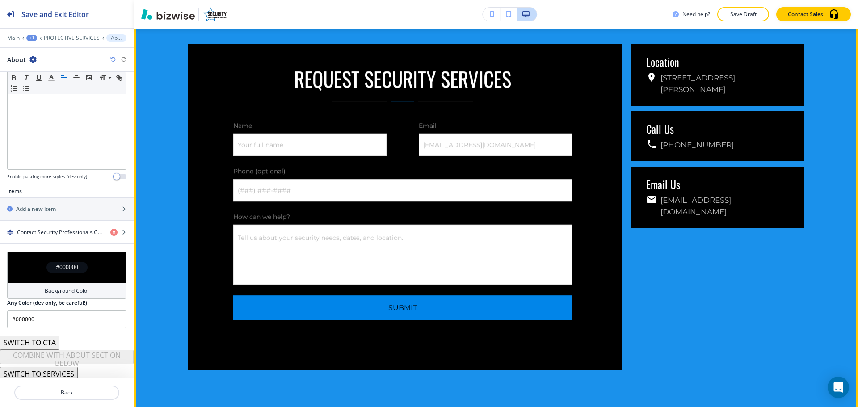
scroll to position [2296, 0]
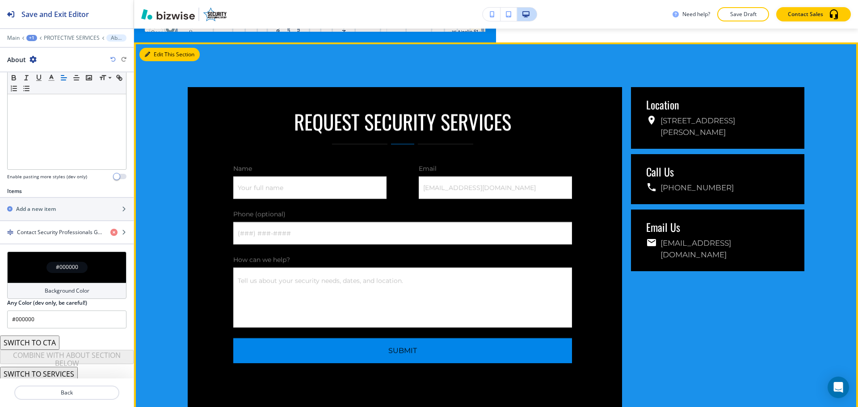
click at [156, 59] on button "Edit This Section" at bounding box center [169, 54] width 60 height 13
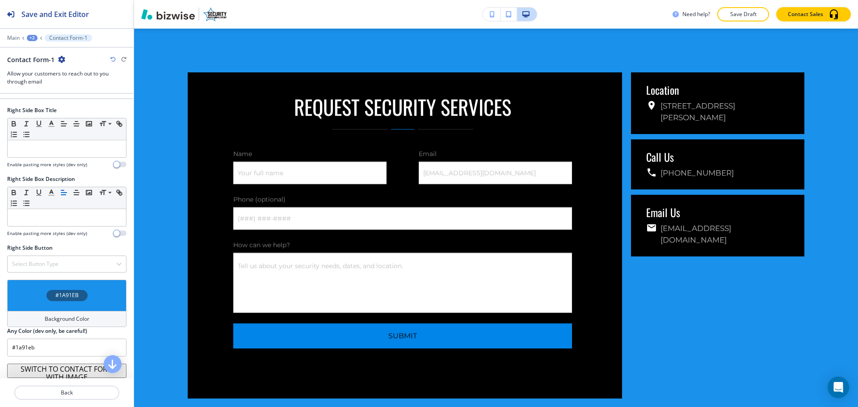
scroll to position [663, 0]
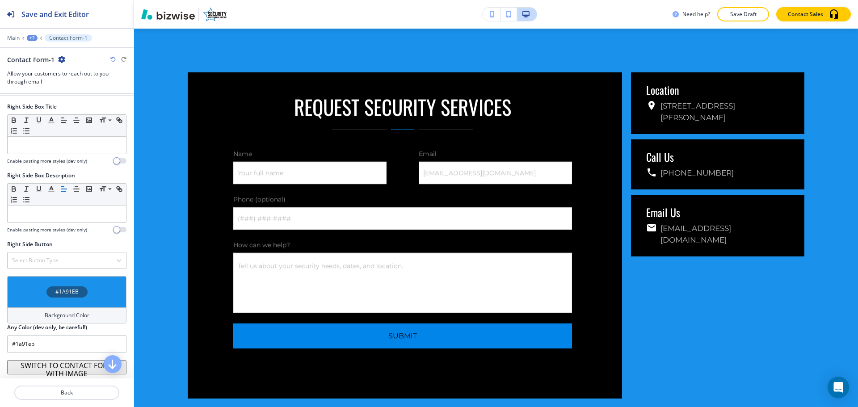
click at [61, 316] on h4 "Background Color" at bounding box center [67, 316] width 45 height 8
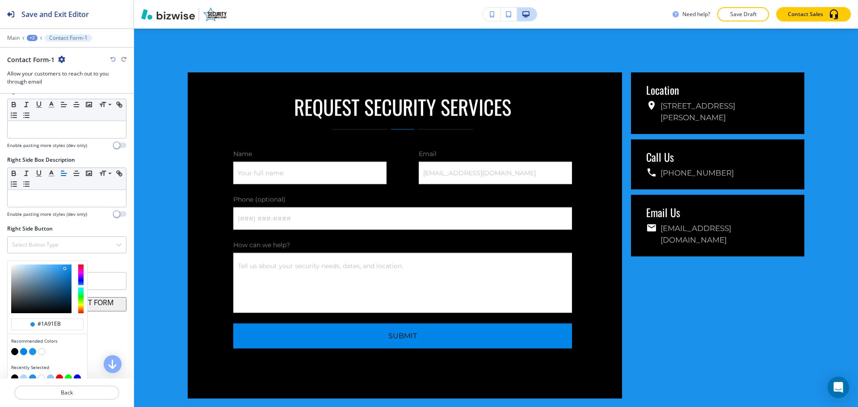
scroll to position [688, 0]
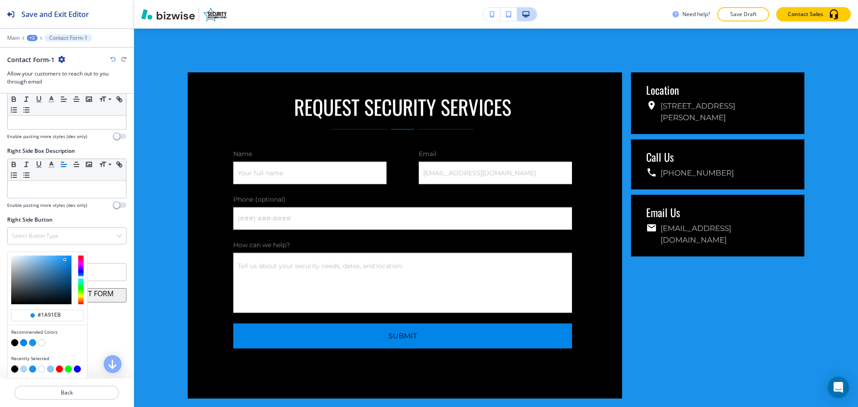
click at [24, 370] on button "button" at bounding box center [23, 369] width 7 height 7
type input "#afd6f4"
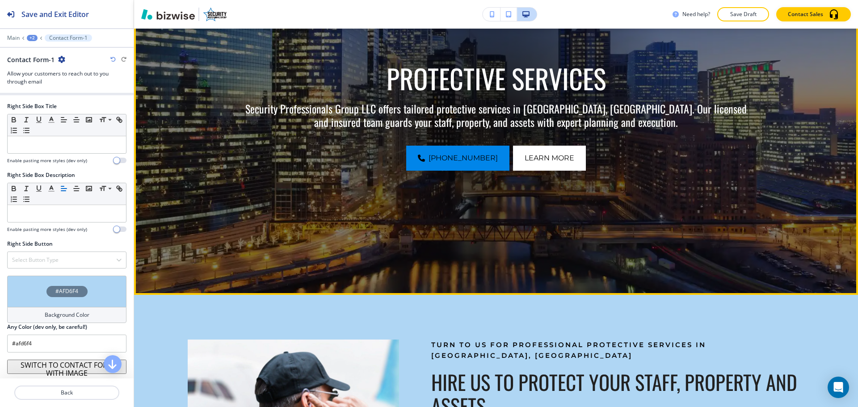
scroll to position [0, 0]
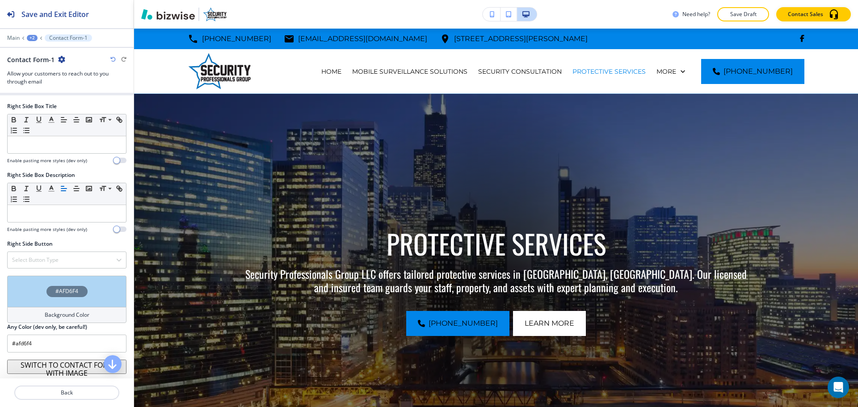
click at [753, 16] on p "Save Draft" at bounding box center [743, 14] width 29 height 8
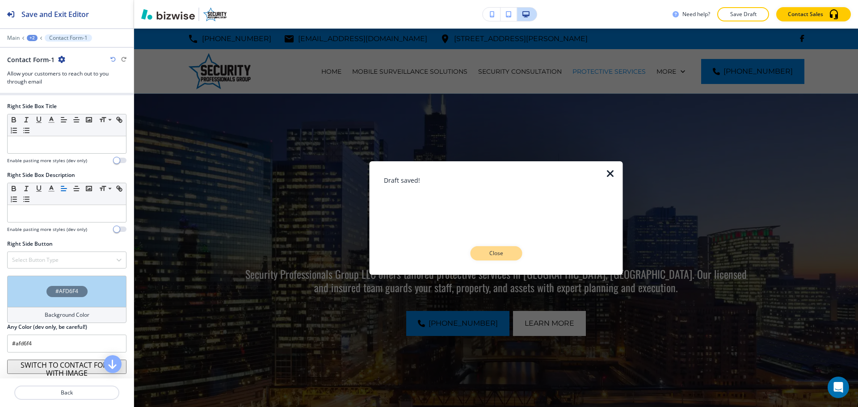
click at [494, 254] on p "Close" at bounding box center [496, 253] width 29 height 8
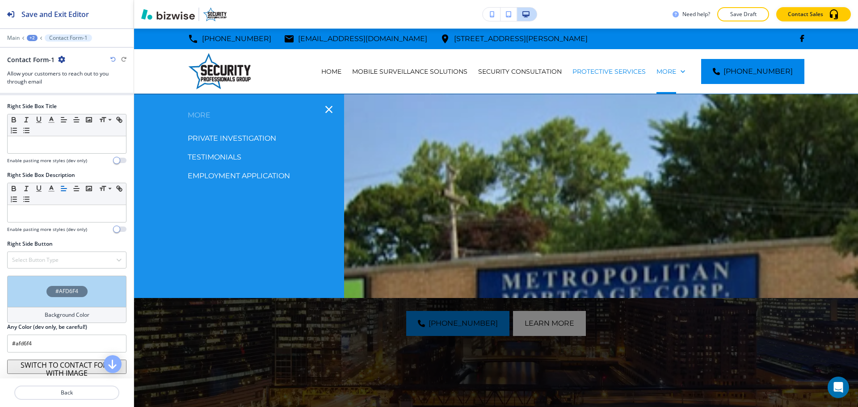
click at [245, 137] on p "PRIVATE INVESTIGATION" at bounding box center [232, 138] width 89 height 13
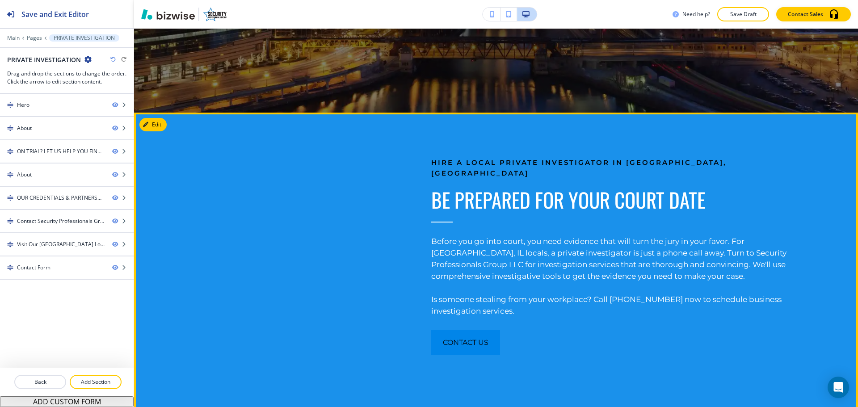
scroll to position [402, 0]
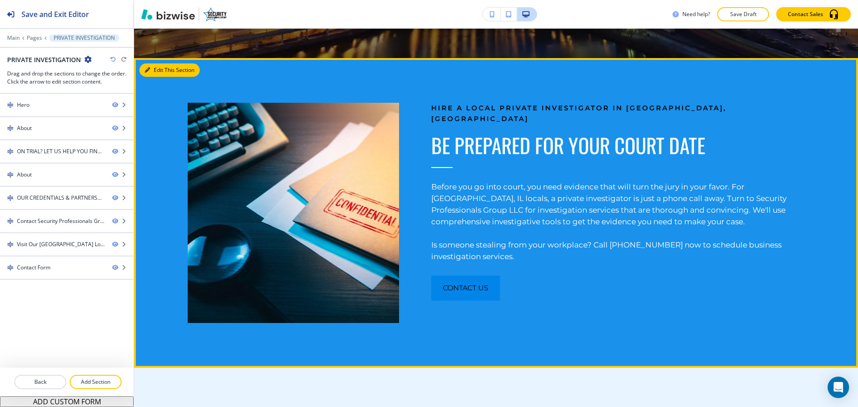
click at [163, 69] on button "Edit This Section" at bounding box center [169, 69] width 60 height 13
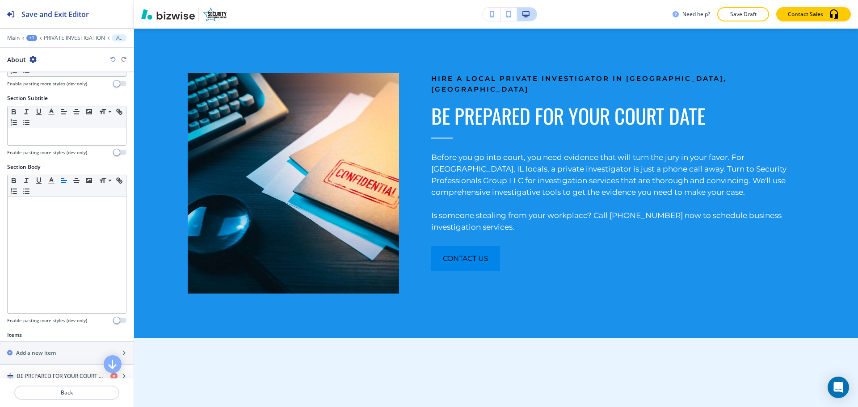
scroll to position [207, 0]
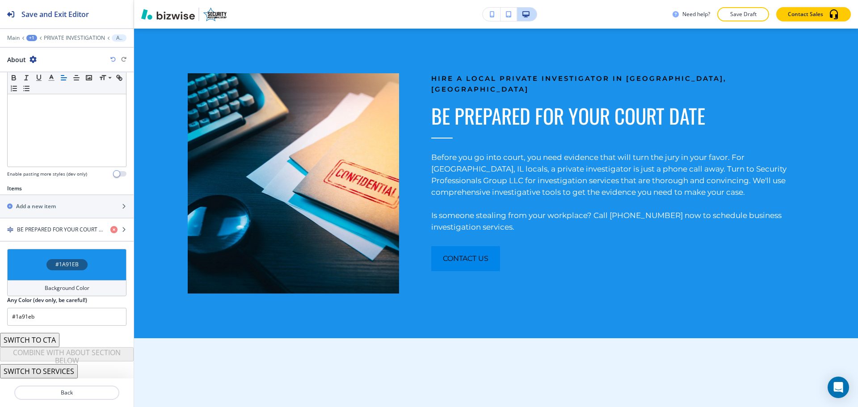
click at [57, 287] on h4 "Background Color" at bounding box center [67, 288] width 45 height 8
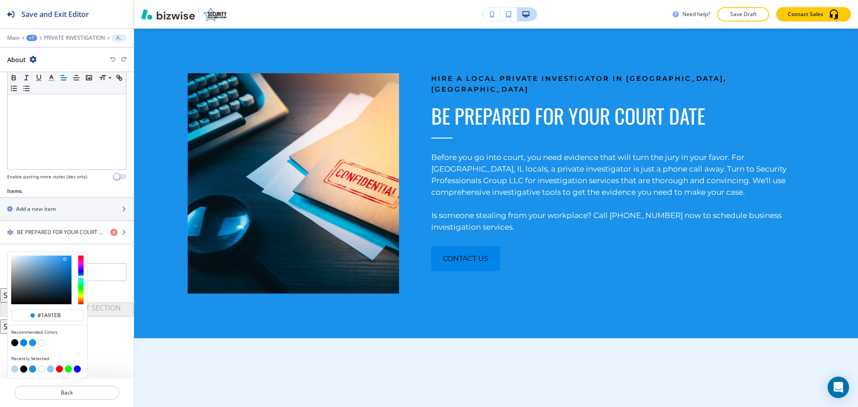
click at [16, 367] on button "button" at bounding box center [14, 369] width 7 height 7
type input "#afd6f4"
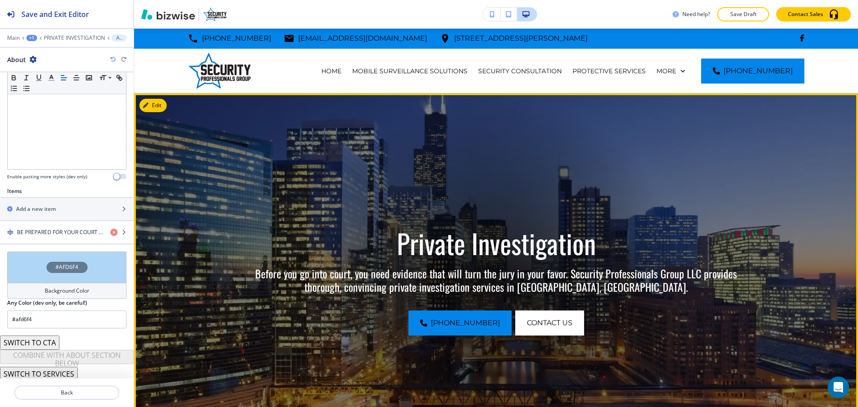
scroll to position [0, 0]
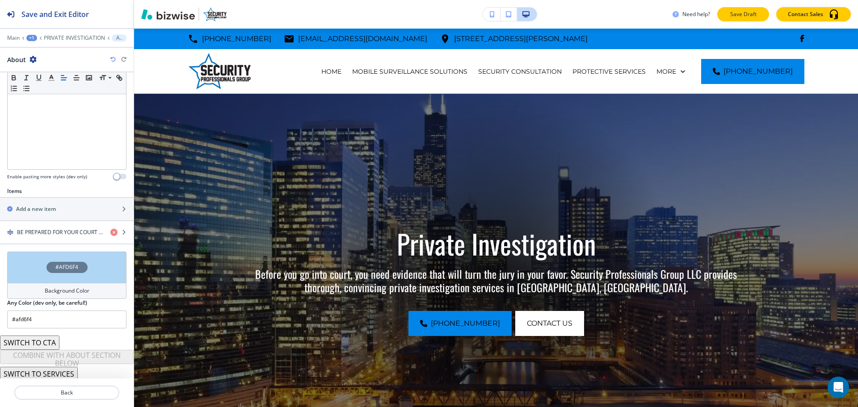
click at [753, 16] on p "Save Draft" at bounding box center [743, 14] width 29 height 8
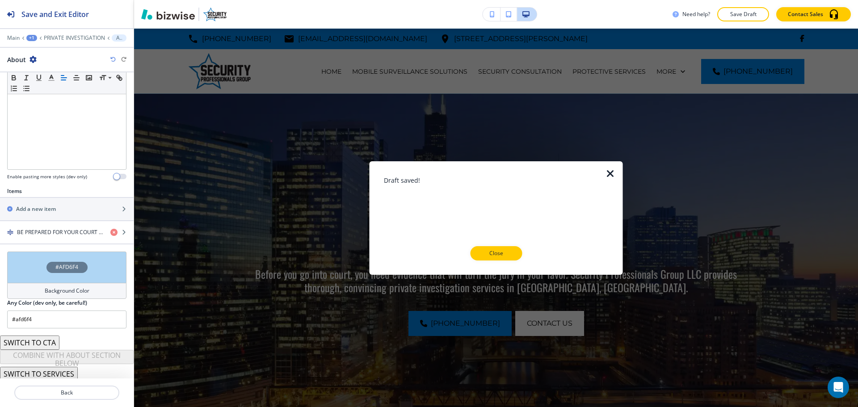
drag, startPoint x: 509, startPoint y: 258, endPoint x: 509, endPoint y: 251, distance: 7.6
click at [509, 258] on button "Close" at bounding box center [496, 253] width 52 height 14
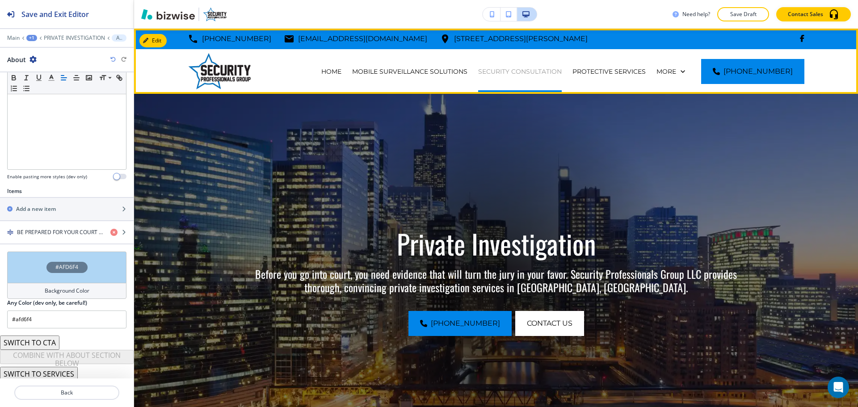
click at [521, 71] on p "SECURITY CONSULTATION" at bounding box center [520, 71] width 84 height 9
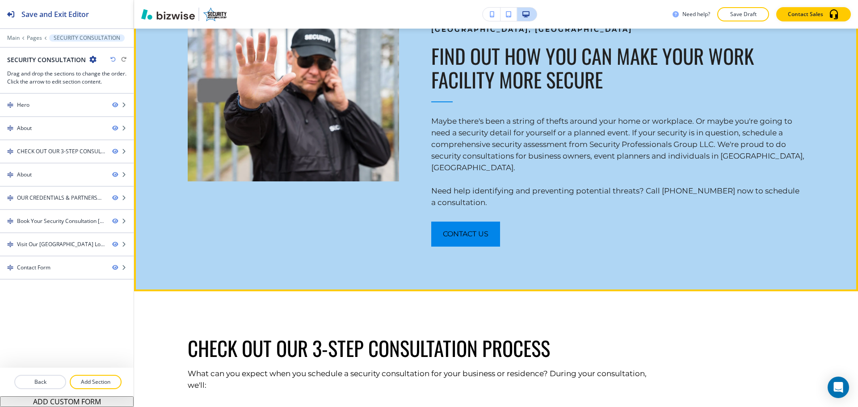
scroll to position [402, 0]
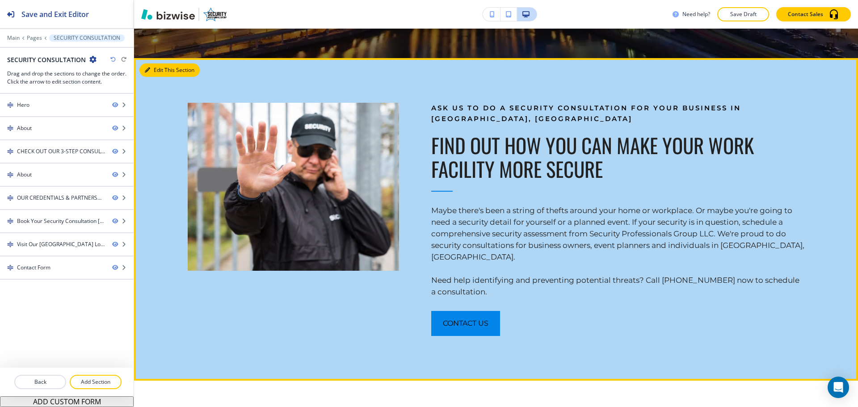
click at [161, 69] on button "Edit This Section" at bounding box center [169, 69] width 60 height 13
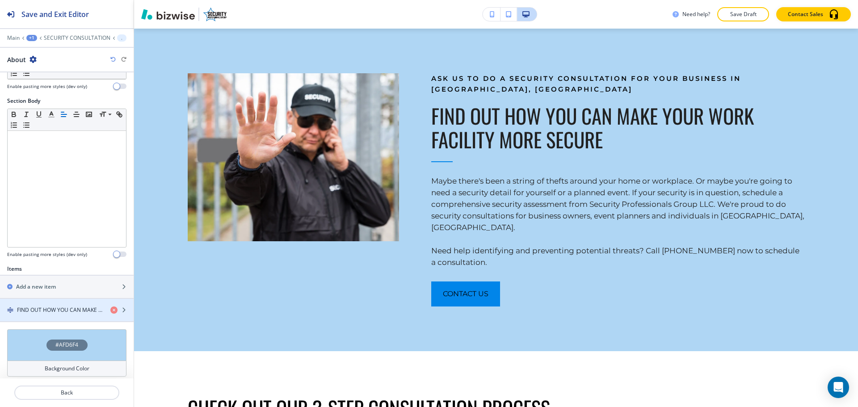
scroll to position [207, 0]
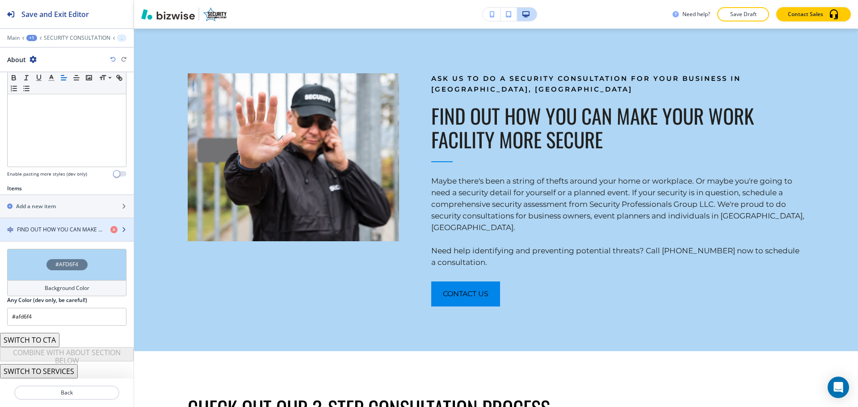
click at [54, 233] on h4 "FIND OUT HOW YOU CAN MAKE YOUR WORK FACILITY MORE SECURE" at bounding box center [60, 230] width 86 height 8
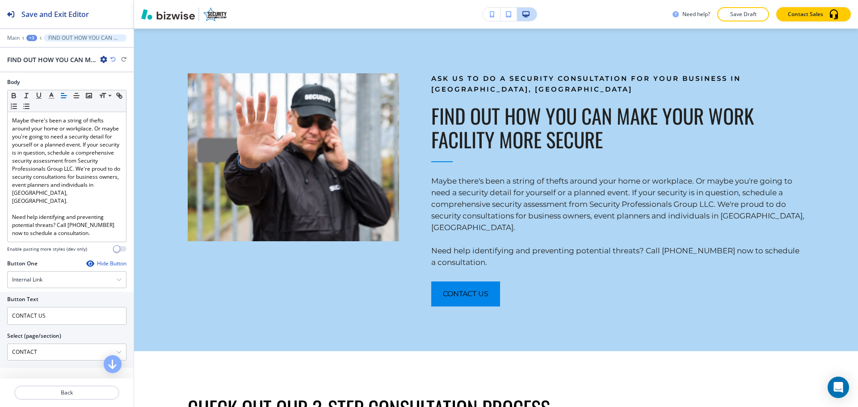
scroll to position [309, 0]
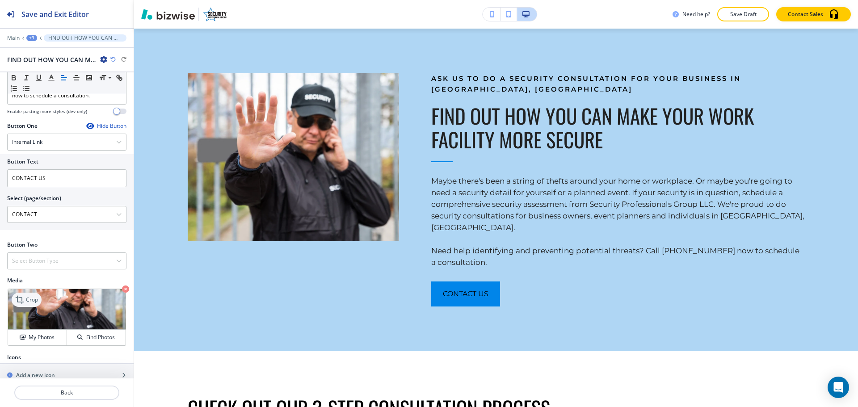
click at [36, 296] on p "Crop" at bounding box center [32, 300] width 12 height 8
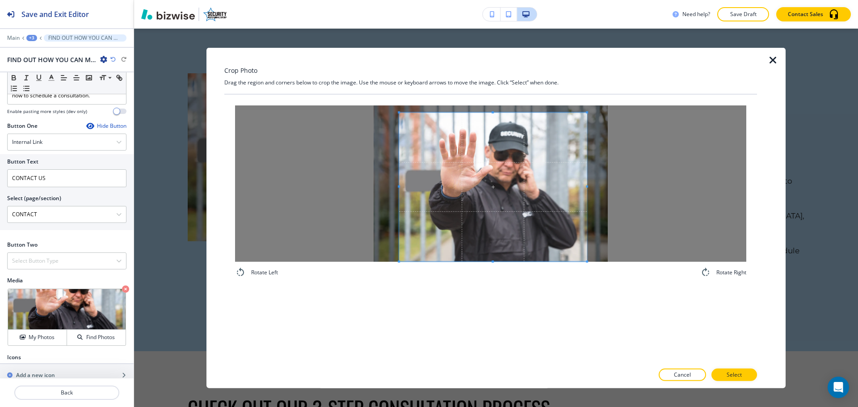
click at [524, 203] on span at bounding box center [493, 186] width 188 height 149
click at [499, 97] on div "Rotate Left Rotate Right" at bounding box center [490, 191] width 533 height 194
click at [726, 369] on button "Select" at bounding box center [735, 375] width 46 height 13
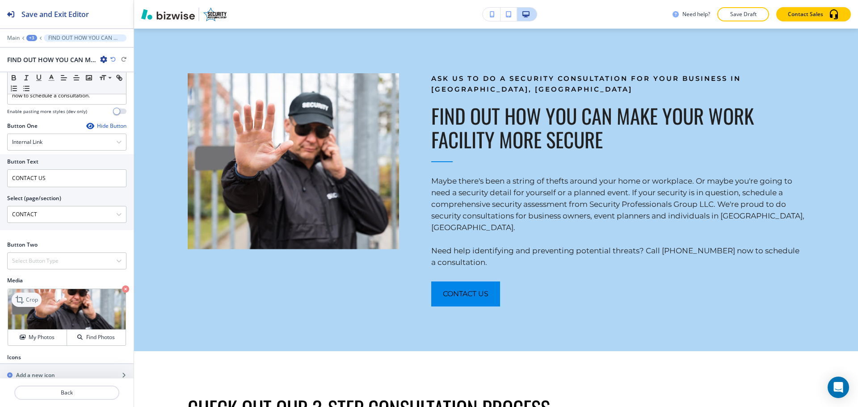
click at [30, 296] on p "Crop" at bounding box center [32, 300] width 12 height 8
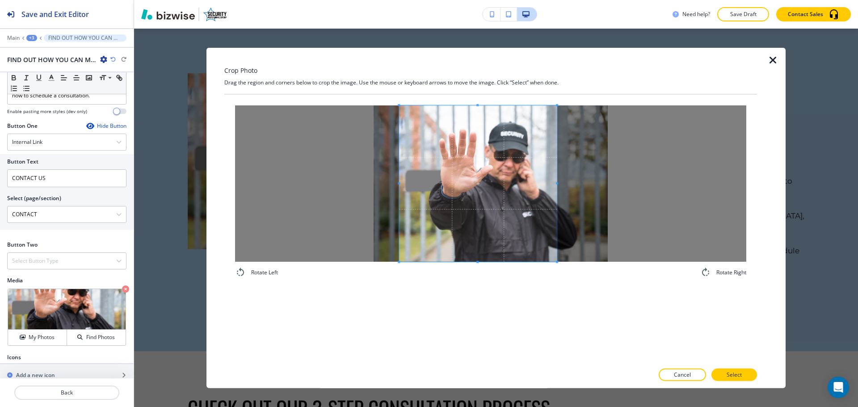
click at [557, 189] on span at bounding box center [557, 183] width 2 height 156
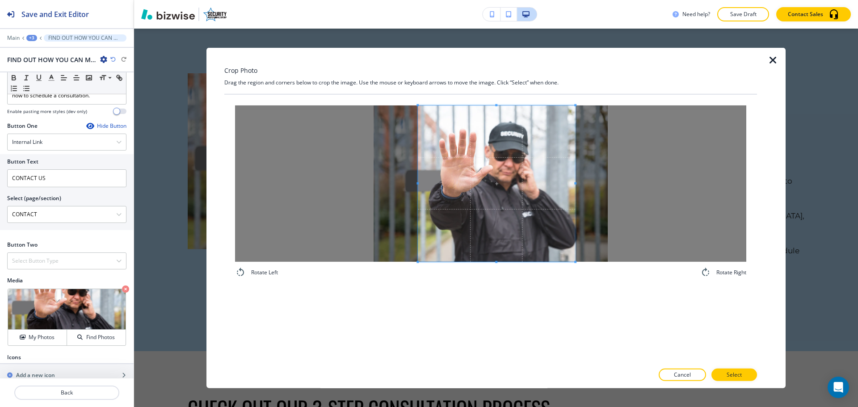
click at [534, 229] on span at bounding box center [496, 183] width 157 height 156
click at [732, 374] on p "Select" at bounding box center [734, 375] width 15 height 8
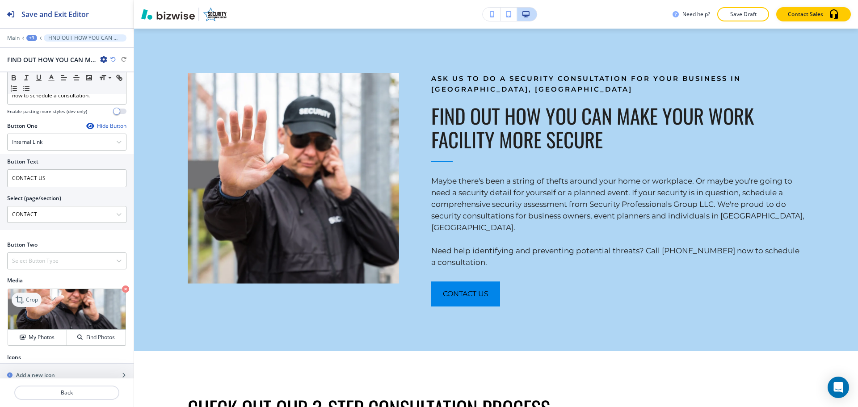
click at [20, 295] on icon at bounding box center [20, 300] width 11 height 11
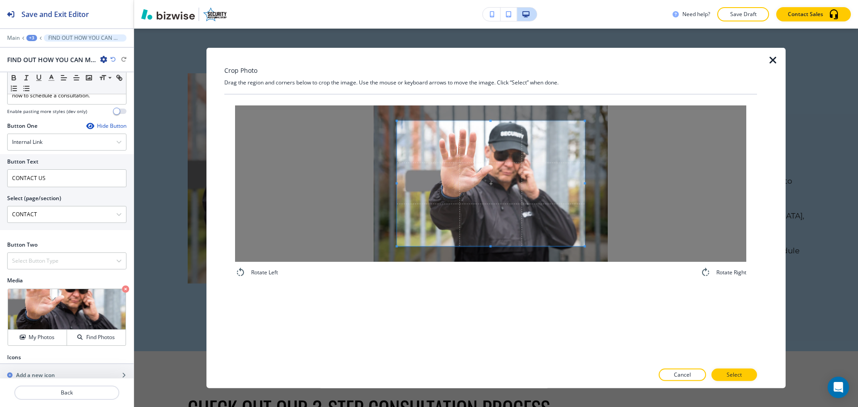
click at [489, 76] on div "Crop Photo Drag the region and corners below to crop the image. Use the mouse o…" at bounding box center [490, 217] width 533 height 341
click at [479, 306] on div "Rotate Left Rotate Right" at bounding box center [490, 228] width 533 height 269
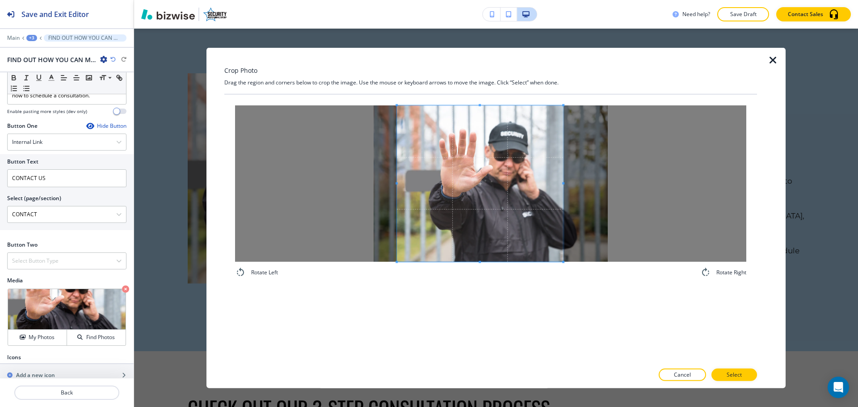
click at [561, 188] on div at bounding box center [480, 183] width 166 height 156
click at [556, 185] on div at bounding box center [477, 183] width 160 height 156
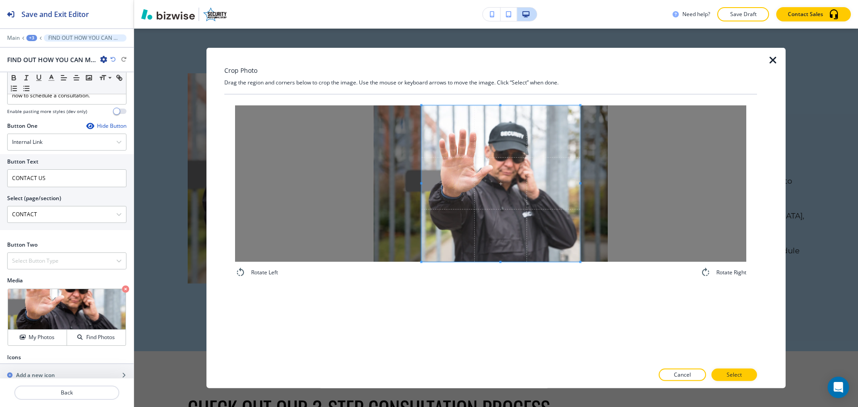
click at [520, 229] on span at bounding box center [501, 183] width 159 height 156
click at [735, 373] on p "Select" at bounding box center [734, 375] width 15 height 8
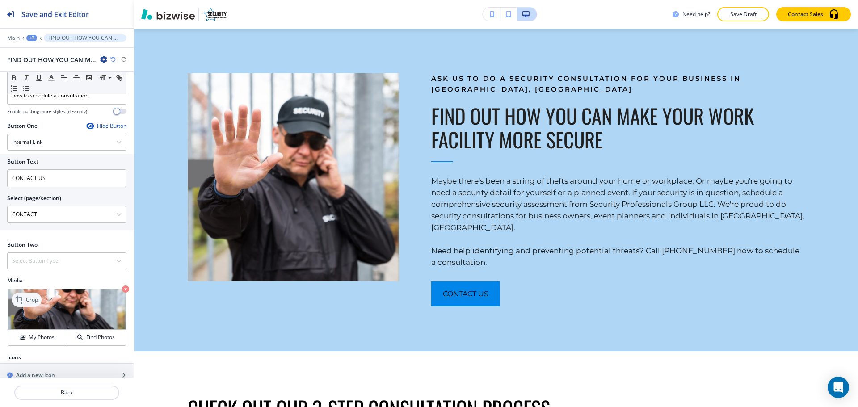
click at [34, 296] on p "Crop" at bounding box center [32, 300] width 12 height 8
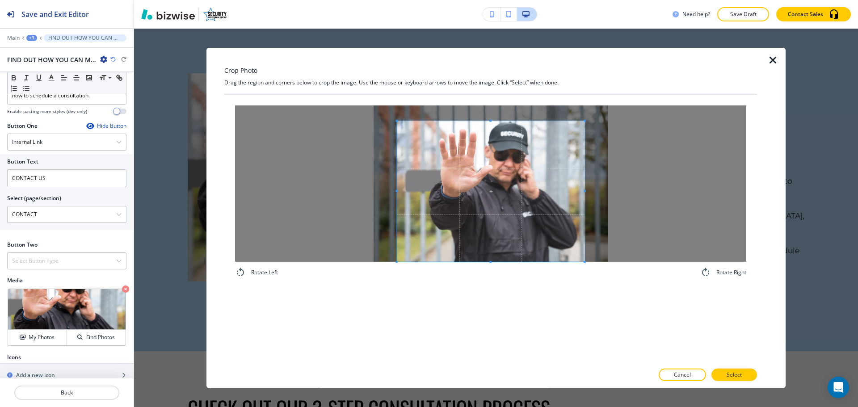
click at [490, 296] on div "Rotate Left Rotate Right" at bounding box center [490, 228] width 533 height 269
click at [490, 80] on div "Crop Photo Drag the region and corners below to crop the image. Use the mouse o…" at bounding box center [490, 217] width 533 height 341
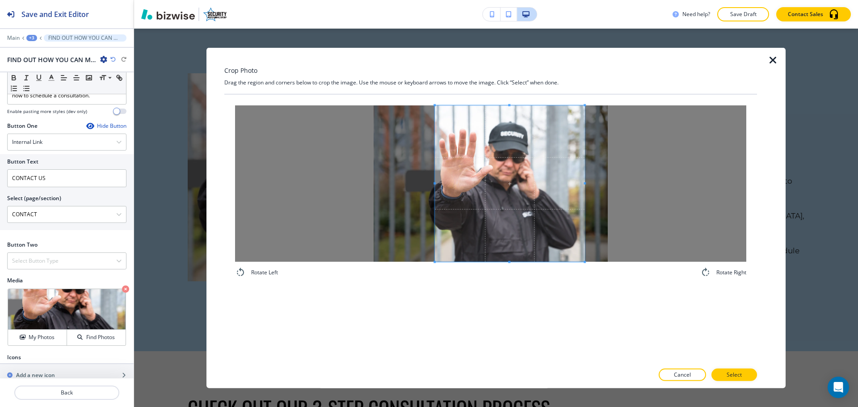
click at [435, 186] on div at bounding box center [510, 183] width 150 height 156
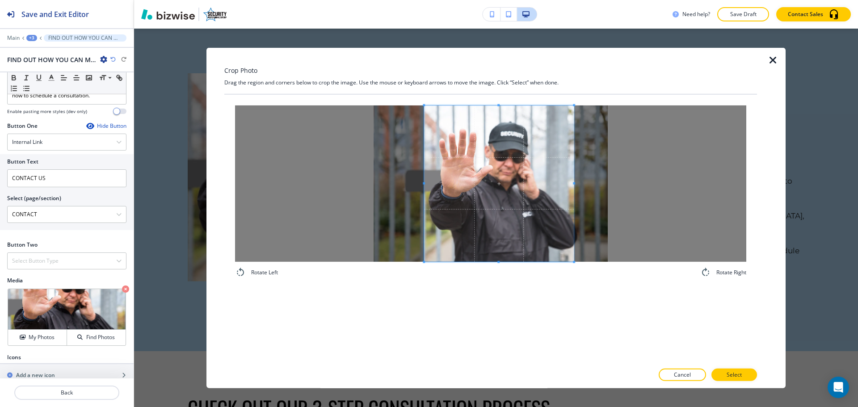
click at [505, 199] on span at bounding box center [499, 183] width 150 height 156
click at [562, 185] on div at bounding box center [497, 183] width 147 height 156
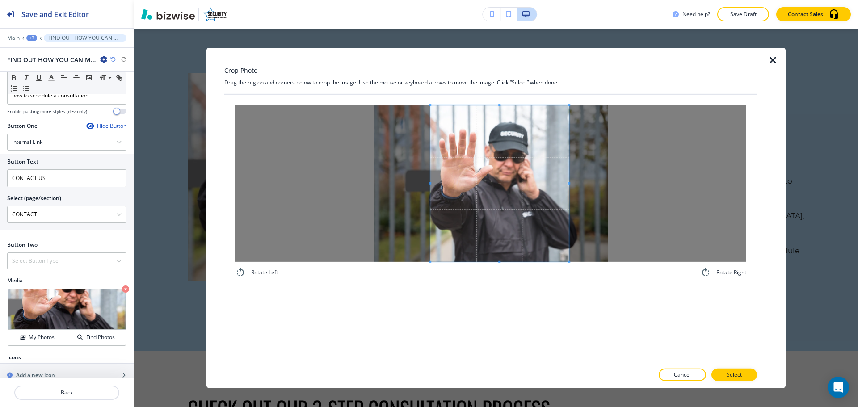
click at [536, 213] on span at bounding box center [500, 183] width 139 height 156
click at [729, 380] on button "Select" at bounding box center [735, 375] width 46 height 13
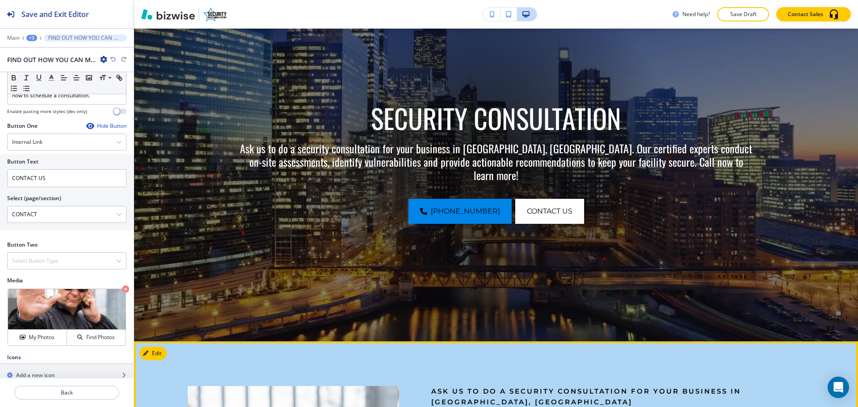
scroll to position [0, 0]
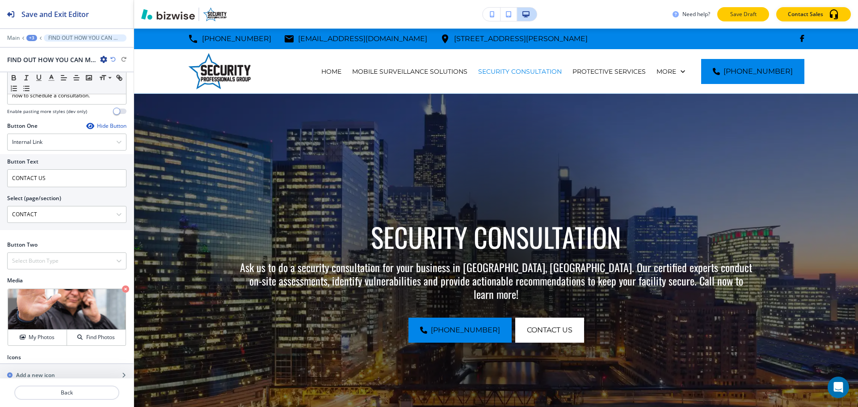
click at [734, 9] on button "Save Draft" at bounding box center [744, 14] width 52 height 14
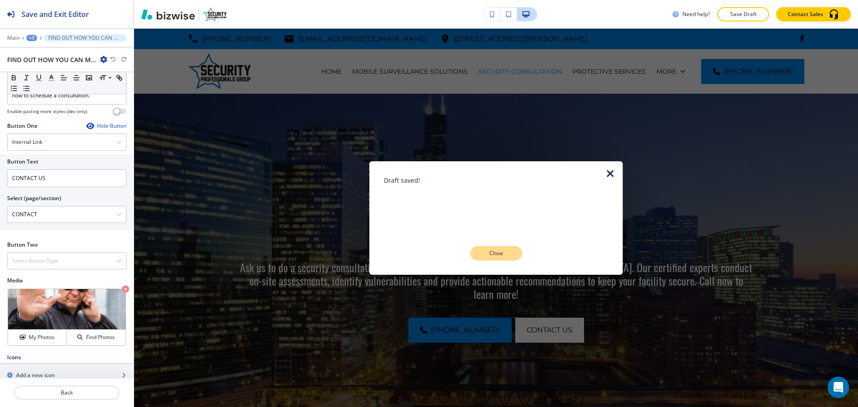
click at [477, 256] on button "Close" at bounding box center [496, 253] width 52 height 14
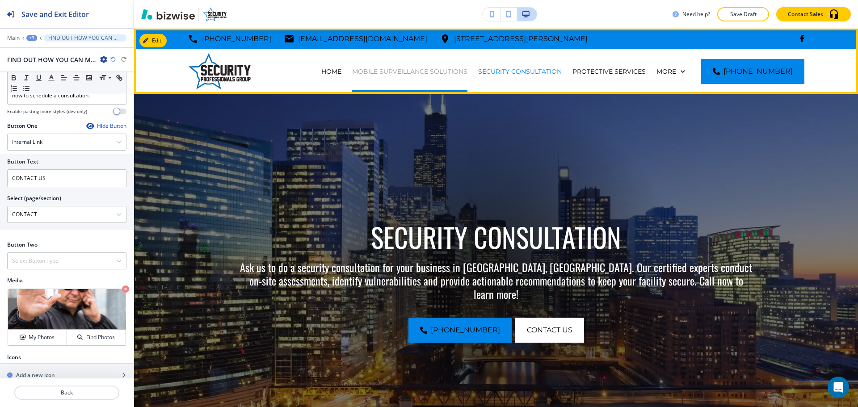
click at [415, 72] on p "MOBILE SURVEILLANCE SOLUTIONS" at bounding box center [409, 71] width 115 height 9
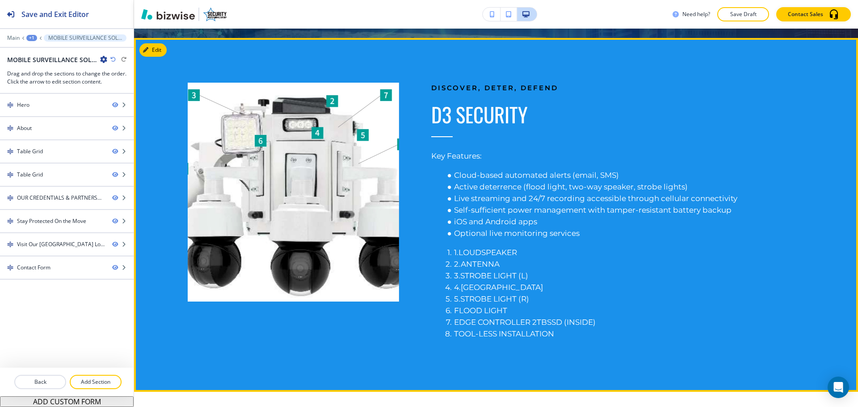
scroll to position [402, 0]
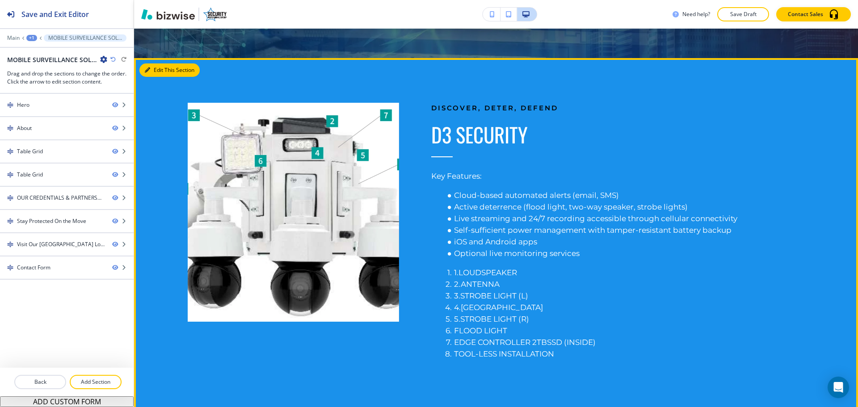
click at [160, 71] on button "Edit This Section" at bounding box center [169, 69] width 60 height 13
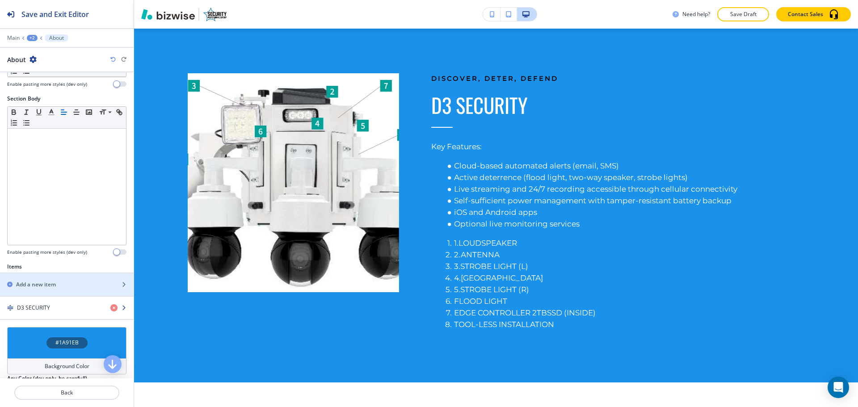
scroll to position [207, 0]
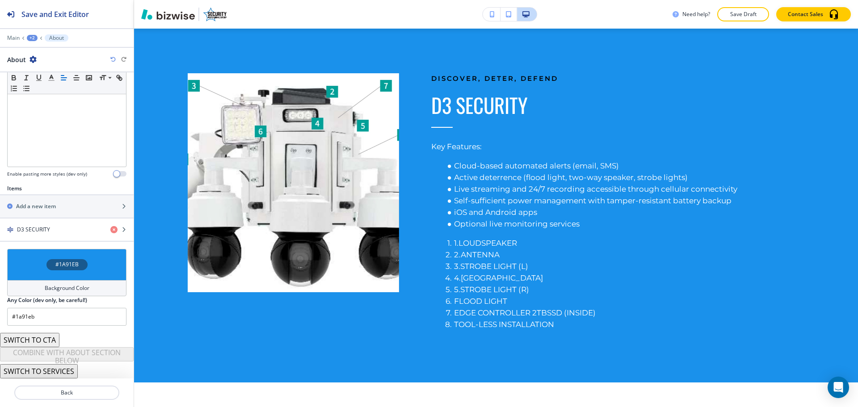
click at [49, 284] on h4 "Background Color" at bounding box center [67, 288] width 45 height 8
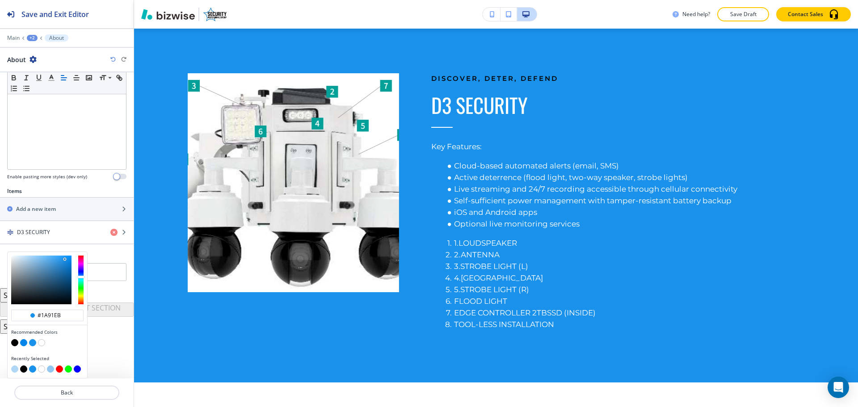
click at [14, 369] on button "button" at bounding box center [14, 369] width 7 height 7
type input "#afd6f4"
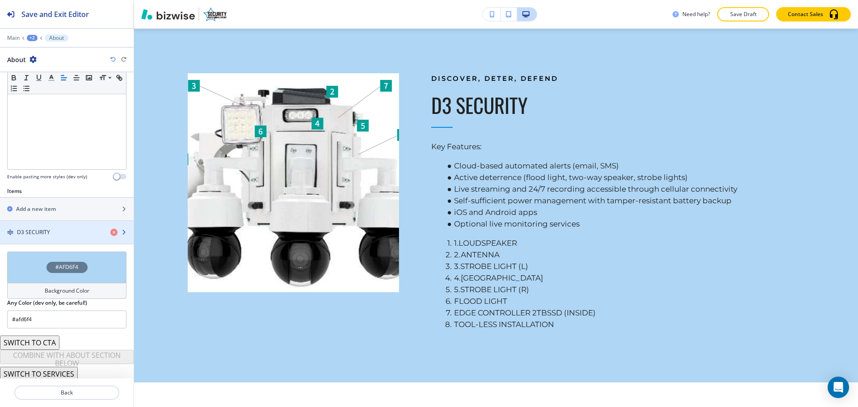
click at [51, 237] on div "button" at bounding box center [67, 239] width 134 height 7
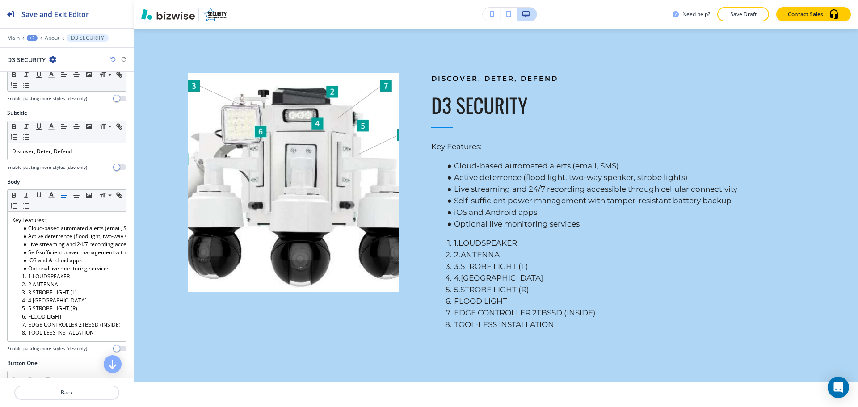
scroll to position [223, 0]
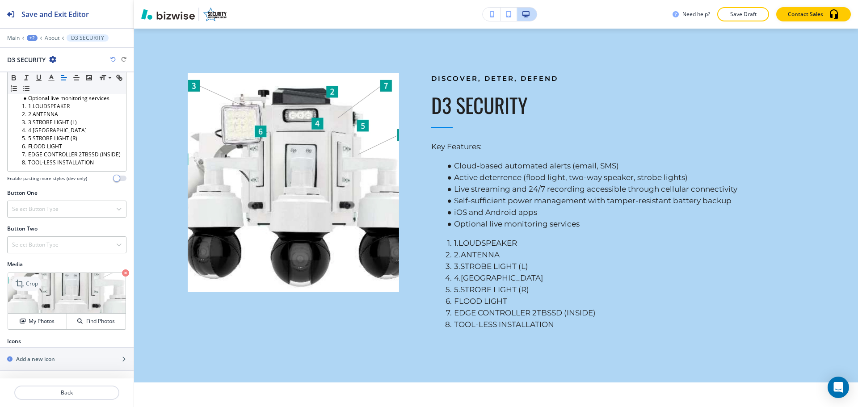
click at [28, 281] on p "Crop" at bounding box center [32, 284] width 12 height 8
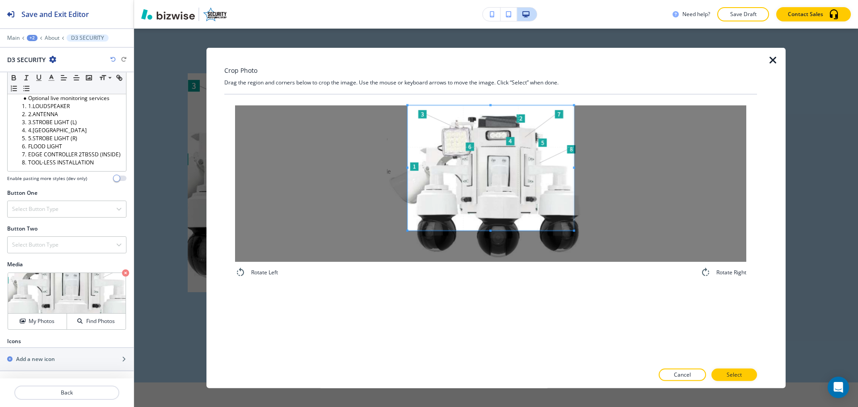
click at [490, 105] on div at bounding box center [491, 167] width 166 height 125
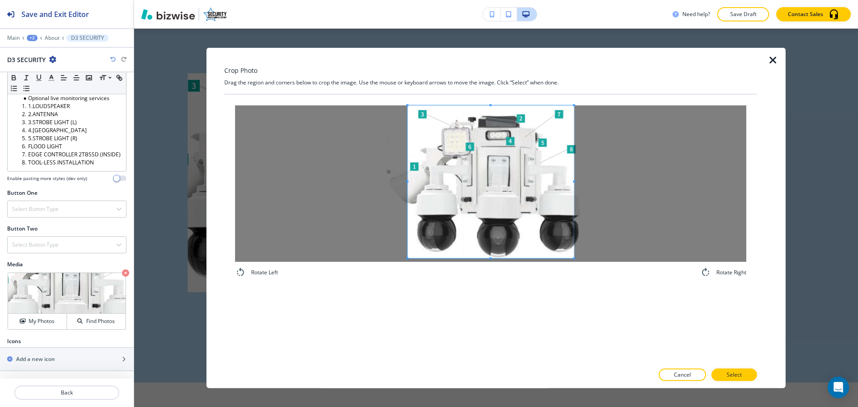
click at [482, 313] on div "Rotate Left Rotate Right" at bounding box center [490, 228] width 533 height 269
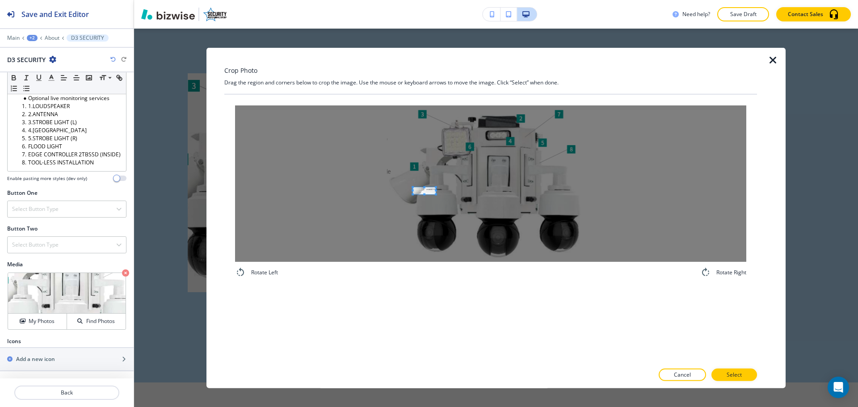
click at [433, 190] on div at bounding box center [490, 183] width 511 height 156
click at [464, 251] on span at bounding box center [455, 254] width 23 height 7
click at [455, 244] on div at bounding box center [490, 183] width 511 height 156
click at [426, 106] on span at bounding box center [426, 108] width 23 height 7
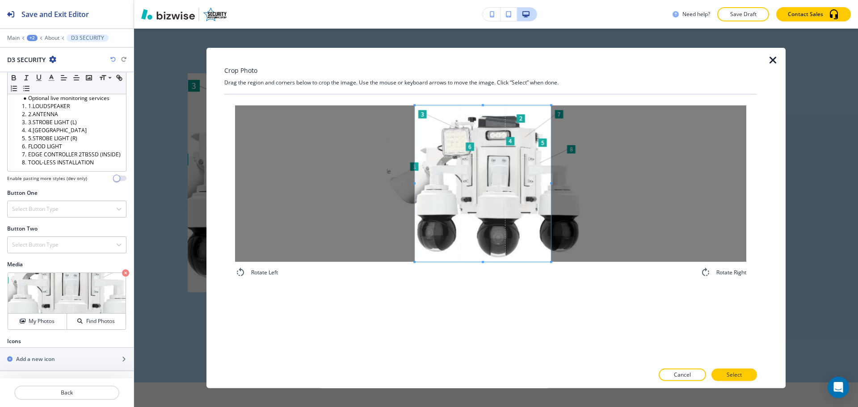
click at [552, 314] on div "Rotate Left Rotate Right" at bounding box center [490, 228] width 533 height 269
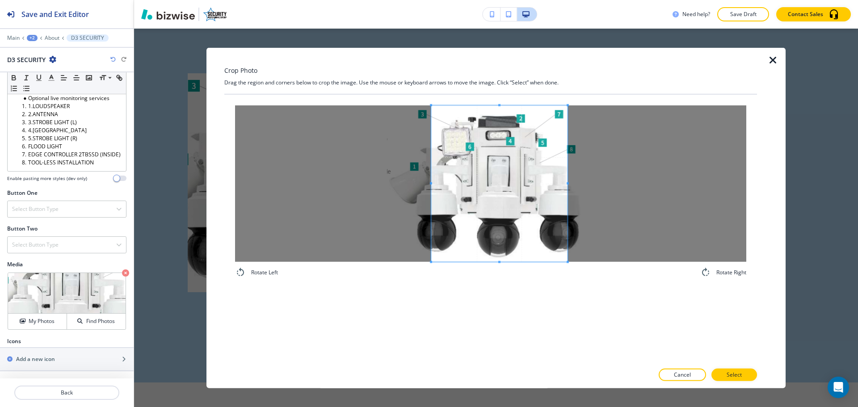
click at [525, 224] on span at bounding box center [499, 183] width 136 height 156
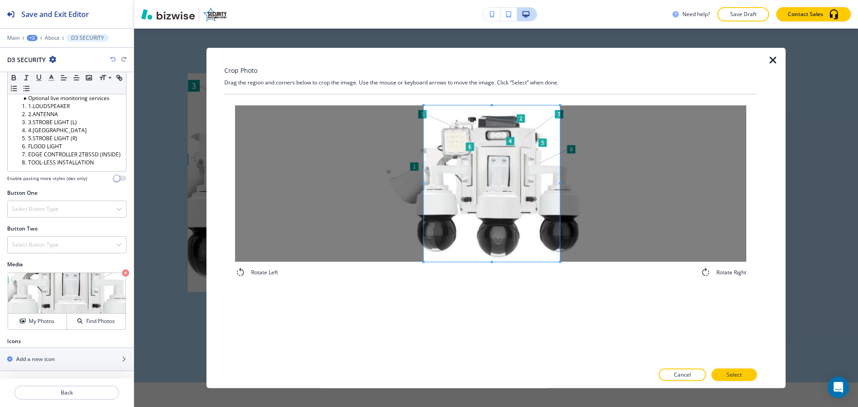
click at [518, 223] on span at bounding box center [492, 183] width 136 height 156
click at [747, 377] on button "Select" at bounding box center [735, 375] width 46 height 13
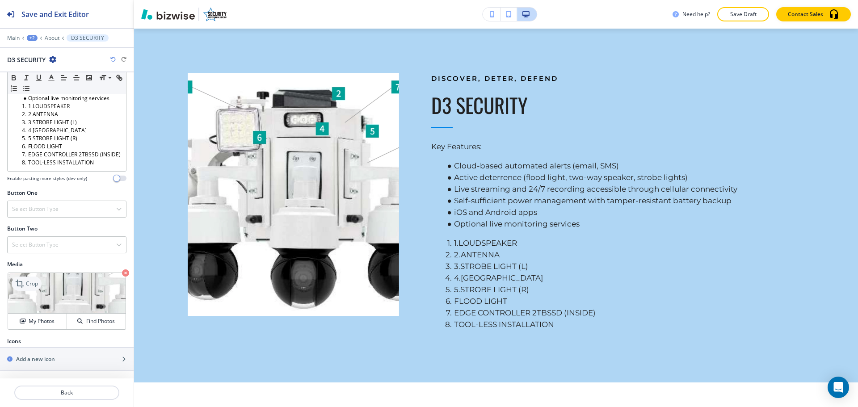
click at [31, 285] on p "Crop" at bounding box center [32, 284] width 12 height 8
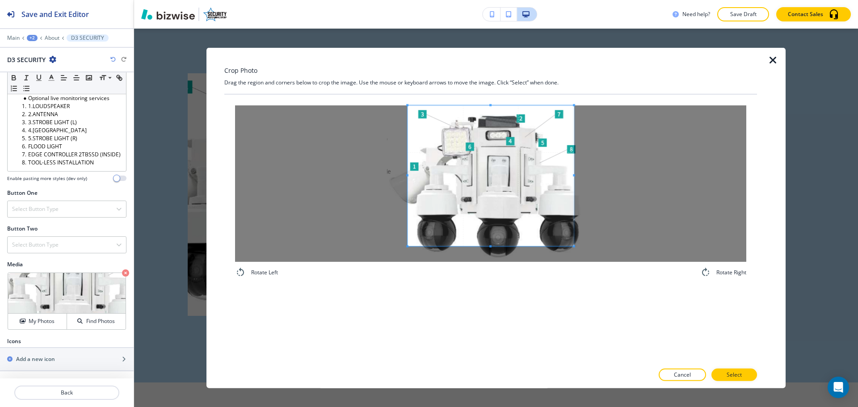
click at [501, 91] on div "Crop Photo Drag the region and corners below to crop the image. Use the mouse o…" at bounding box center [490, 217] width 533 height 341
click at [485, 325] on div "Rotate Left Rotate Right" at bounding box center [490, 228] width 533 height 269
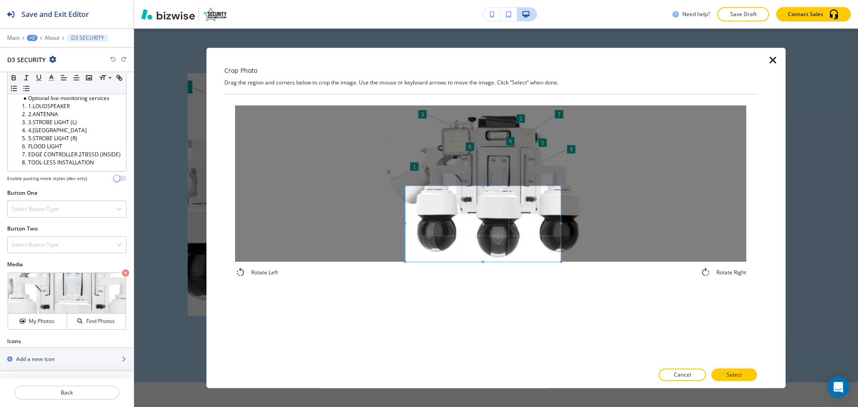
click at [561, 391] on div "Crop Photo Drag the region and corners below to crop the image. Use the mouse o…" at bounding box center [496, 218] width 724 height 379
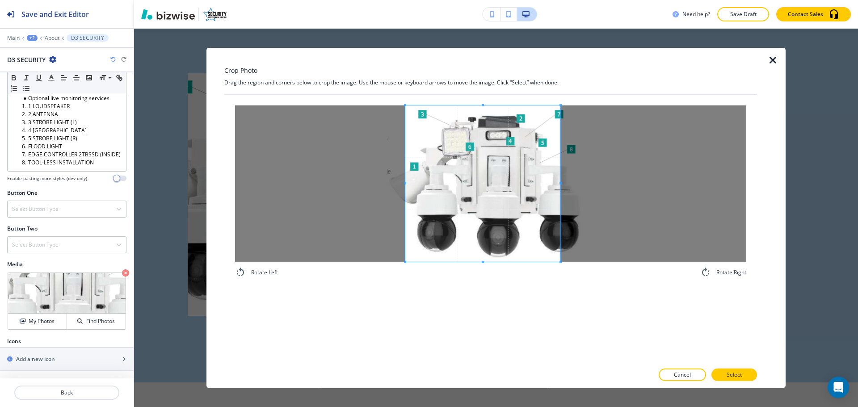
click at [493, 42] on div "Crop Photo Drag the region and corners below to crop the image. Use the mouse o…" at bounding box center [496, 218] width 724 height 379
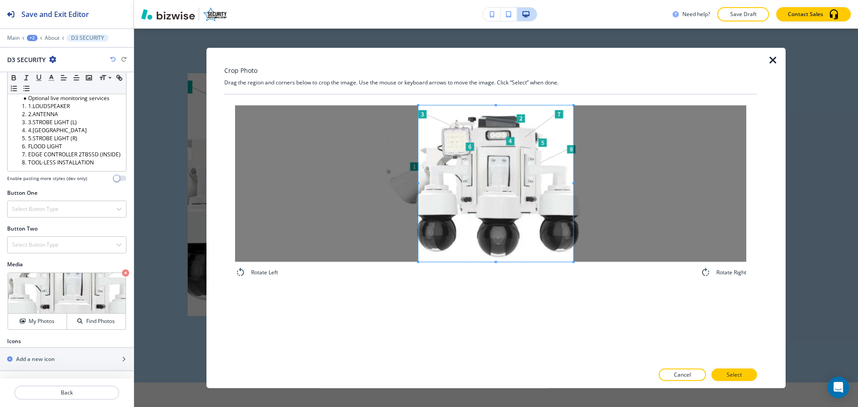
click at [517, 227] on span at bounding box center [495, 183] width 155 height 156
click at [562, 180] on span at bounding box center [563, 183] width 2 height 156
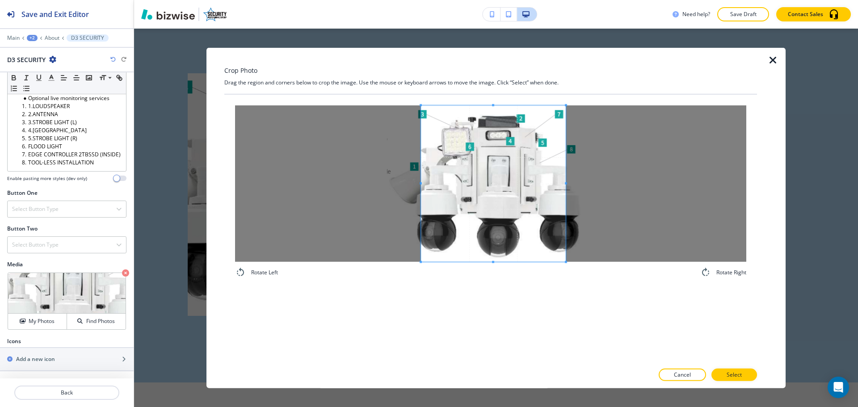
click at [501, 217] on span at bounding box center [493, 183] width 145 height 156
click at [743, 379] on button "Select" at bounding box center [735, 375] width 46 height 13
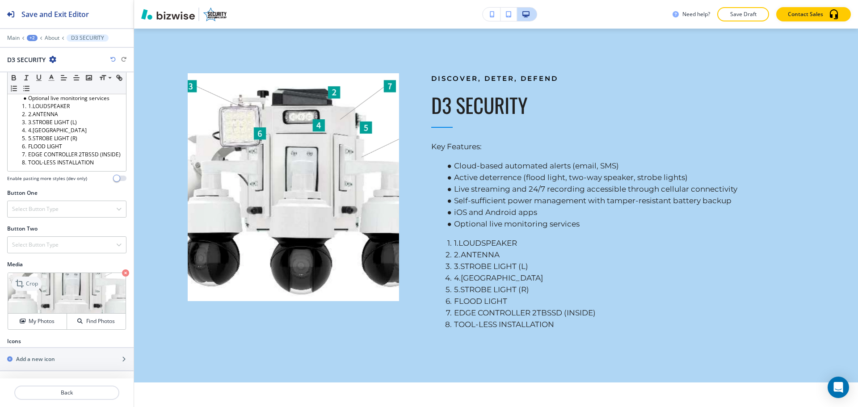
click at [16, 284] on icon at bounding box center [20, 284] width 11 height 11
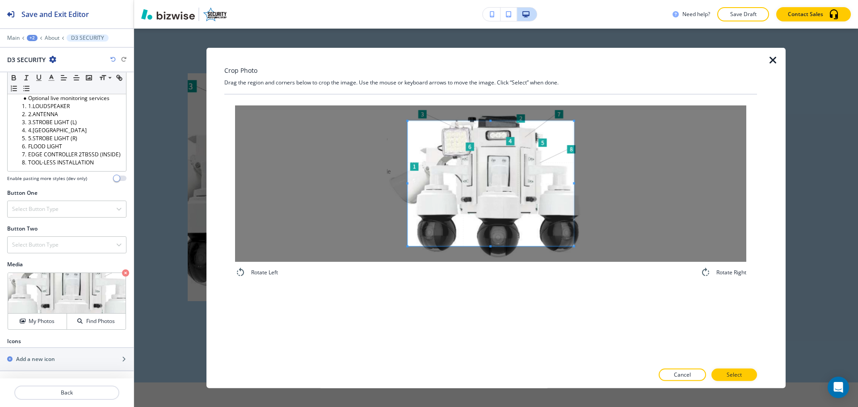
click at [500, 73] on div "Crop Photo Drag the region and corners below to crop the image. Use the mouse o…" at bounding box center [490, 217] width 533 height 341
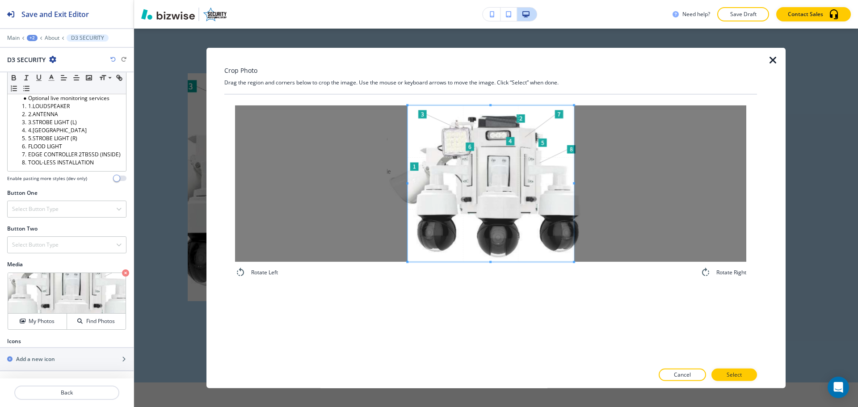
click at [466, 334] on div "Rotate Left Rotate Right" at bounding box center [490, 228] width 533 height 269
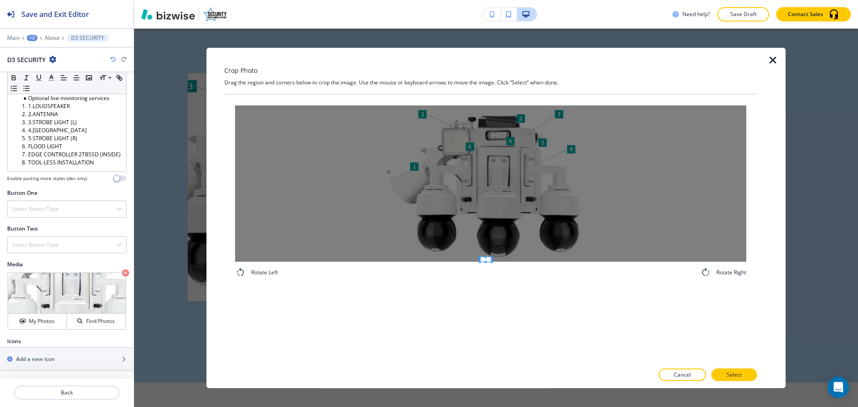
click at [475, 337] on div "Rotate Left Rotate Right" at bounding box center [490, 228] width 533 height 269
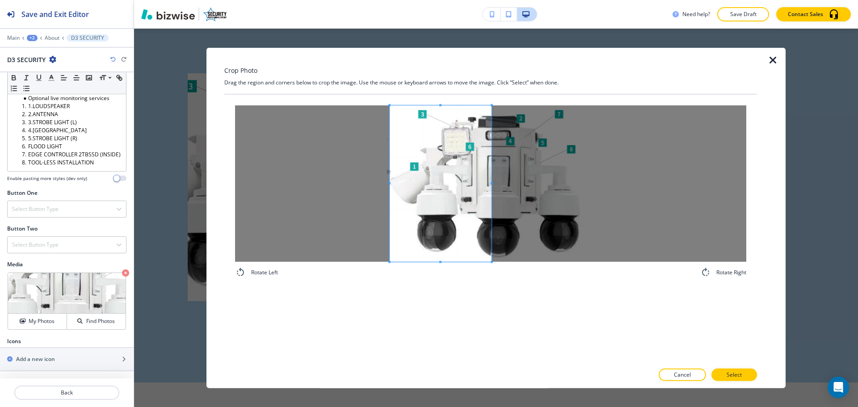
click at [368, 48] on div "Crop Photo Drag the region and corners below to crop the image. Use the mouse o…" at bounding box center [490, 217] width 533 height 341
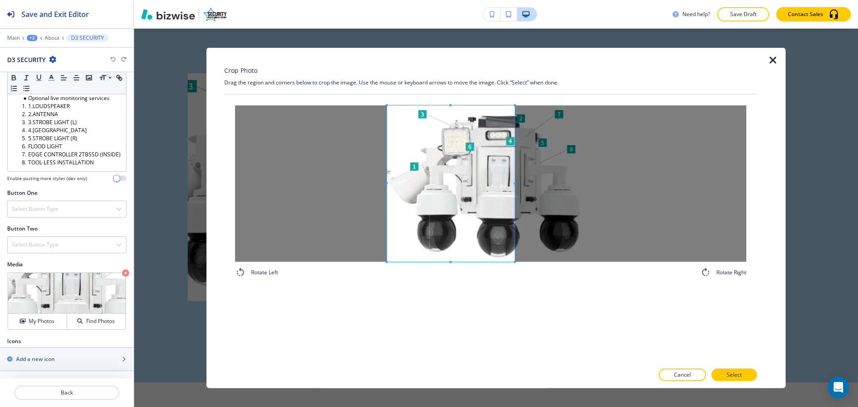
click at [514, 188] on div at bounding box center [451, 183] width 128 height 156
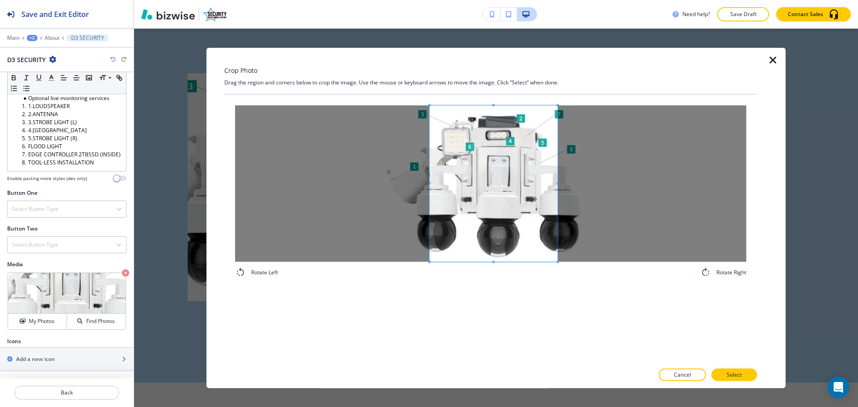
click at [516, 220] on span at bounding box center [494, 183] width 128 height 156
click at [731, 373] on p "Select" at bounding box center [734, 375] width 15 height 8
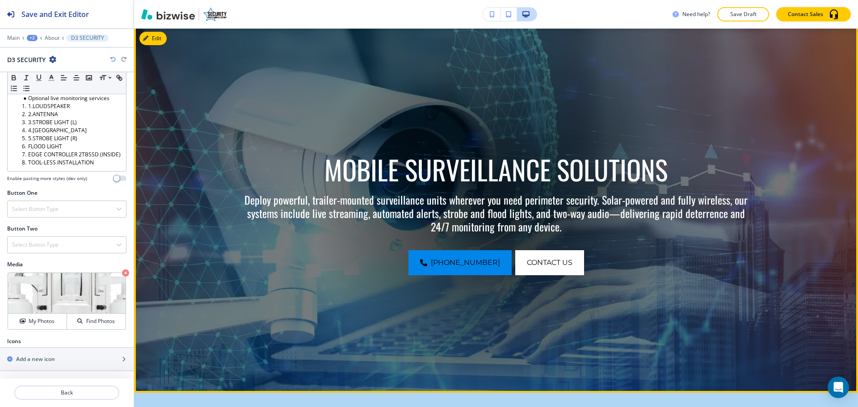
scroll to position [0, 0]
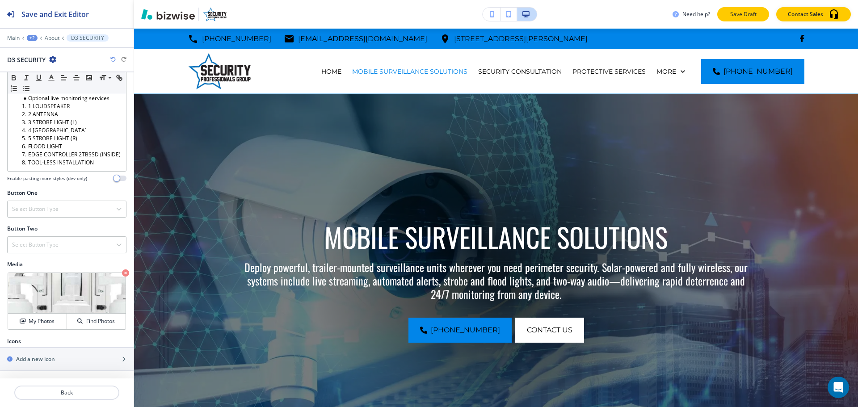
click at [731, 16] on p "Save Draft" at bounding box center [743, 14] width 29 height 8
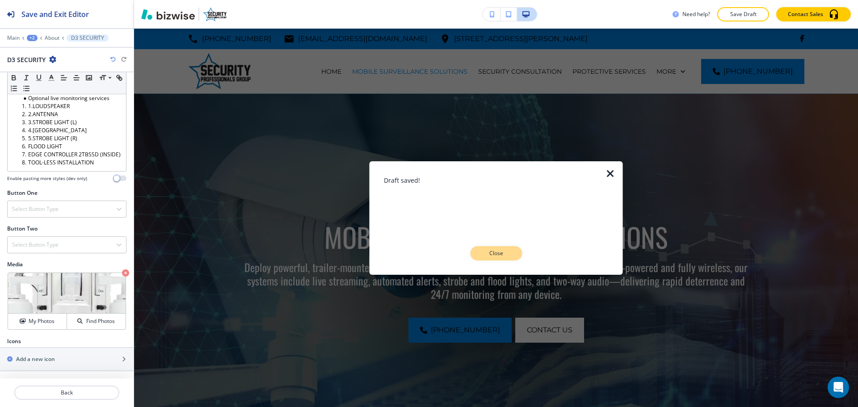
click at [512, 252] on button "Close" at bounding box center [496, 253] width 52 height 14
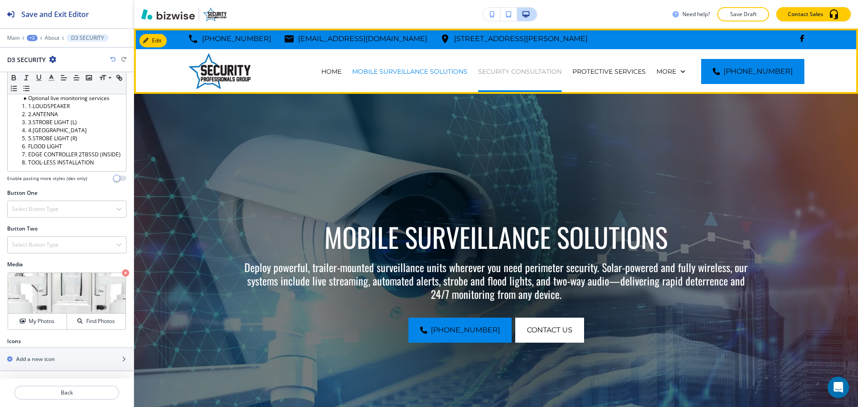
click at [559, 69] on p "SECURITY CONSULTATION" at bounding box center [520, 71] width 84 height 9
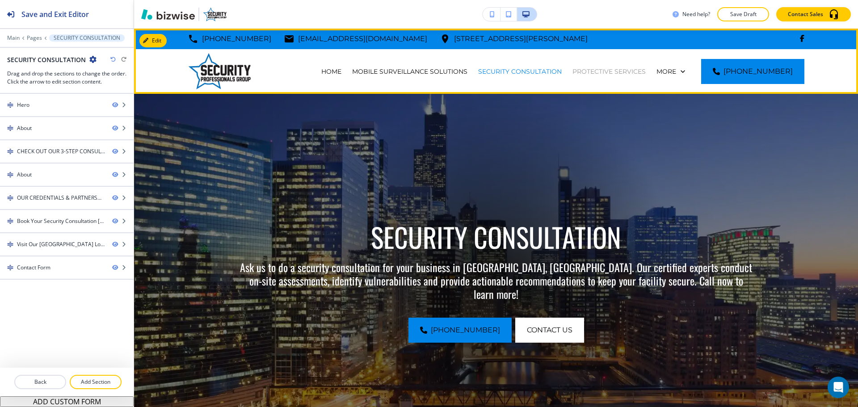
click at [607, 73] on p "PROTECTIVE SERVICES" at bounding box center [609, 71] width 73 height 9
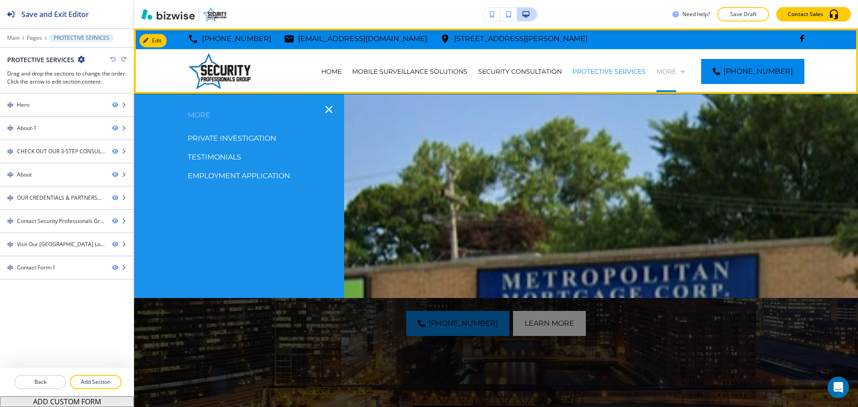
click at [676, 70] on p "More" at bounding box center [667, 71] width 20 height 9
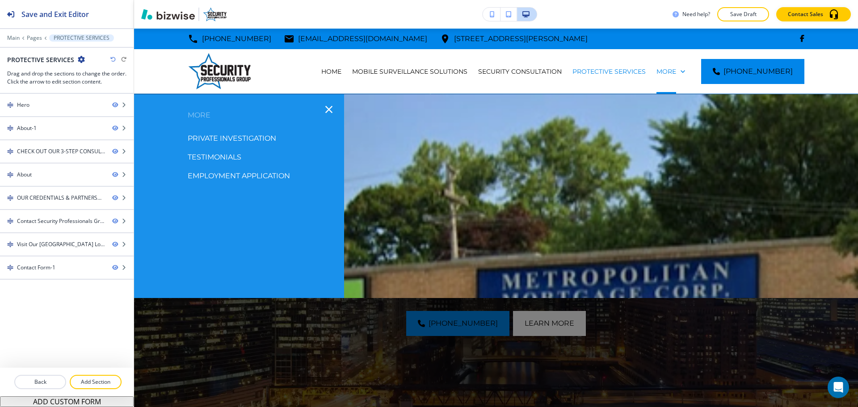
click at [262, 136] on p "PRIVATE INVESTIGATION" at bounding box center [232, 138] width 89 height 13
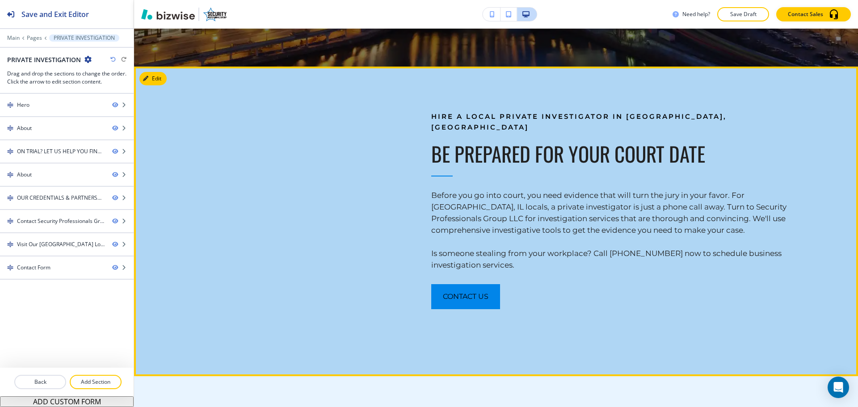
scroll to position [492, 0]
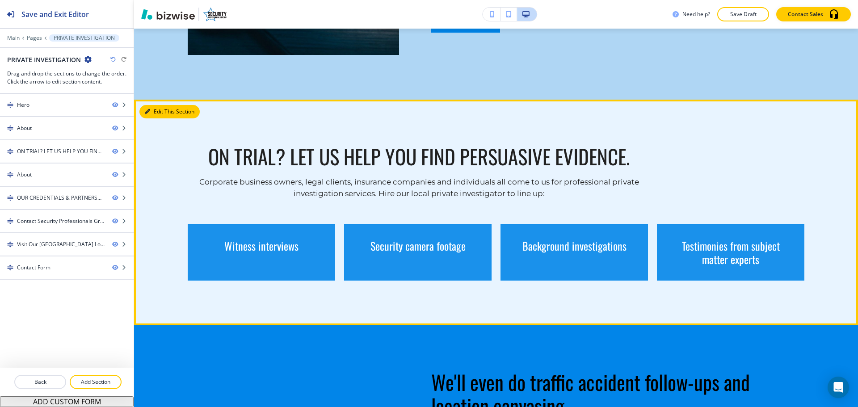
click at [165, 110] on button "Edit This Section" at bounding box center [169, 111] width 60 height 13
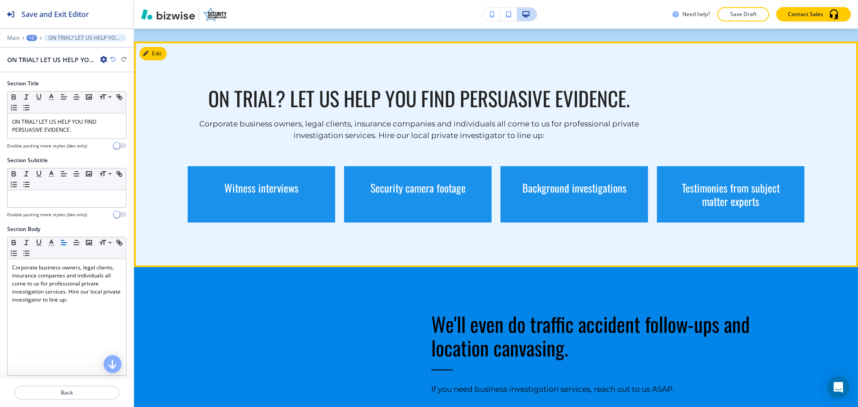
scroll to position [739, 0]
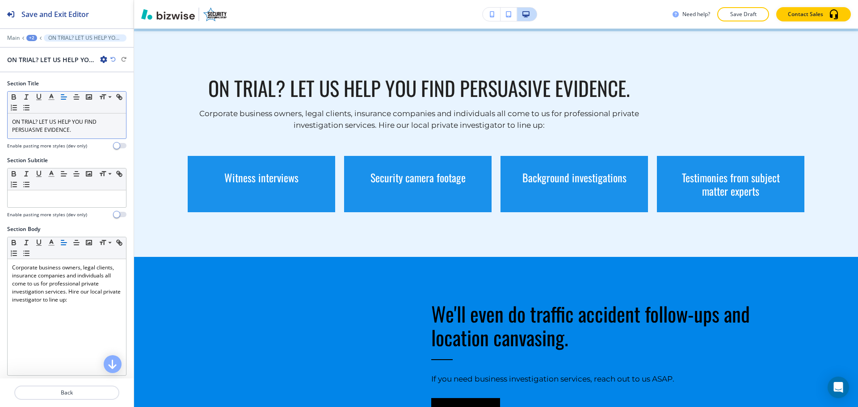
click at [65, 99] on line "button" at bounding box center [63, 99] width 4 height 0
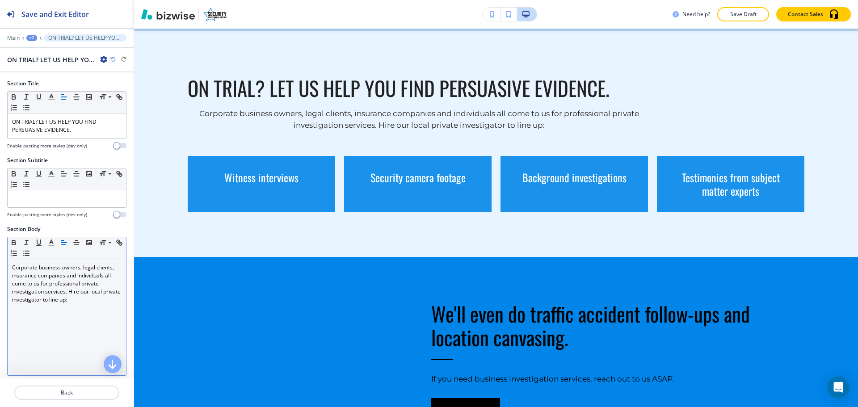
click at [63, 244] on icon "button" at bounding box center [64, 243] width 8 height 8
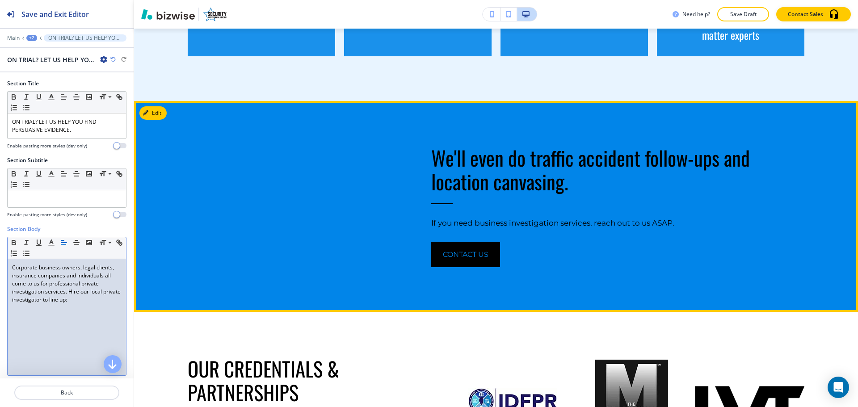
scroll to position [828, 0]
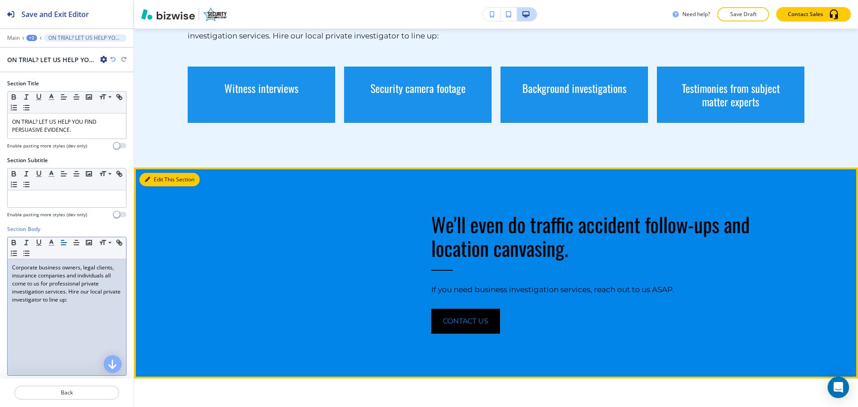
click at [163, 181] on button "Edit This Section" at bounding box center [169, 179] width 60 height 13
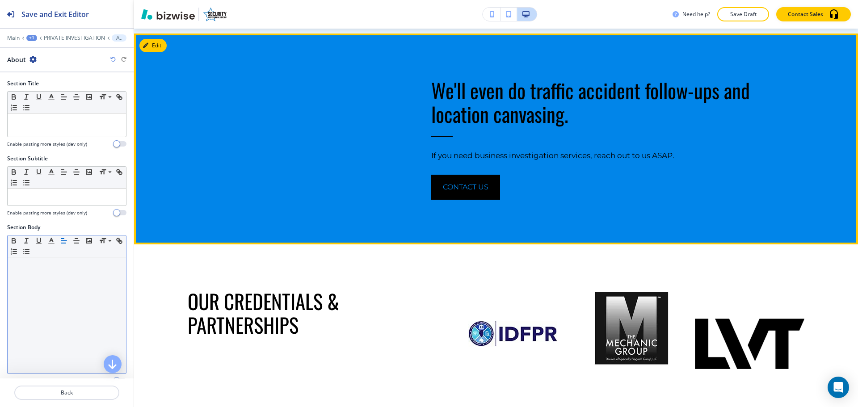
scroll to position [965, 0]
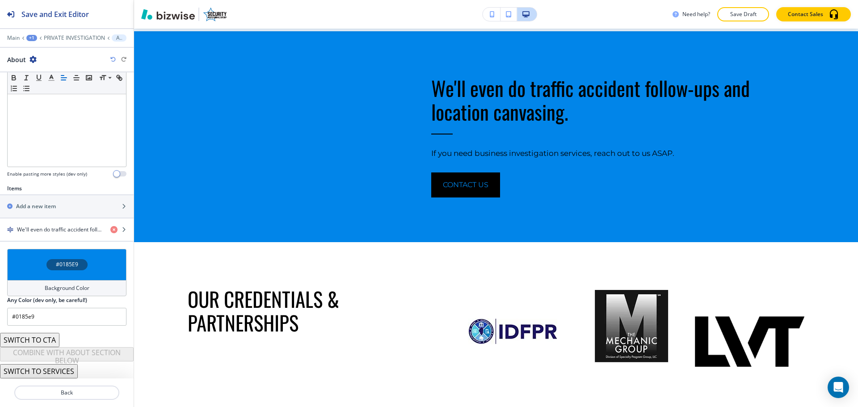
click at [65, 288] on h4 "Background Color" at bounding box center [67, 288] width 45 height 8
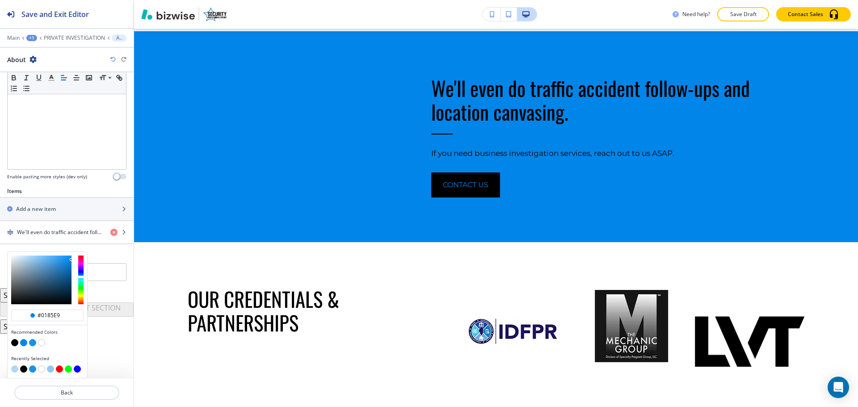
scroll to position [204, 0]
click at [12, 342] on button "button" at bounding box center [14, 342] width 7 height 7
type input "#000000"
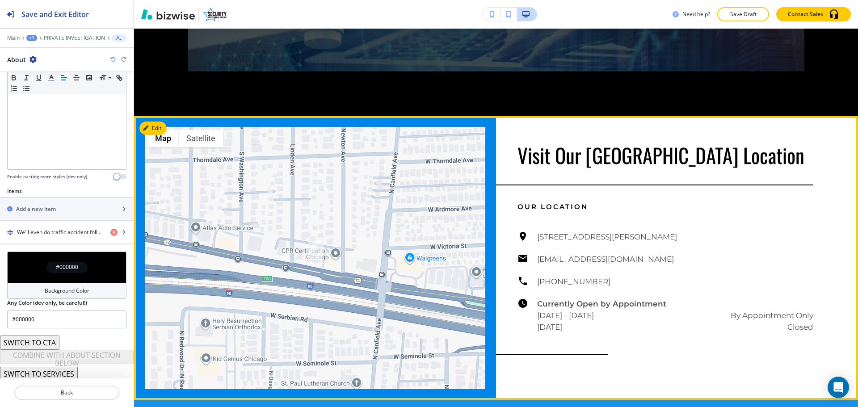
scroll to position [1859, 0]
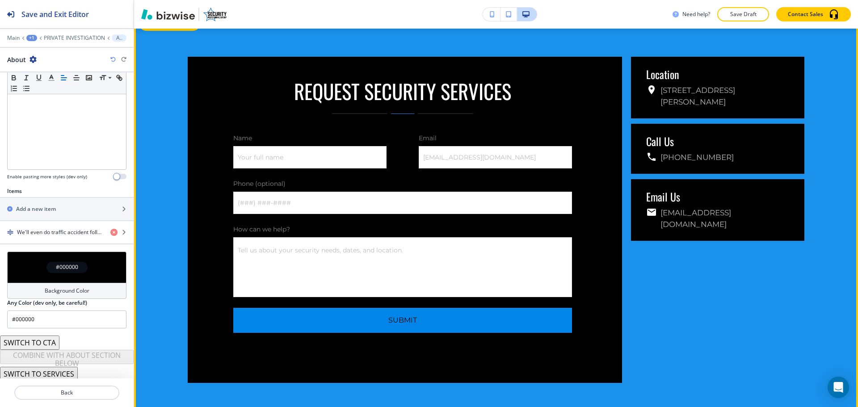
click at [148, 27] on icon "button" at bounding box center [147, 23] width 5 height 5
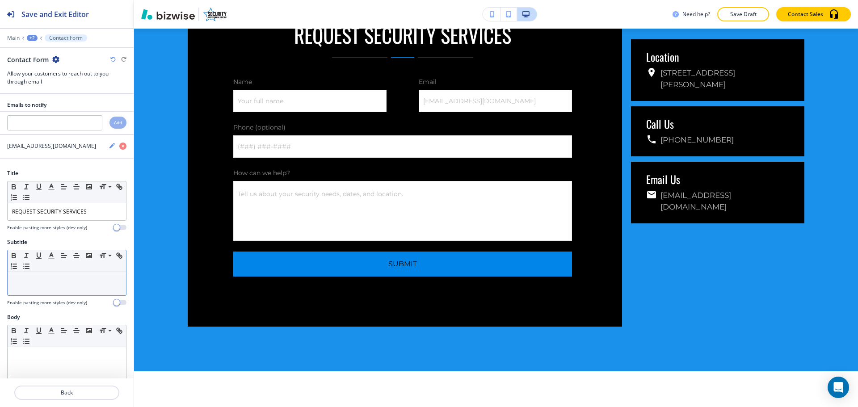
scroll to position [2233, 0]
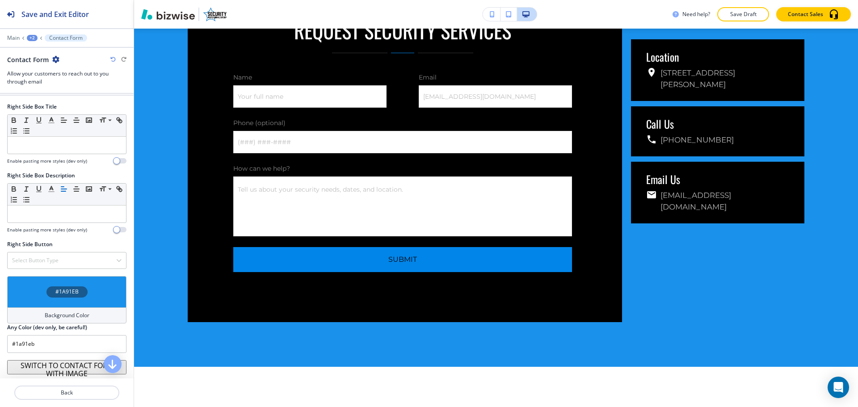
click at [58, 312] on h4 "Background Color" at bounding box center [67, 316] width 45 height 8
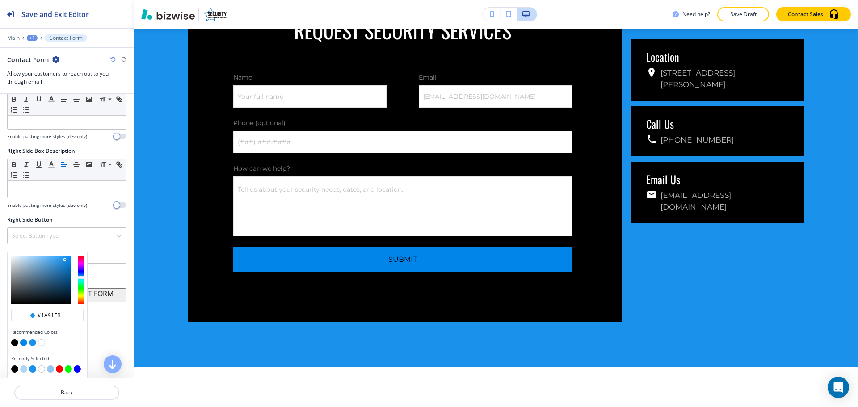
click at [25, 369] on button "button" at bounding box center [23, 369] width 7 height 7
type input "#afd6f4"
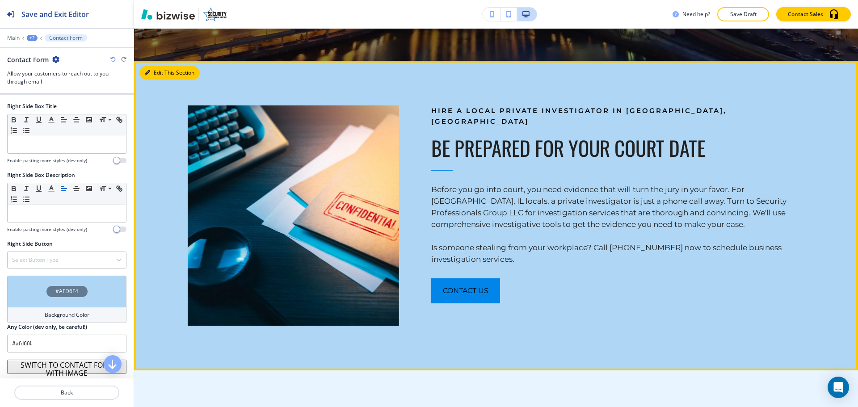
click at [157, 74] on button "Edit This Section" at bounding box center [169, 72] width 60 height 13
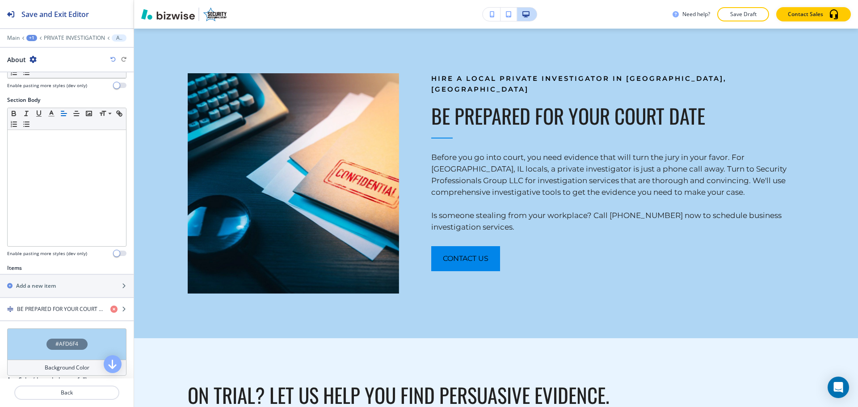
scroll to position [207, 0]
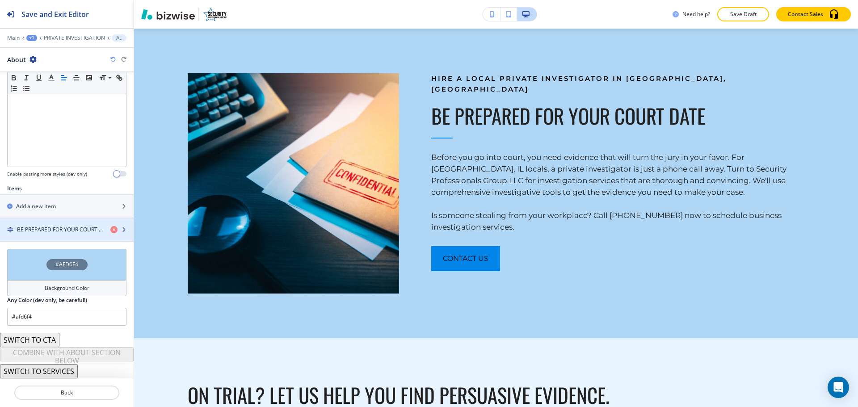
click at [55, 231] on h4 "BE PREPARED FOR YOUR COURT DATE" at bounding box center [60, 230] width 86 height 8
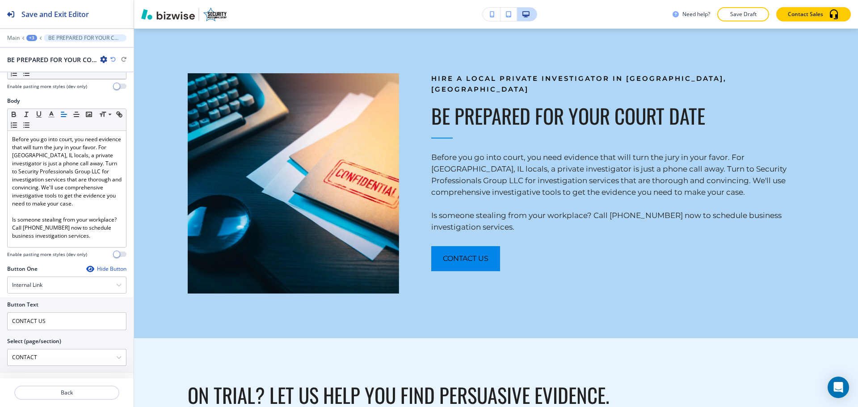
scroll to position [299, 0]
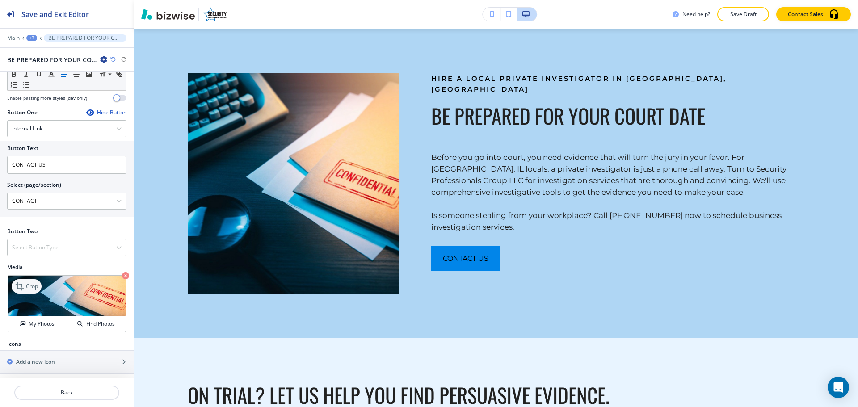
click at [31, 283] on p "Crop" at bounding box center [32, 287] width 12 height 8
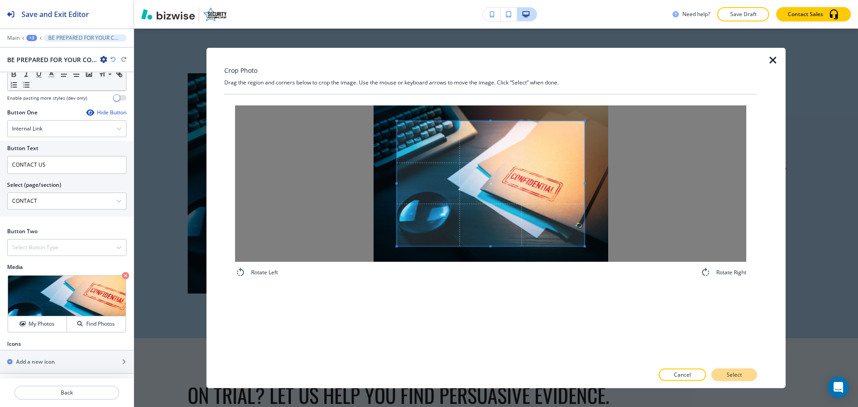
click at [735, 375] on p "Select" at bounding box center [734, 375] width 15 height 8
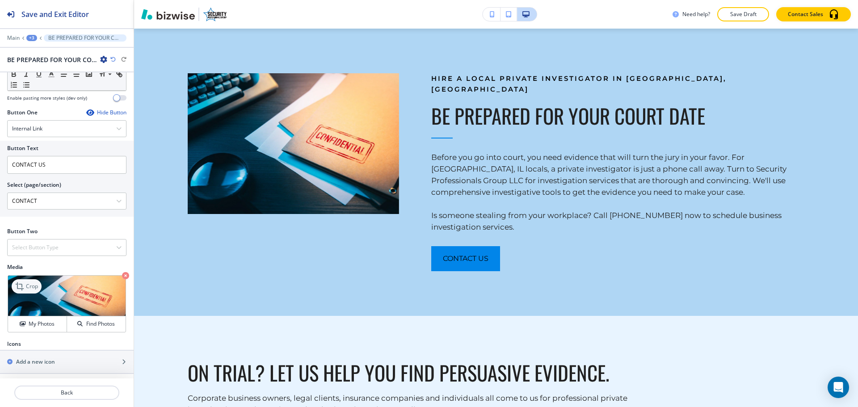
click at [31, 283] on p "Crop" at bounding box center [32, 287] width 12 height 8
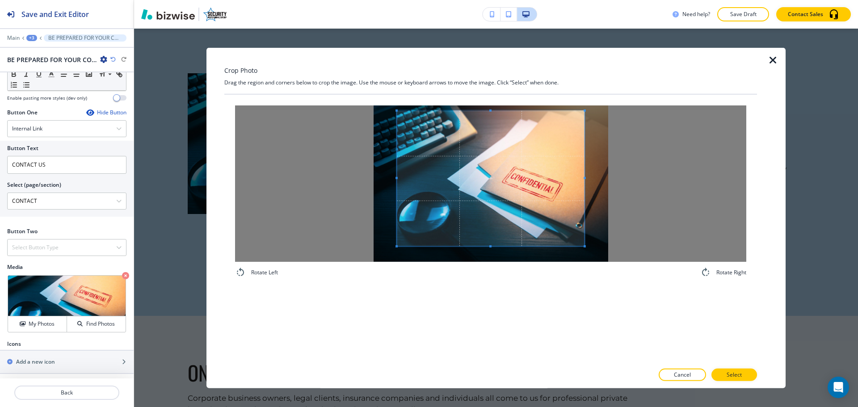
click at [494, 109] on span at bounding box center [491, 110] width 188 height 2
click at [481, 296] on div "Rotate Left Rotate Right" at bounding box center [490, 228] width 533 height 269
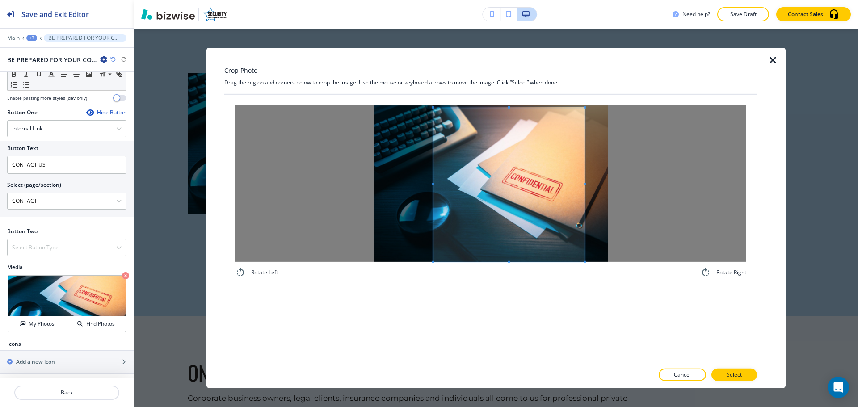
click at [433, 187] on div at bounding box center [509, 184] width 152 height 154
click at [739, 377] on p "Select" at bounding box center [734, 375] width 15 height 8
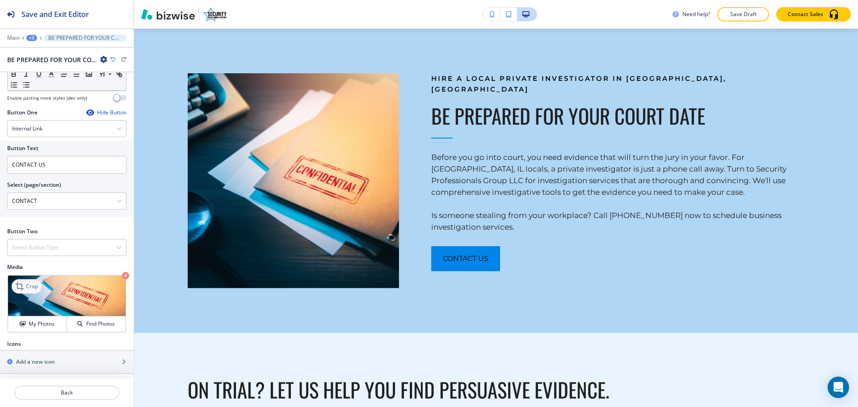
click at [23, 286] on icon at bounding box center [20, 287] width 8 height 8
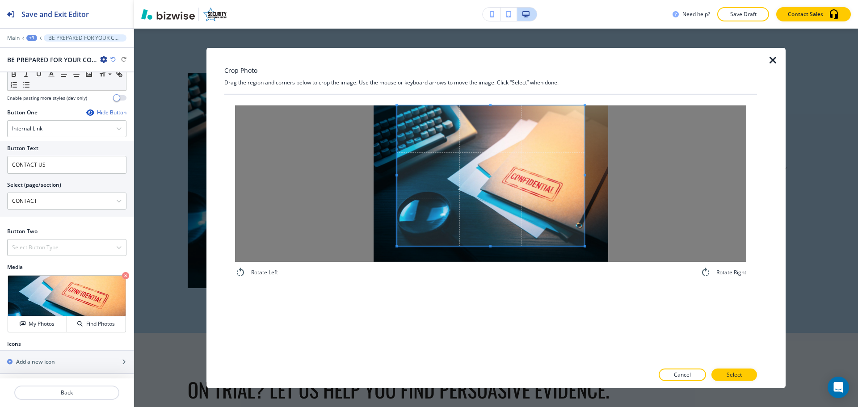
click at [497, 77] on div "Crop Photo Drag the region and corners below to crop the image. Use the mouse o…" at bounding box center [490, 217] width 533 height 341
click at [477, 357] on div "Rotate Left Rotate Right" at bounding box center [490, 228] width 533 height 269
click at [740, 374] on p "Select" at bounding box center [734, 375] width 15 height 8
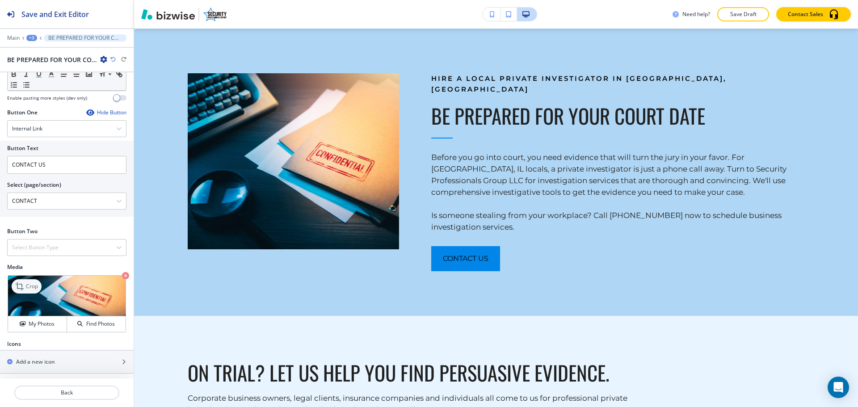
click at [30, 283] on p "Crop" at bounding box center [32, 287] width 12 height 8
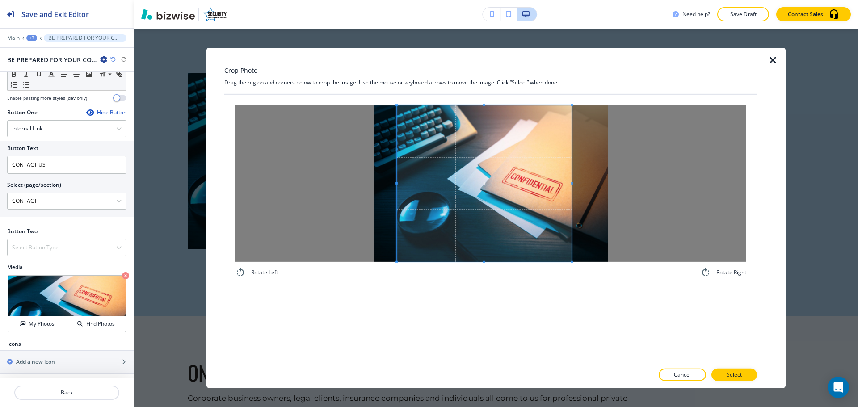
click at [571, 188] on span at bounding box center [572, 183] width 2 height 156
click at [739, 376] on p "Select" at bounding box center [734, 375] width 15 height 8
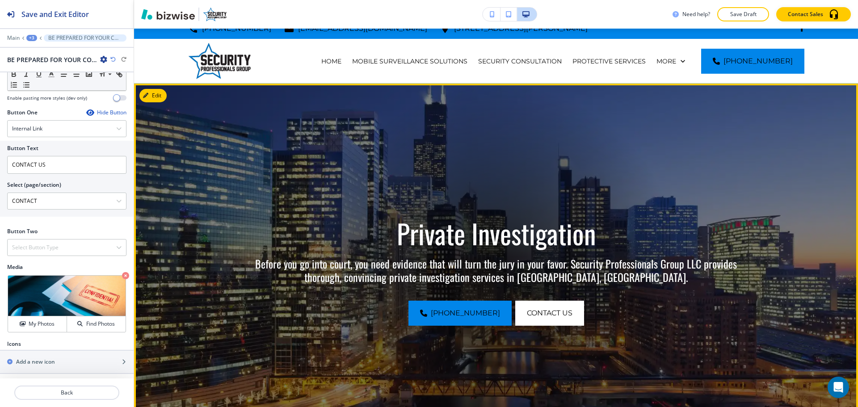
scroll to position [0, 0]
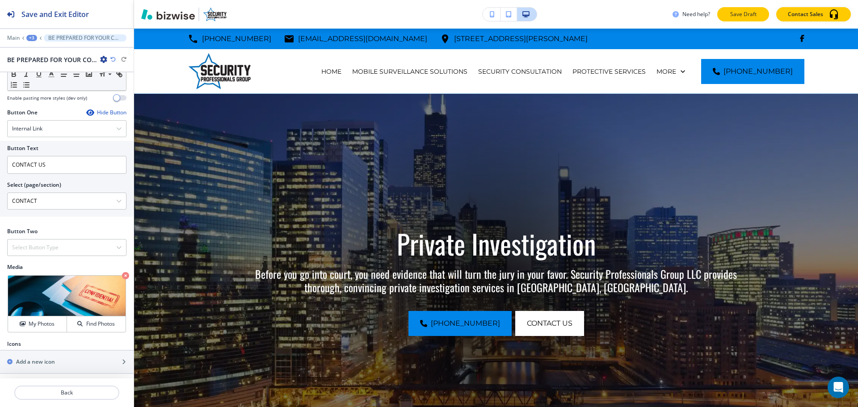
click at [744, 19] on button "Save Draft" at bounding box center [744, 14] width 52 height 14
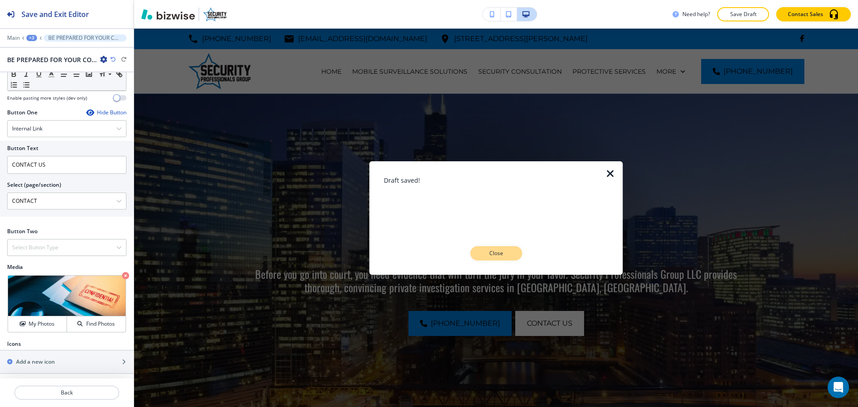
click at [494, 257] on p "Close" at bounding box center [496, 253] width 29 height 8
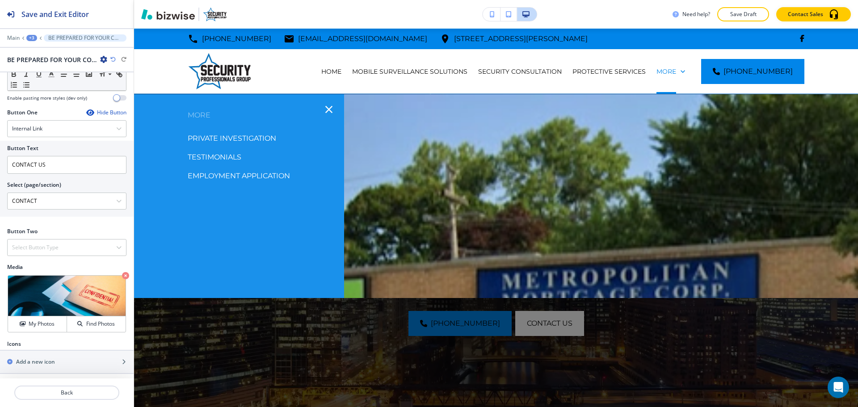
click at [223, 155] on p "TESTIMONIALS" at bounding box center [215, 157] width 54 height 13
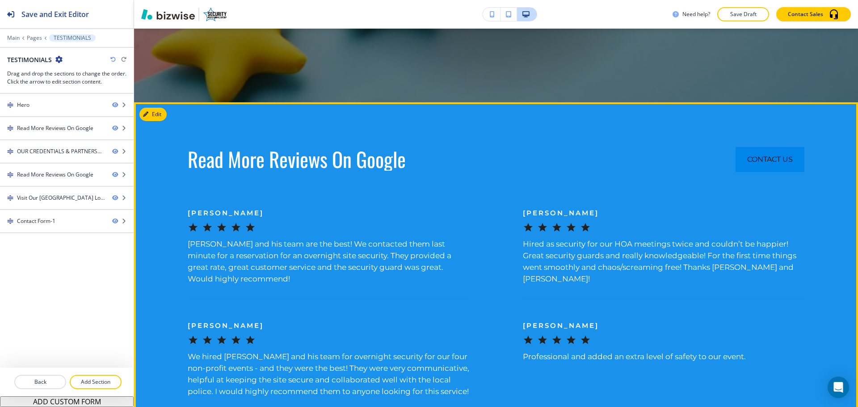
scroll to position [358, 0]
click at [154, 113] on button "Edit This Section" at bounding box center [169, 114] width 60 height 13
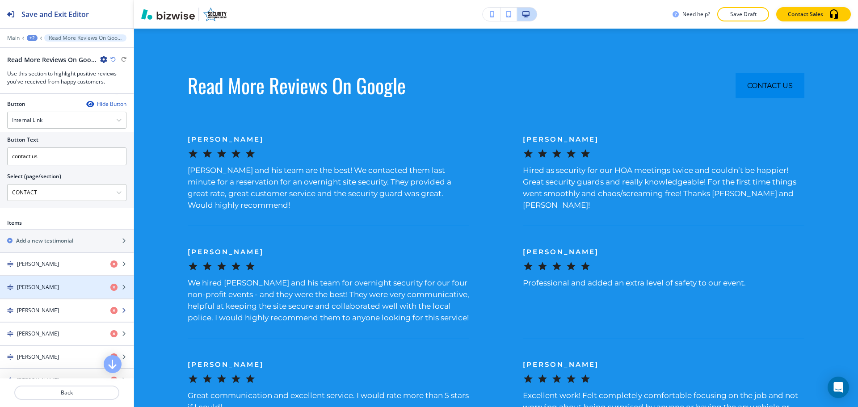
scroll to position [647, 0]
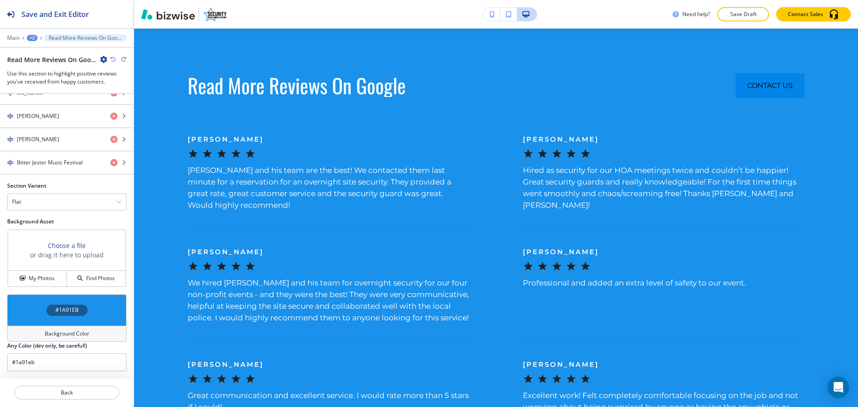
click at [49, 334] on h4 "Background Color" at bounding box center [67, 334] width 45 height 8
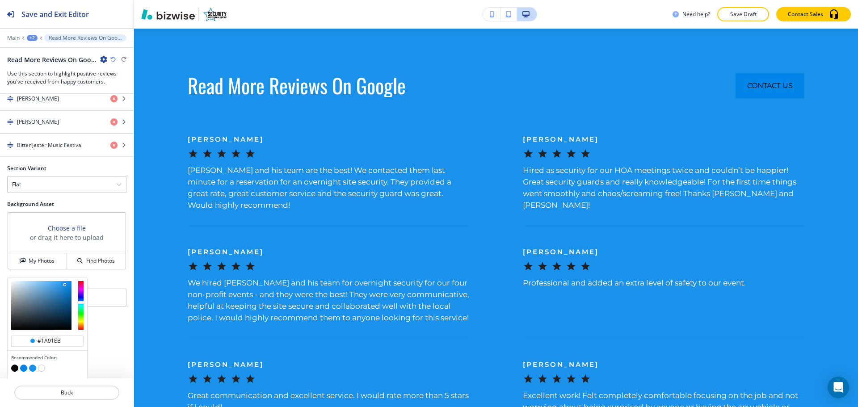
scroll to position [690, 0]
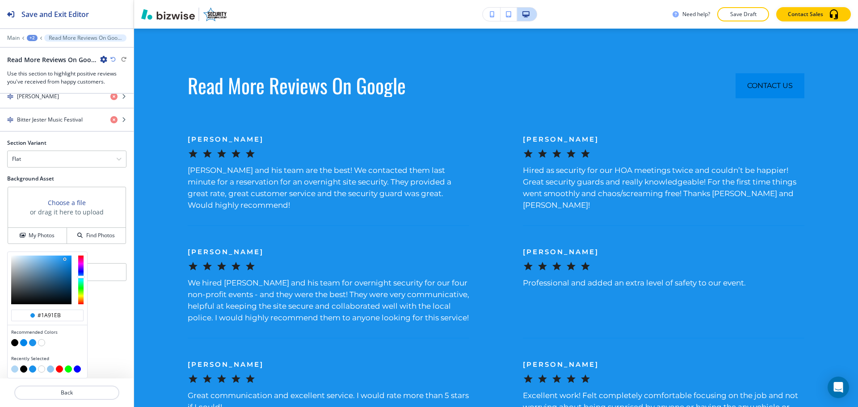
click at [16, 371] on button "button" at bounding box center [14, 369] width 7 height 7
type input "#afd6f4"
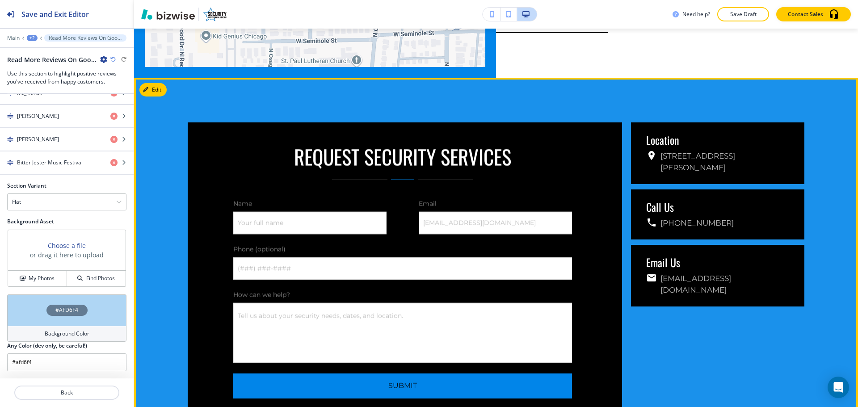
scroll to position [2041, 0]
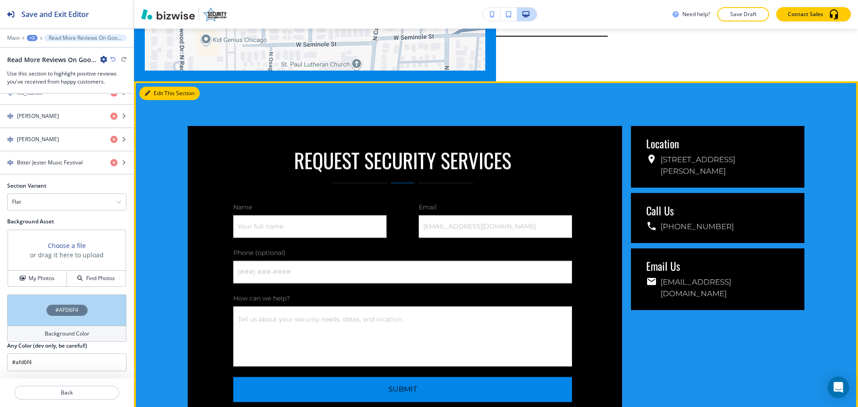
click at [152, 100] on button "Edit This Section" at bounding box center [169, 93] width 60 height 13
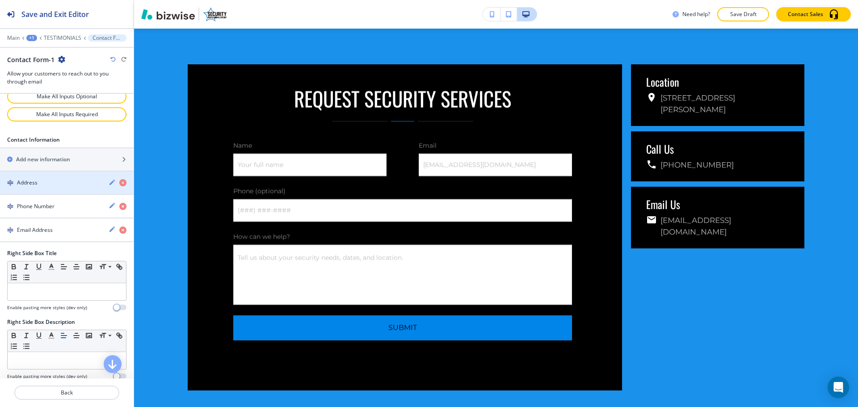
scroll to position [663, 0]
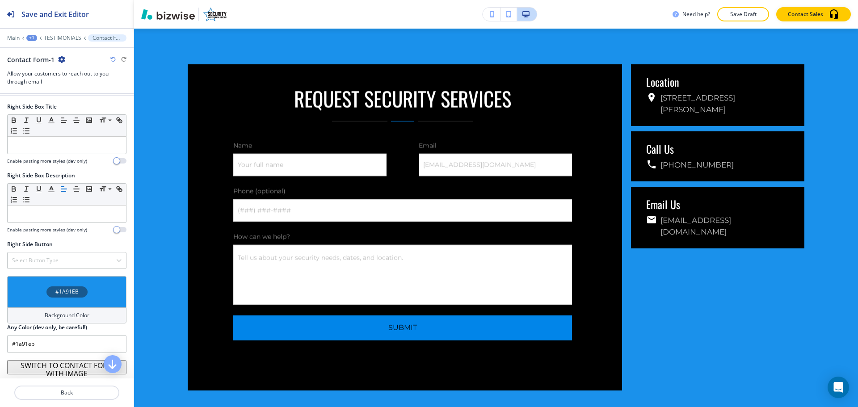
click at [50, 310] on div "Background Color" at bounding box center [66, 316] width 119 height 16
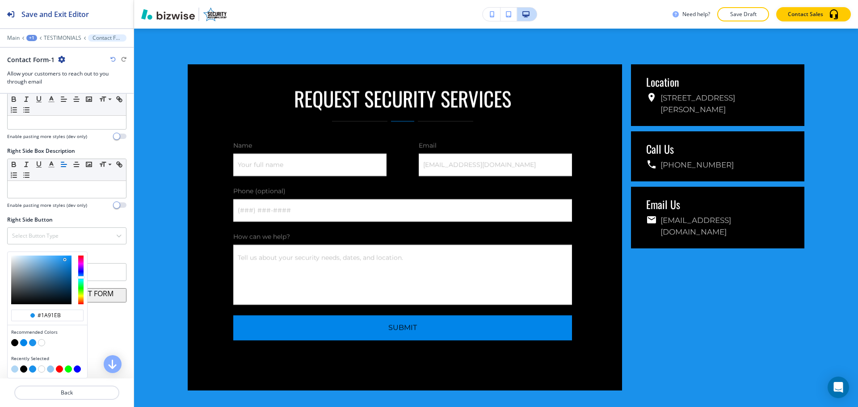
click at [16, 368] on button "button" at bounding box center [14, 369] width 7 height 7
type input "#afd6f4"
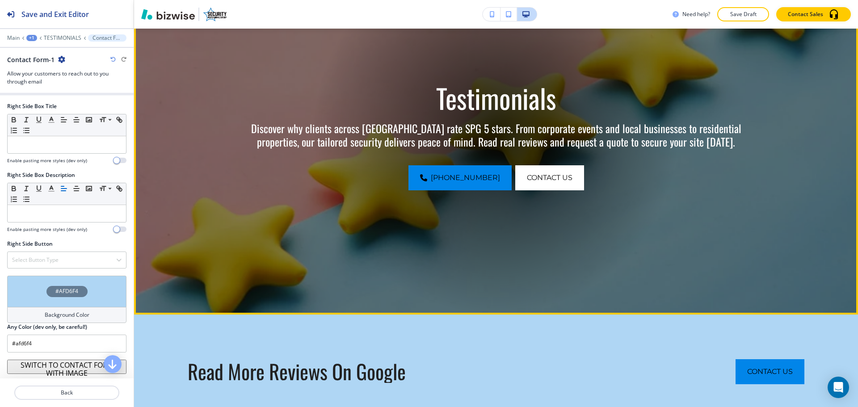
scroll to position [0, 0]
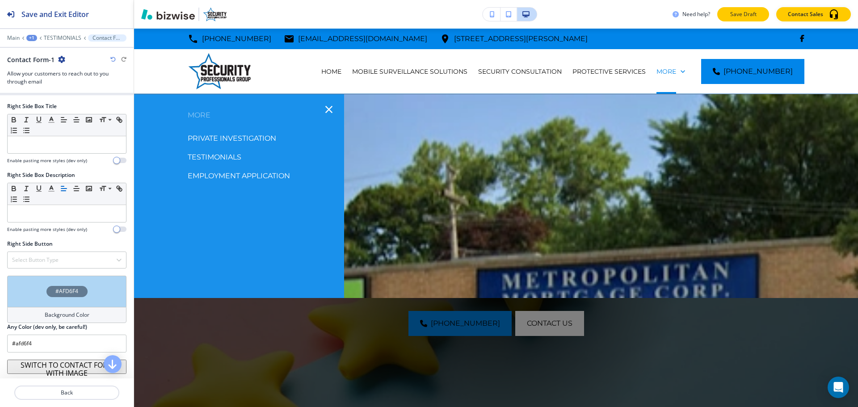
click at [748, 17] on p "Save Draft" at bounding box center [743, 14] width 29 height 8
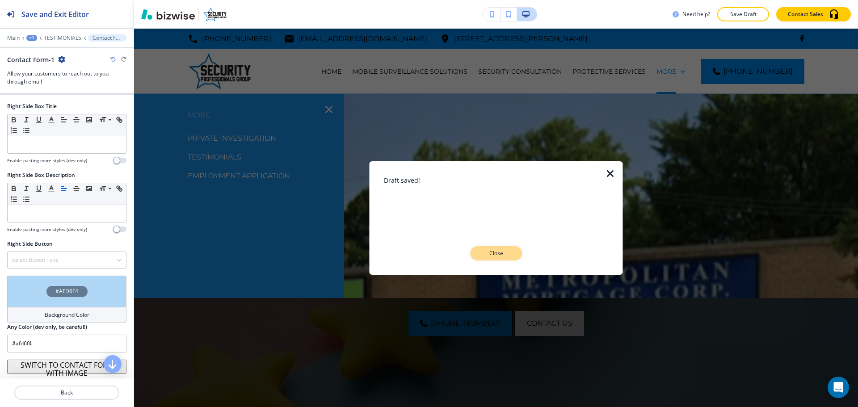
click at [483, 248] on button "Close" at bounding box center [496, 253] width 52 height 14
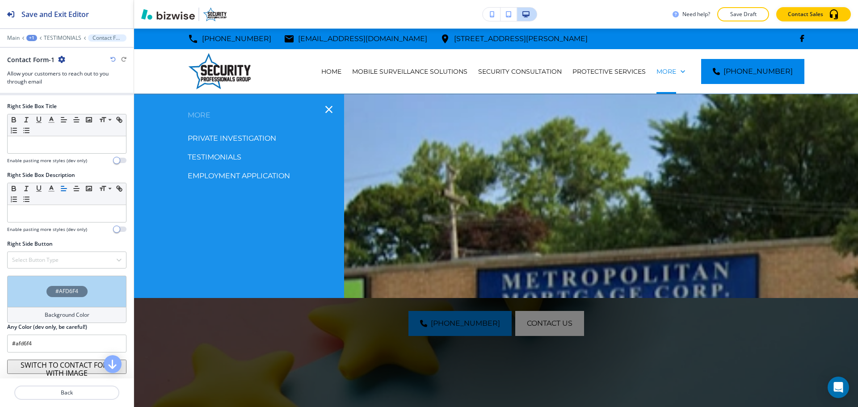
click at [282, 177] on p "EMPLOYMENT APPLICATION" at bounding box center [239, 175] width 102 height 13
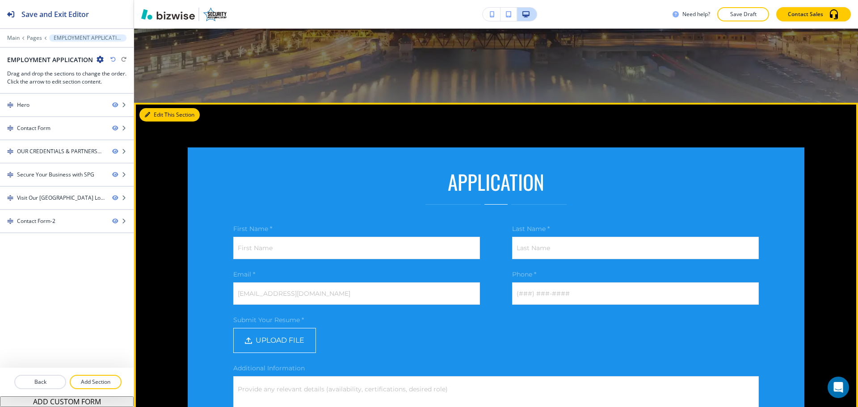
click at [151, 114] on button "Edit This Section" at bounding box center [169, 114] width 60 height 13
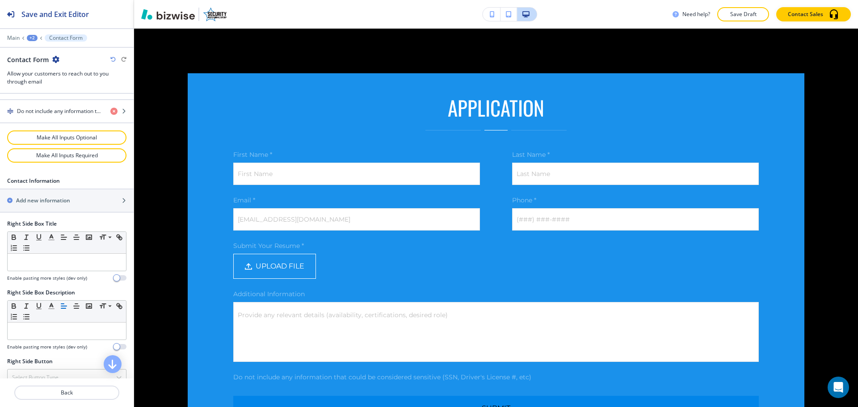
scroll to position [662, 0]
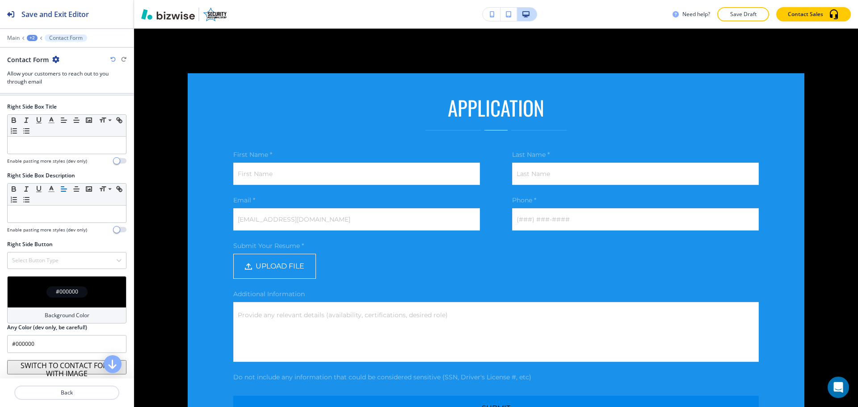
click at [87, 314] on div "Background Color" at bounding box center [66, 316] width 119 height 16
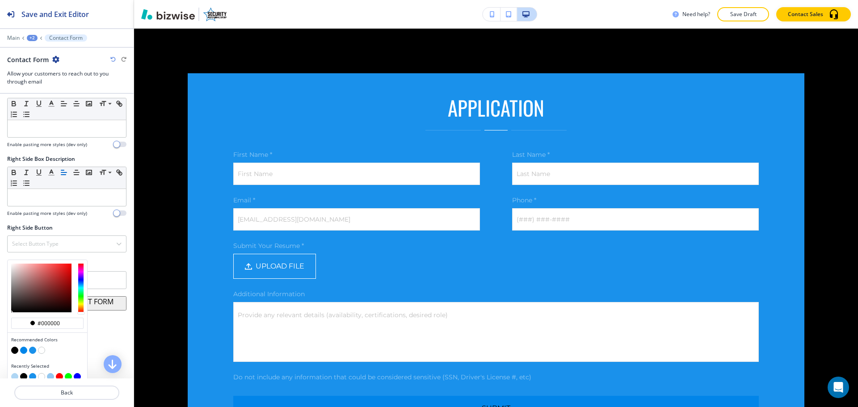
scroll to position [686, 0]
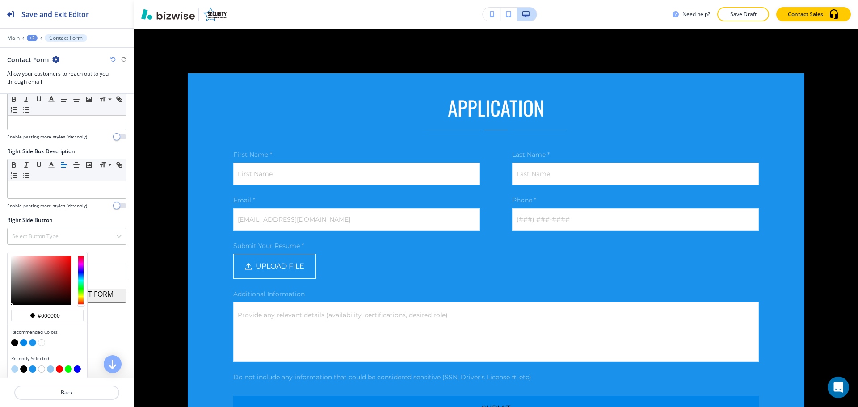
click at [16, 370] on button "button" at bounding box center [14, 369] width 7 height 7
type input "#afd6f4"
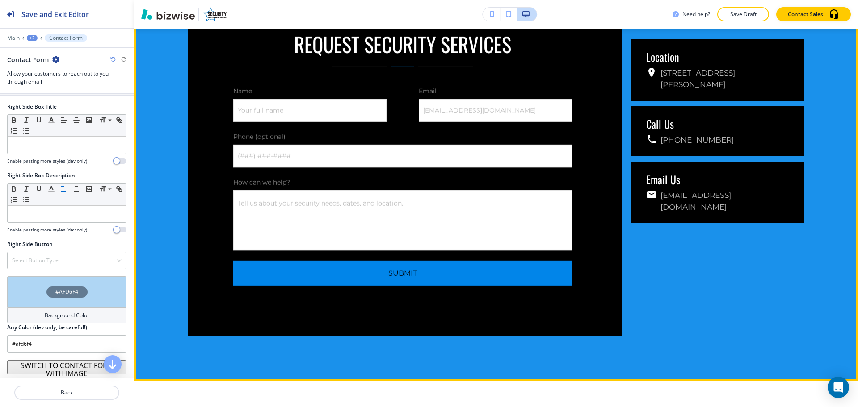
scroll to position [1818, 0]
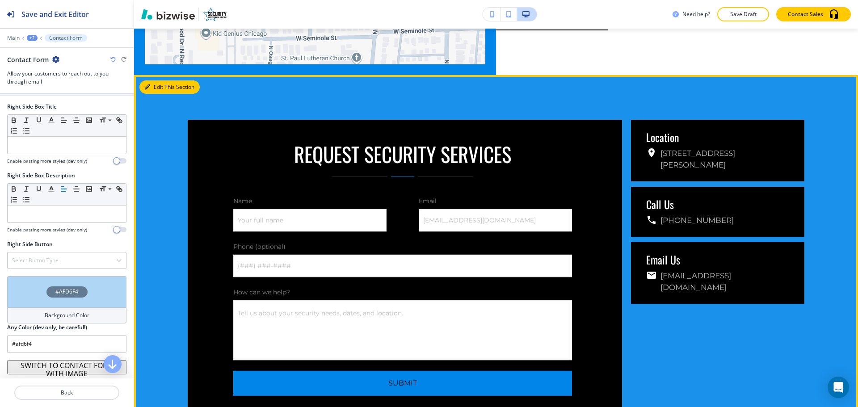
click at [158, 84] on button "Edit This Section" at bounding box center [169, 86] width 60 height 13
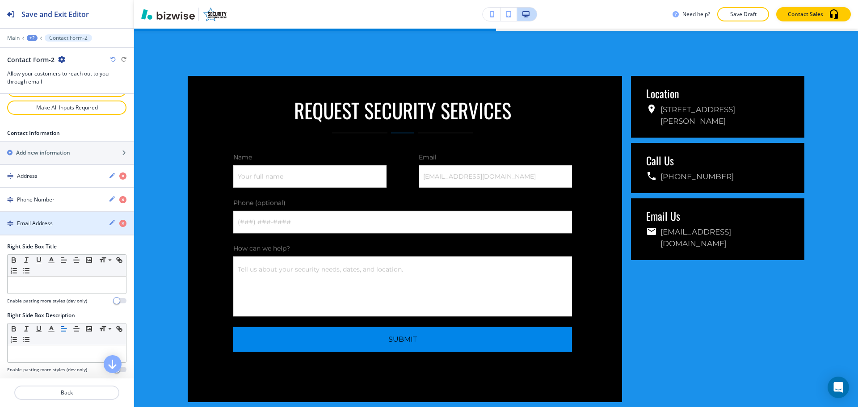
scroll to position [663, 0]
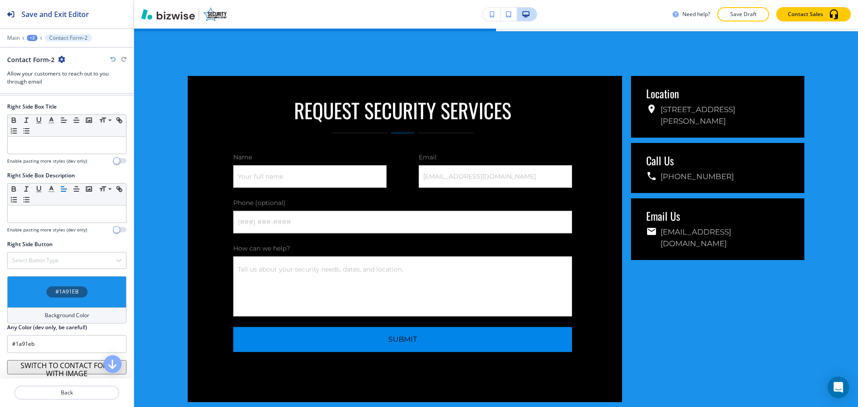
click at [56, 312] on h4 "Background Color" at bounding box center [67, 316] width 45 height 8
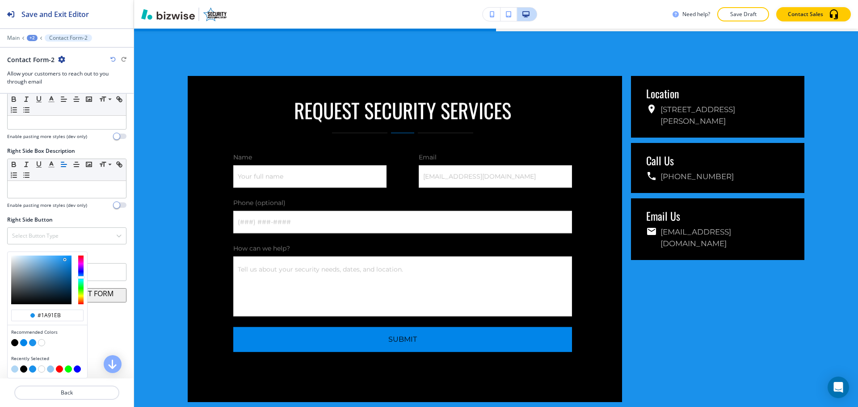
click at [18, 368] on button "button" at bounding box center [14, 369] width 7 height 7
type input "#afd6f4"
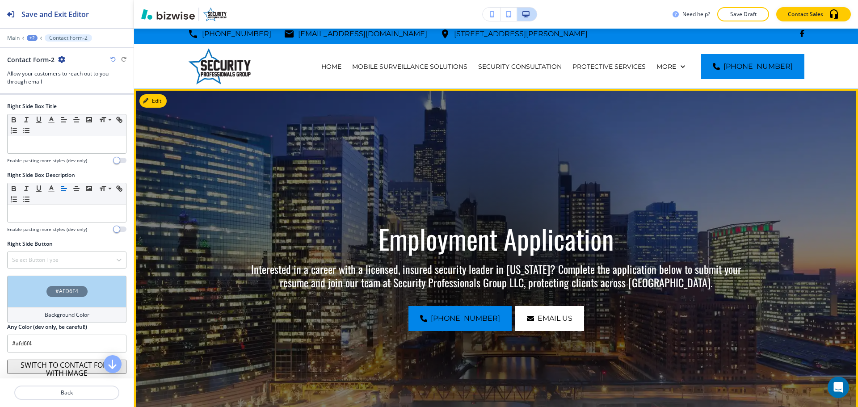
scroll to position [0, 0]
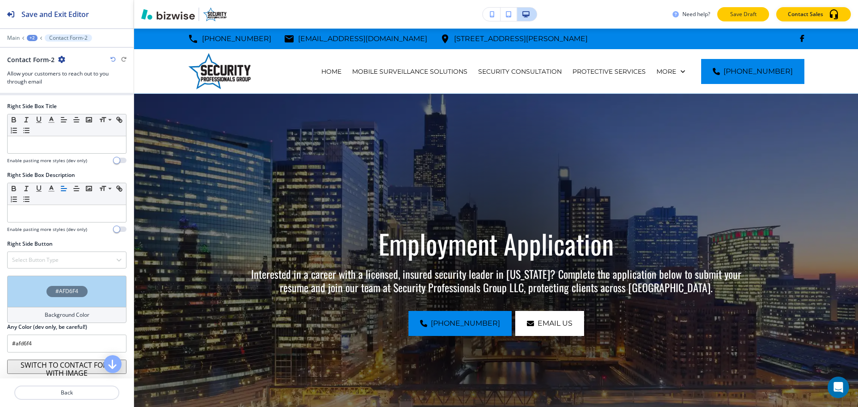
click at [738, 15] on p "Save Draft" at bounding box center [743, 14] width 29 height 8
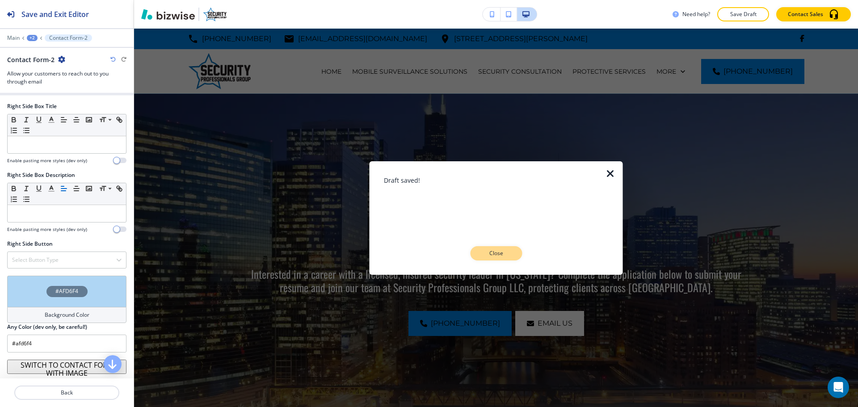
click at [507, 255] on p "Close" at bounding box center [496, 253] width 29 height 8
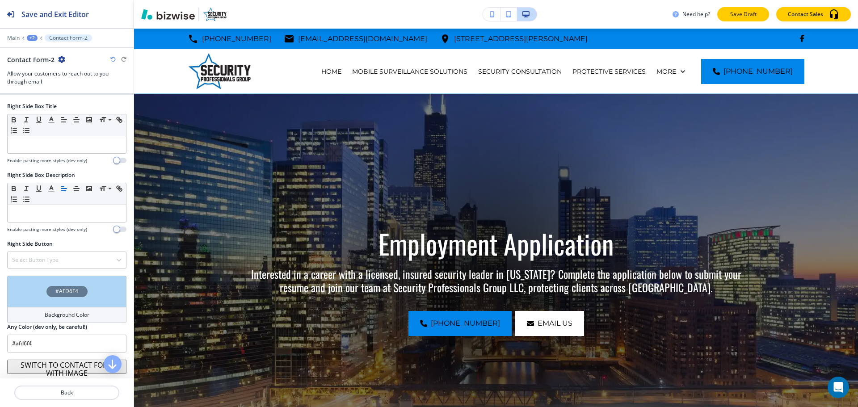
click at [726, 12] on button "Save Draft" at bounding box center [744, 14] width 52 height 14
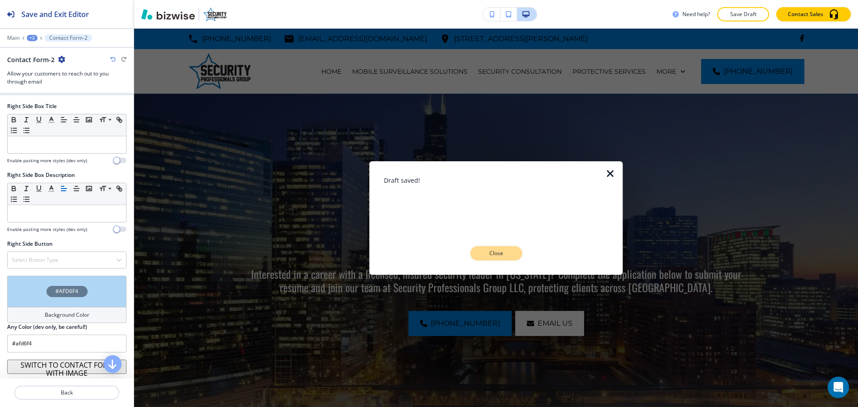
click at [500, 248] on button "Close" at bounding box center [496, 253] width 52 height 14
